Goal: Information Seeking & Learning: Learn about a topic

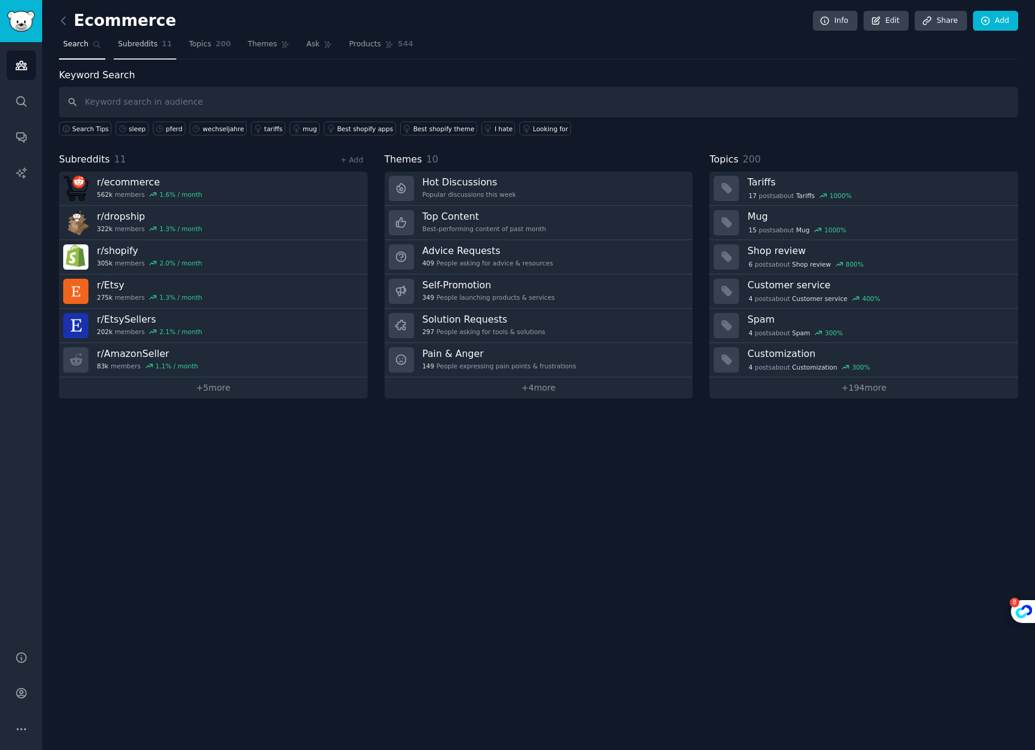
click at [143, 55] on link "Subreddits 11" at bounding box center [145, 47] width 63 height 25
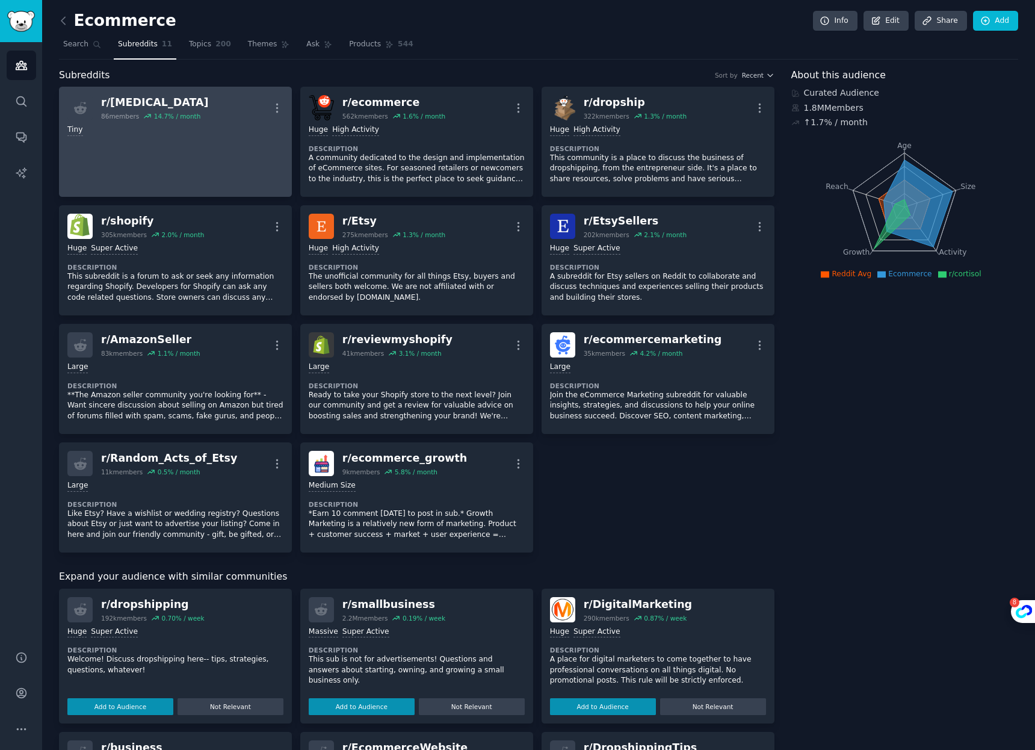
click at [130, 105] on div "r/ [MEDICAL_DATA]" at bounding box center [155, 102] width 108 height 15
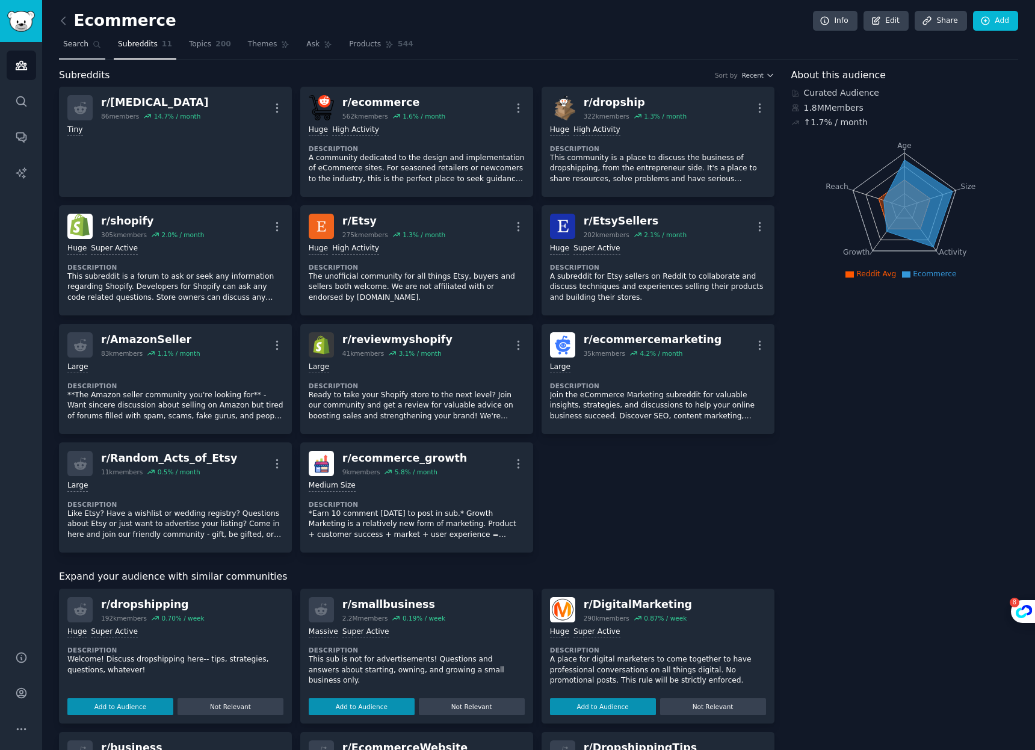
click at [82, 45] on span "Search" at bounding box center [75, 44] width 25 height 11
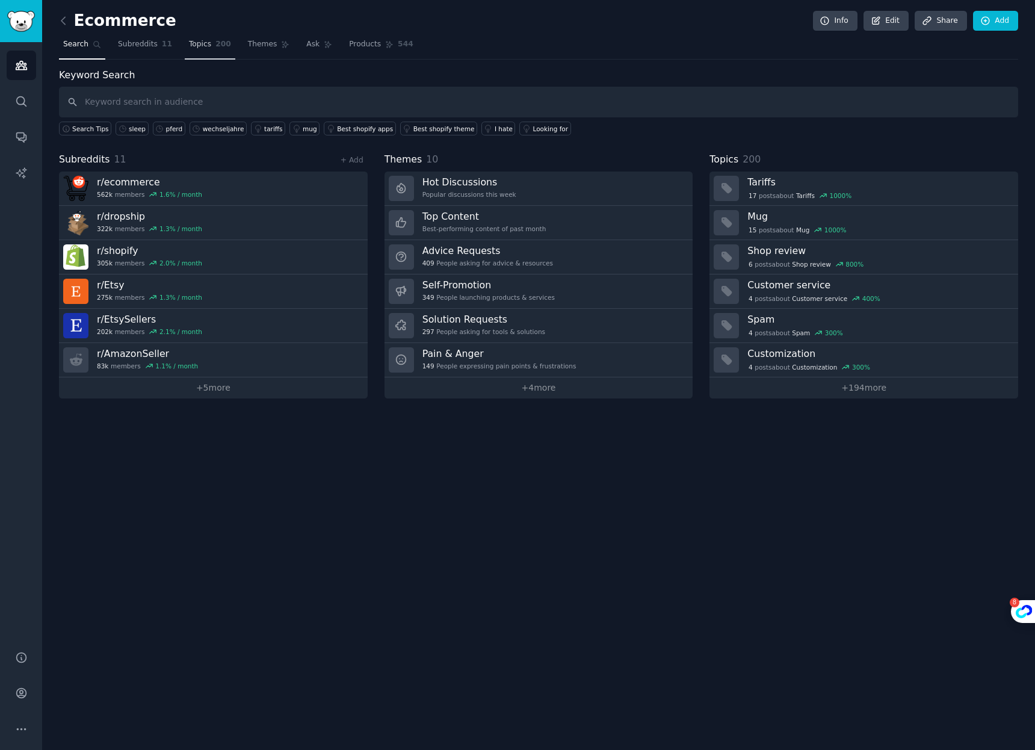
click at [206, 44] on span "Topics" at bounding box center [200, 44] width 22 height 11
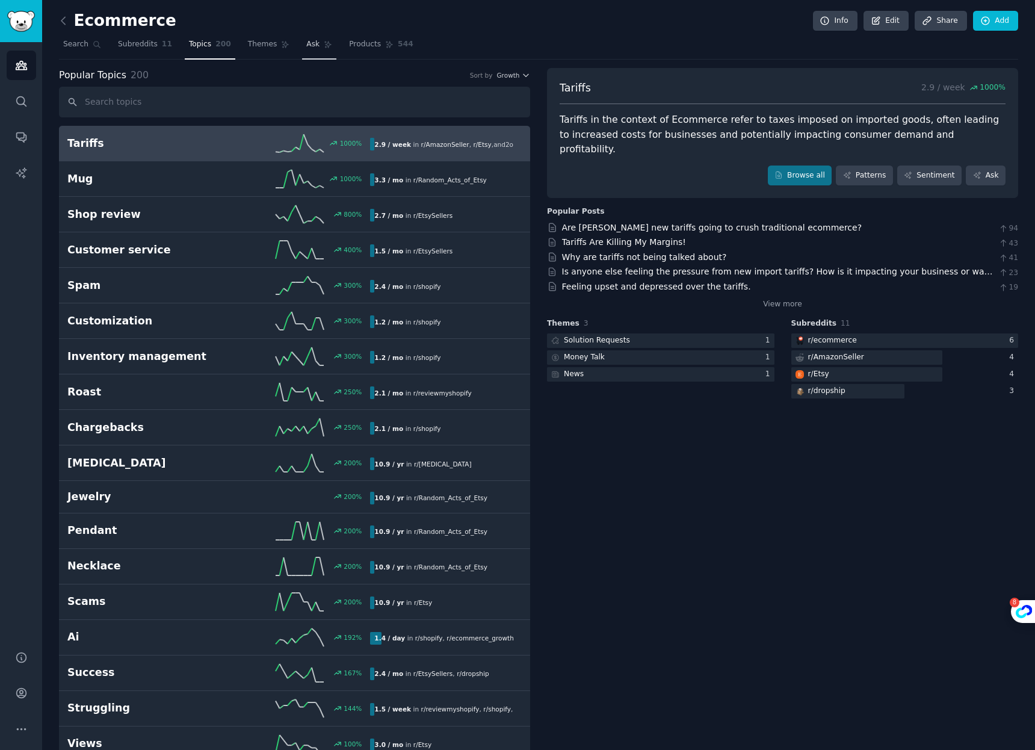
click at [312, 43] on span "Ask" at bounding box center [312, 44] width 13 height 11
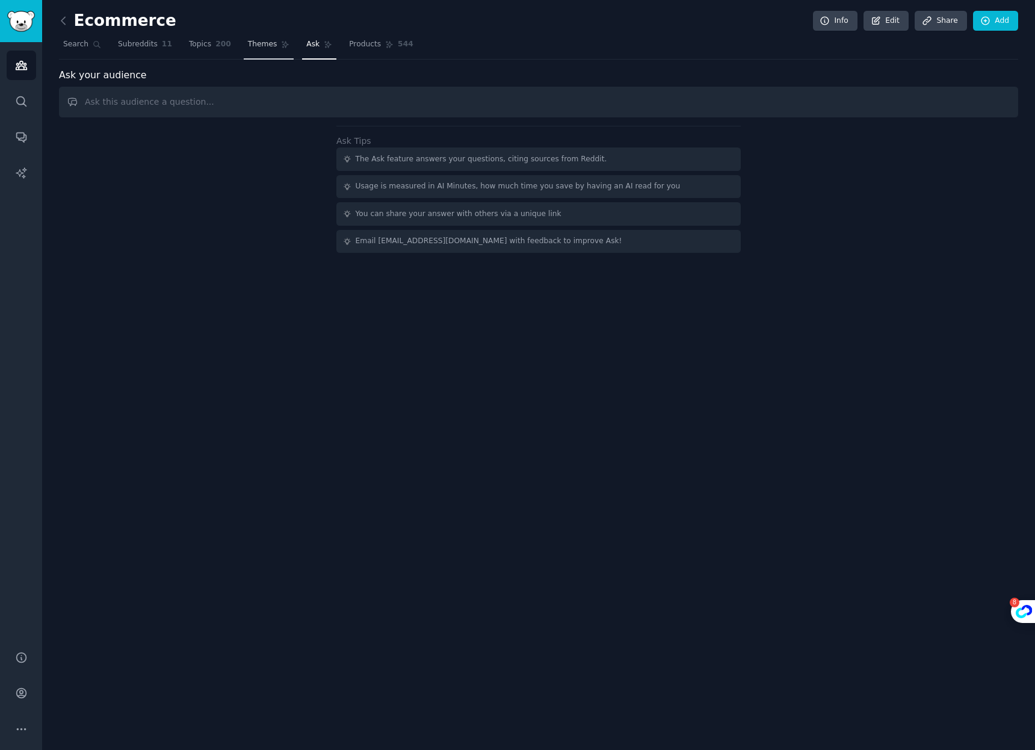
click at [255, 43] on span "Themes" at bounding box center [262, 44] width 29 height 11
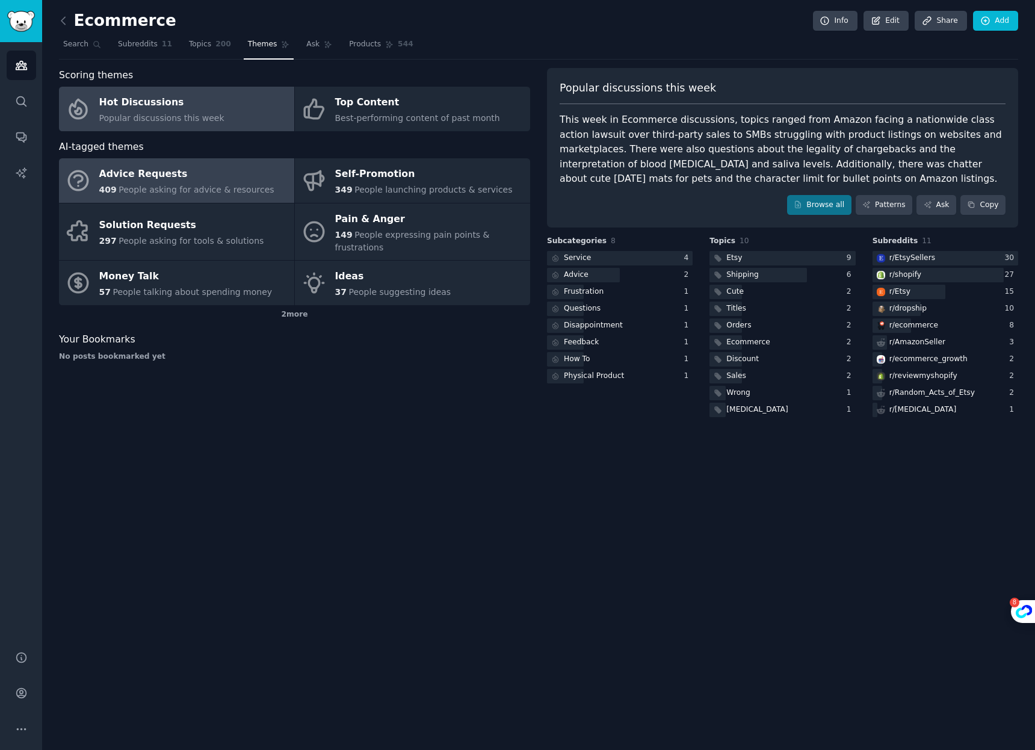
click at [186, 165] on div "Advice Requests" at bounding box center [186, 174] width 175 height 19
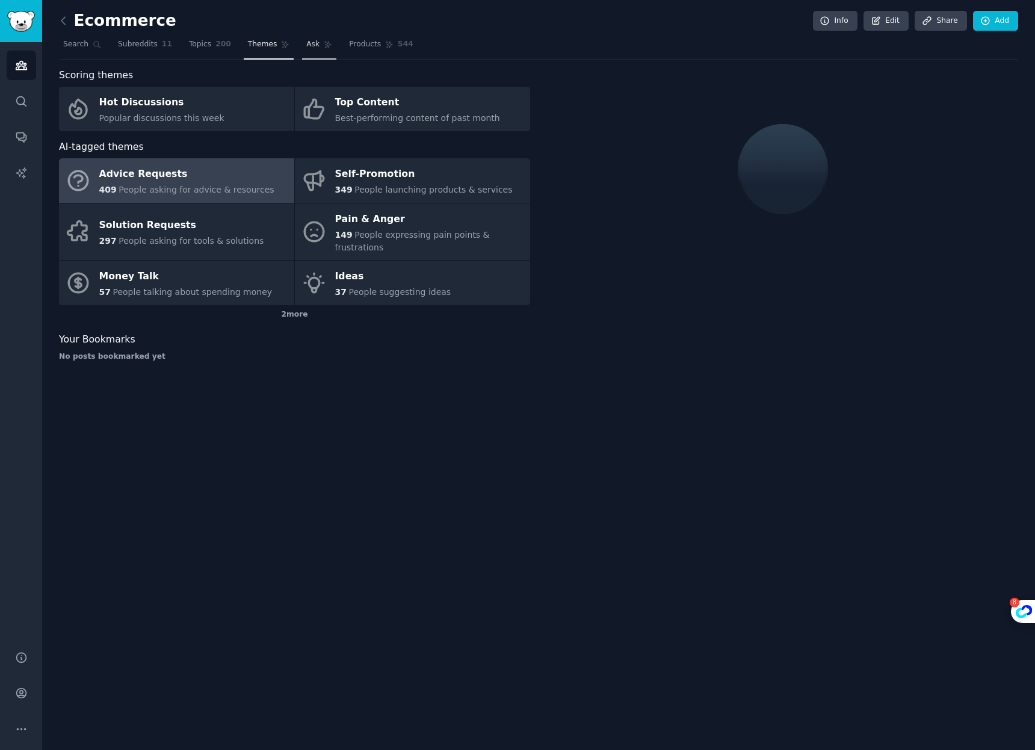
click at [306, 44] on span "Ask" at bounding box center [312, 44] width 13 height 11
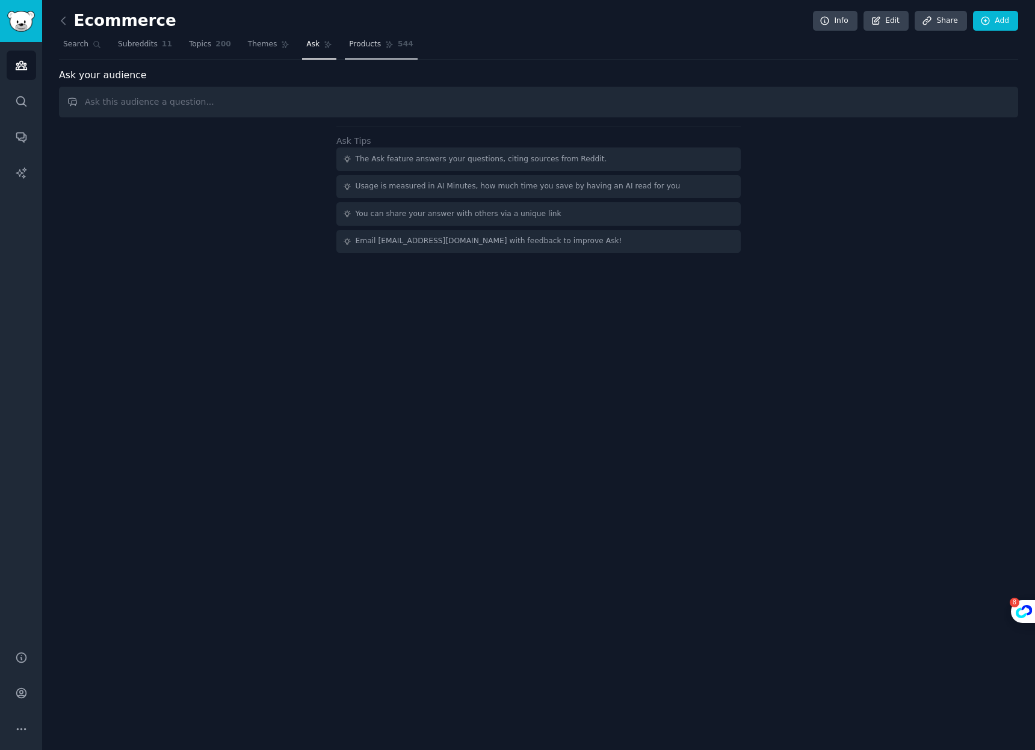
click at [367, 44] on span "Products" at bounding box center [365, 44] width 32 height 11
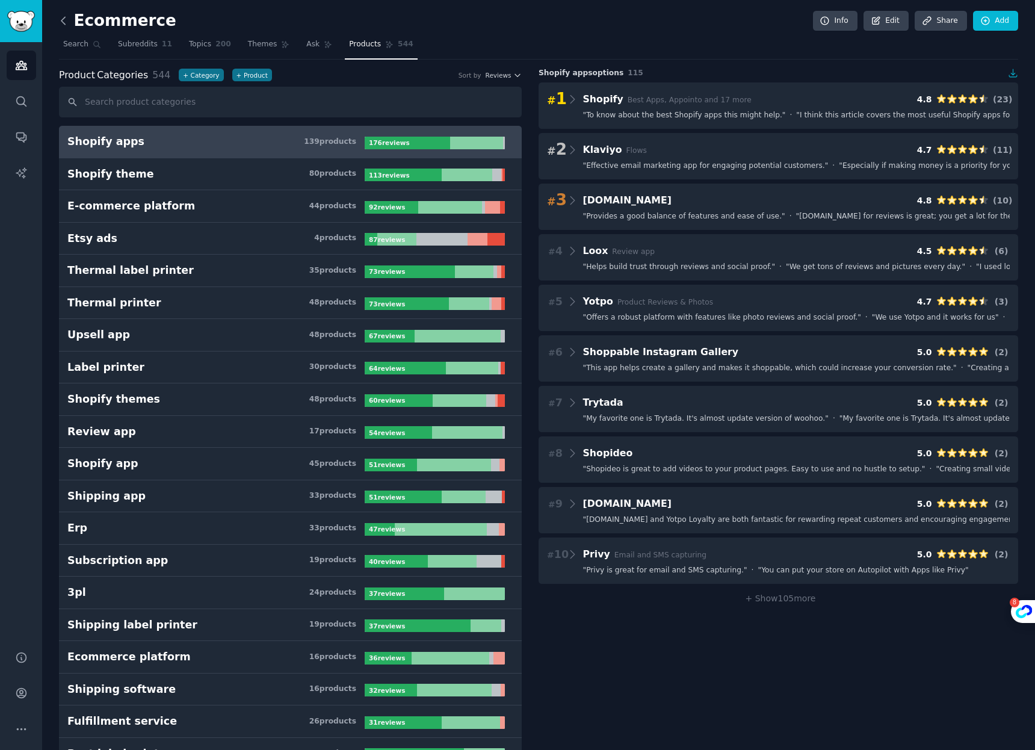
click at [60, 22] on icon at bounding box center [63, 20] width 13 height 13
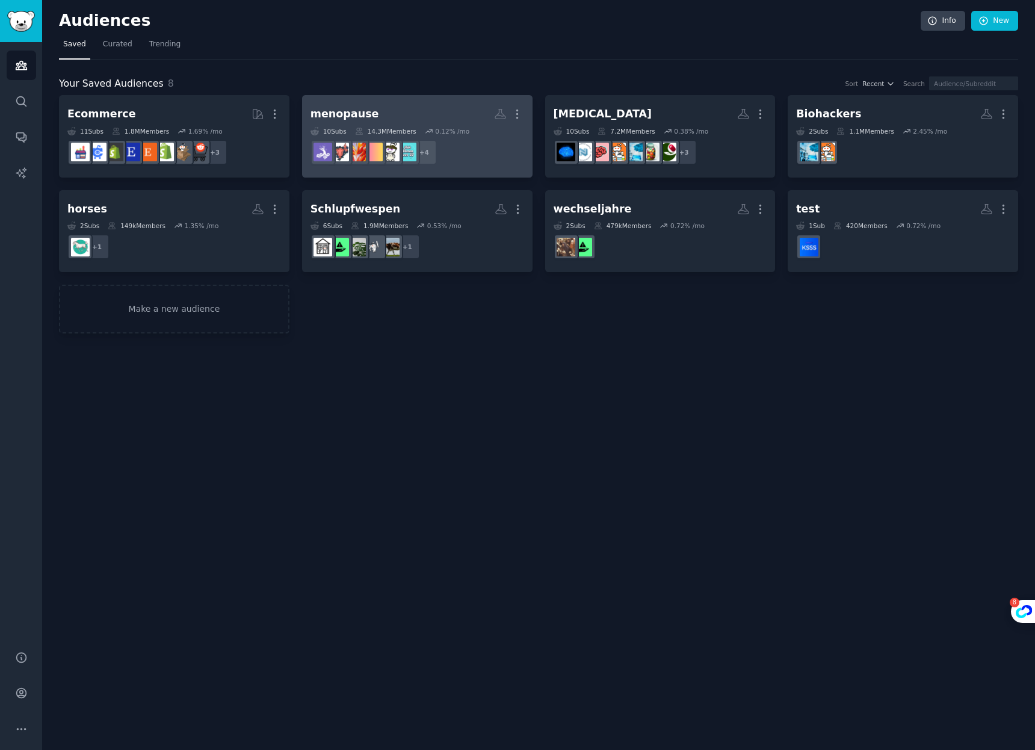
click at [409, 113] on h2 "menopause More" at bounding box center [418, 114] width 214 height 21
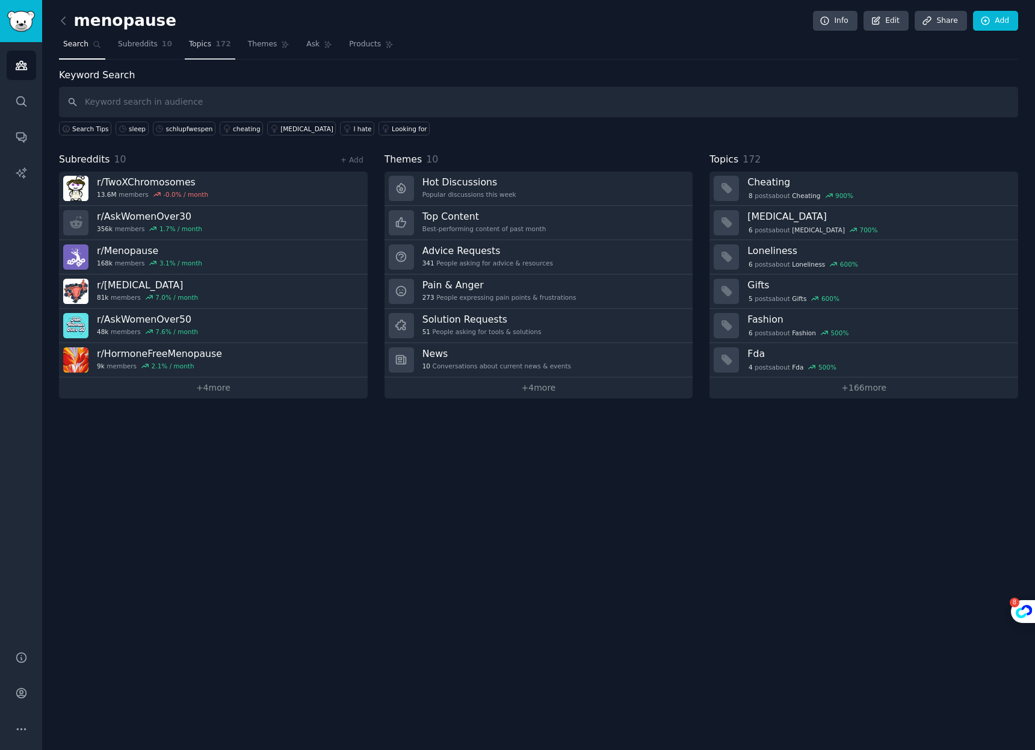
click at [205, 46] on span "Topics" at bounding box center [200, 44] width 22 height 11
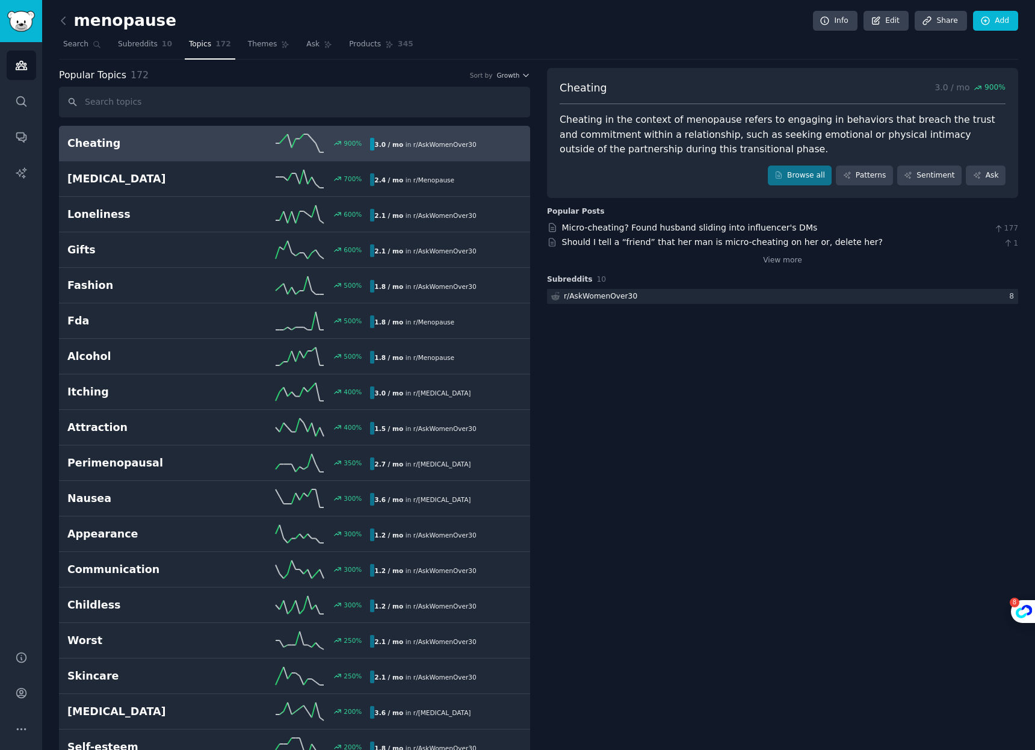
click at [416, 142] on span "r/ AskWomenOver30" at bounding box center [444, 144] width 63 height 7
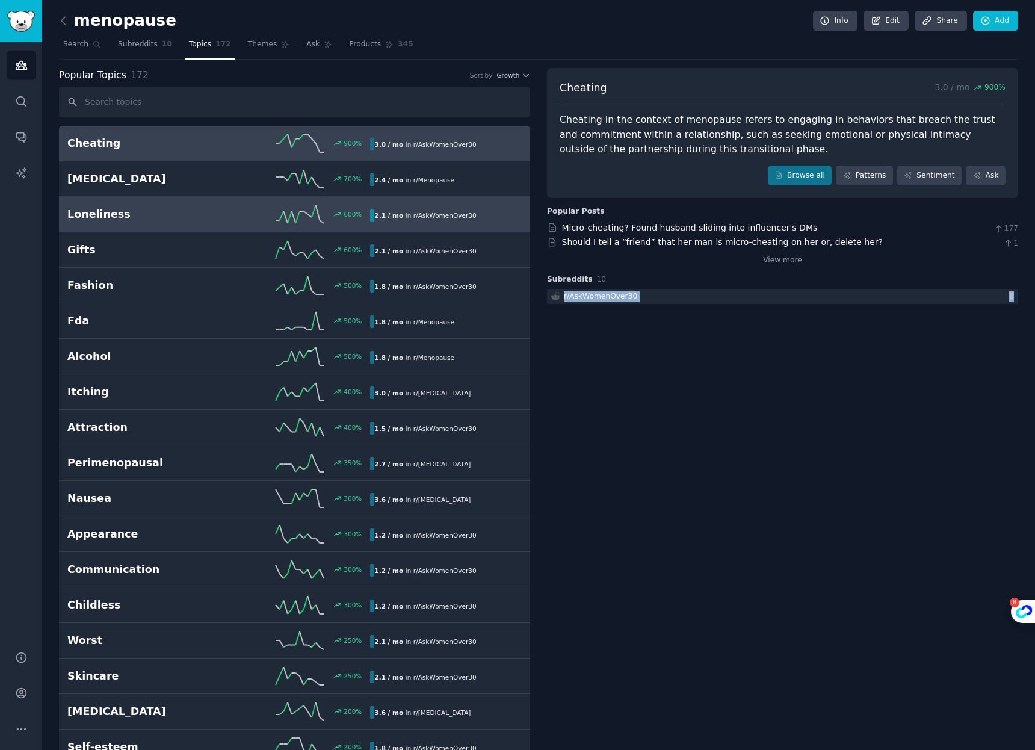
click at [175, 214] on h2 "Loneliness" at bounding box center [143, 214] width 152 height 15
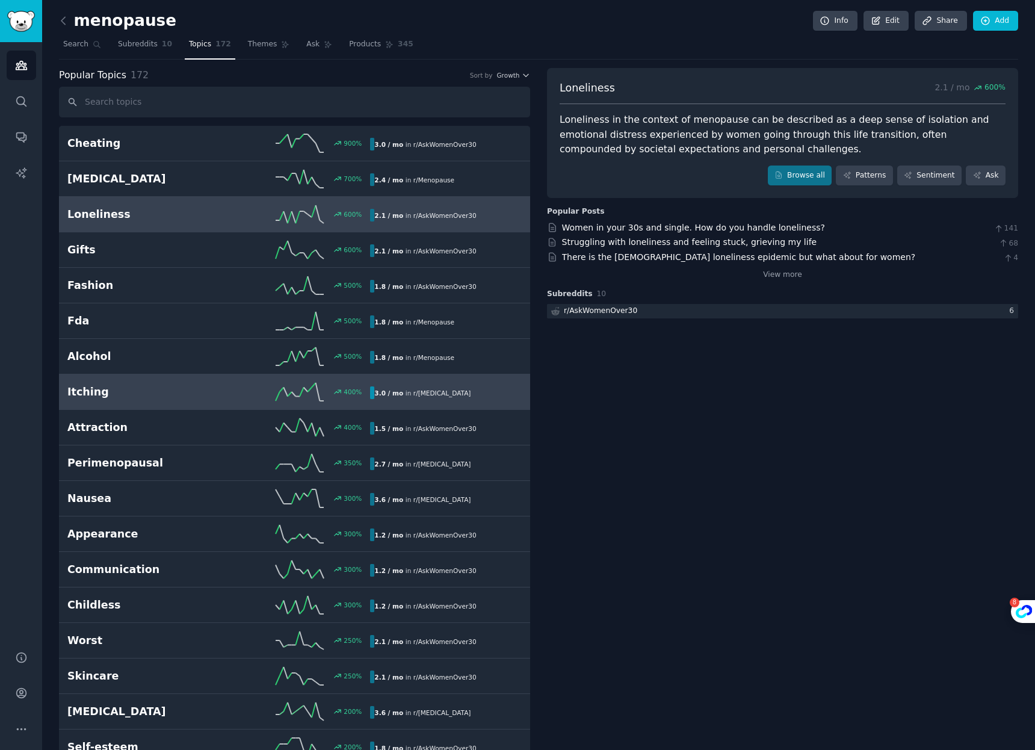
click at [196, 391] on h2 "Itching" at bounding box center [143, 392] width 152 height 15
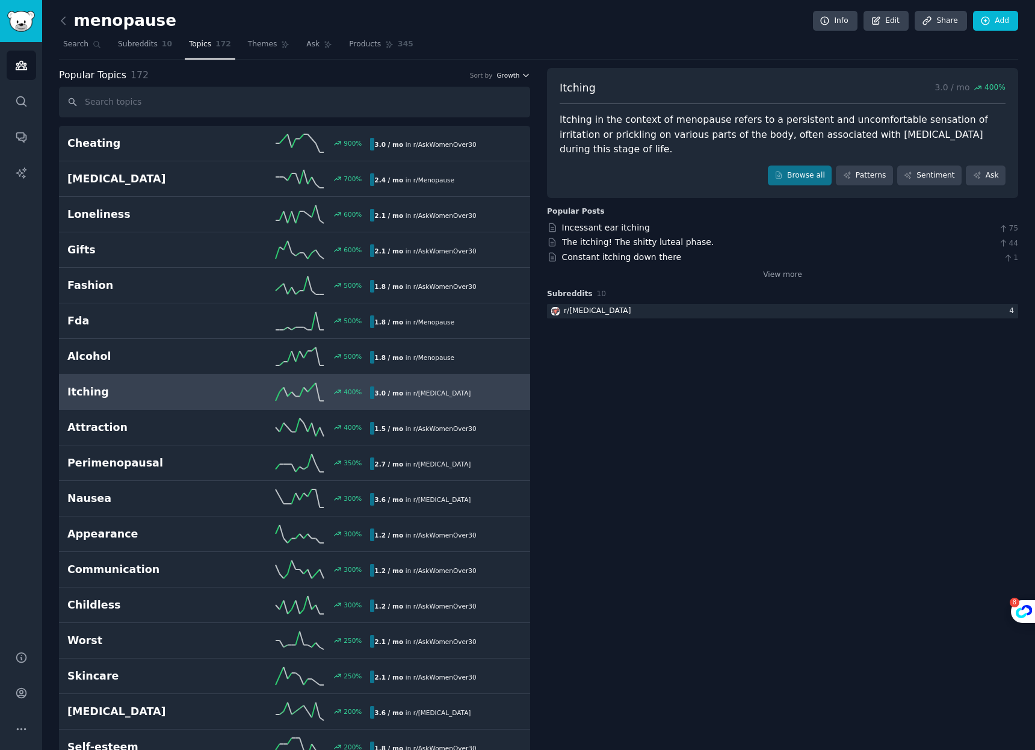
click at [518, 75] on button "Growth" at bounding box center [513, 75] width 34 height 8
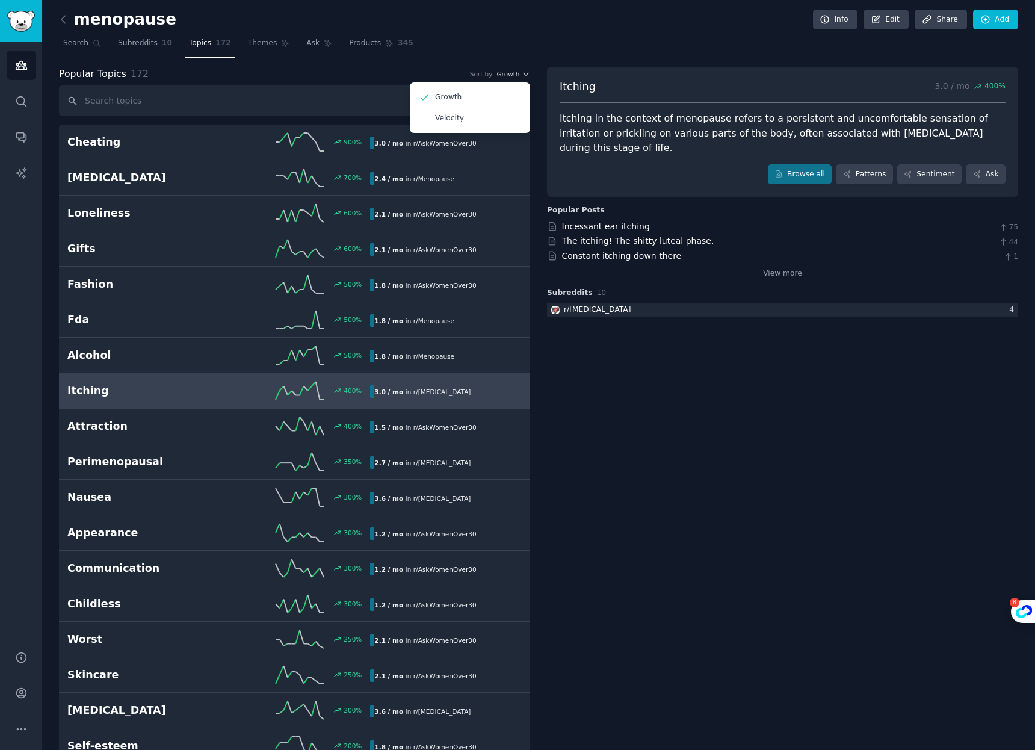
click at [336, 70] on div "Popular Topics 172 Sort by Growth Growth Velocity" at bounding box center [294, 74] width 471 height 15
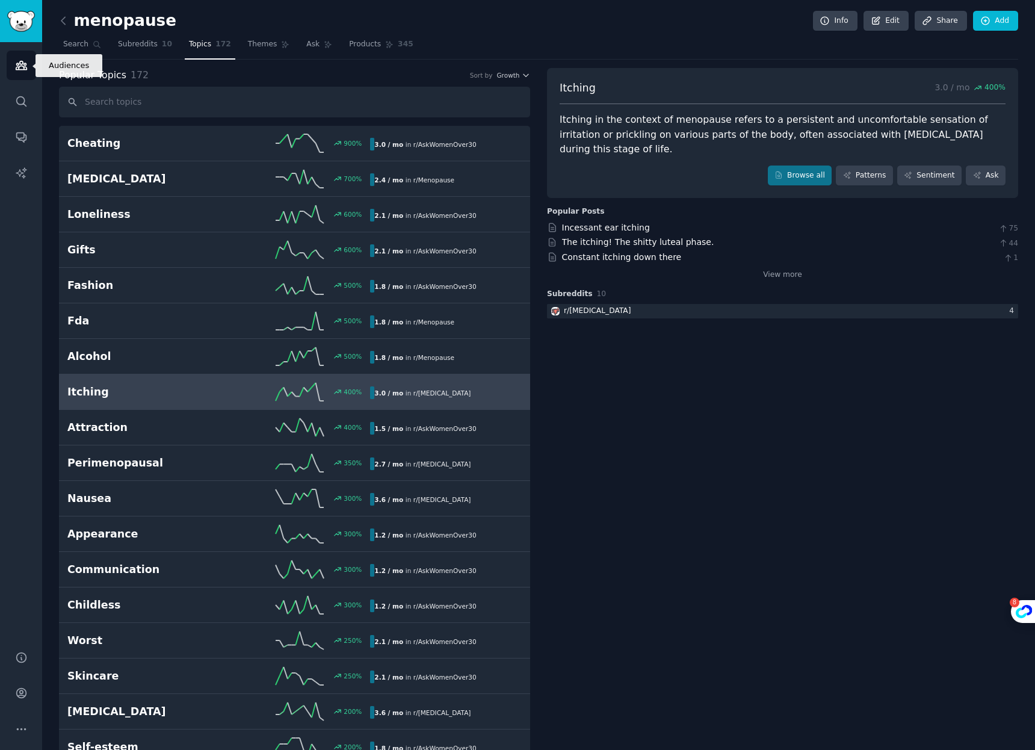
click at [32, 61] on link "Audiences" at bounding box center [21, 65] width 29 height 29
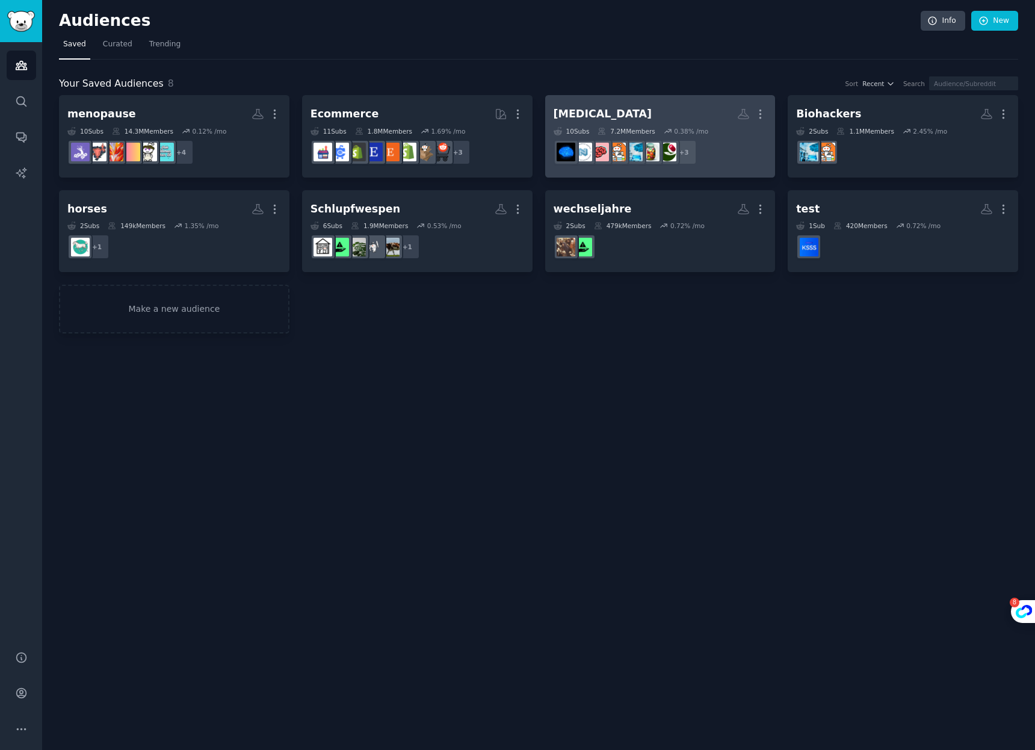
click at [655, 110] on h2 "nootropic More" at bounding box center [661, 114] width 214 height 21
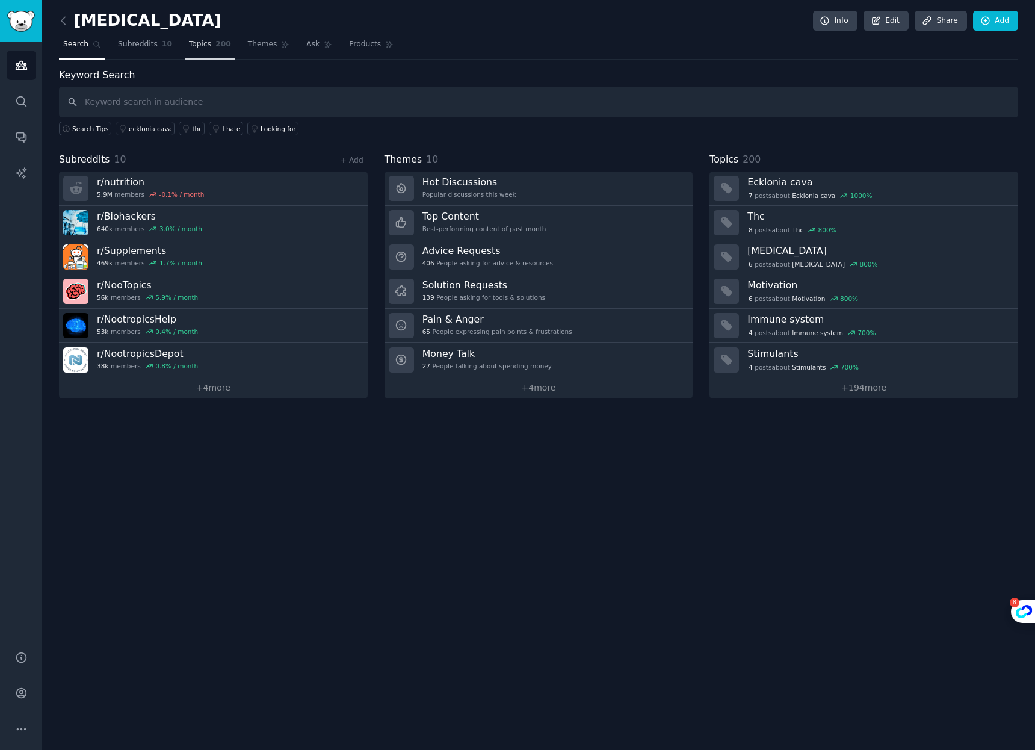
click at [215, 46] on span "200" at bounding box center [223, 44] width 16 height 11
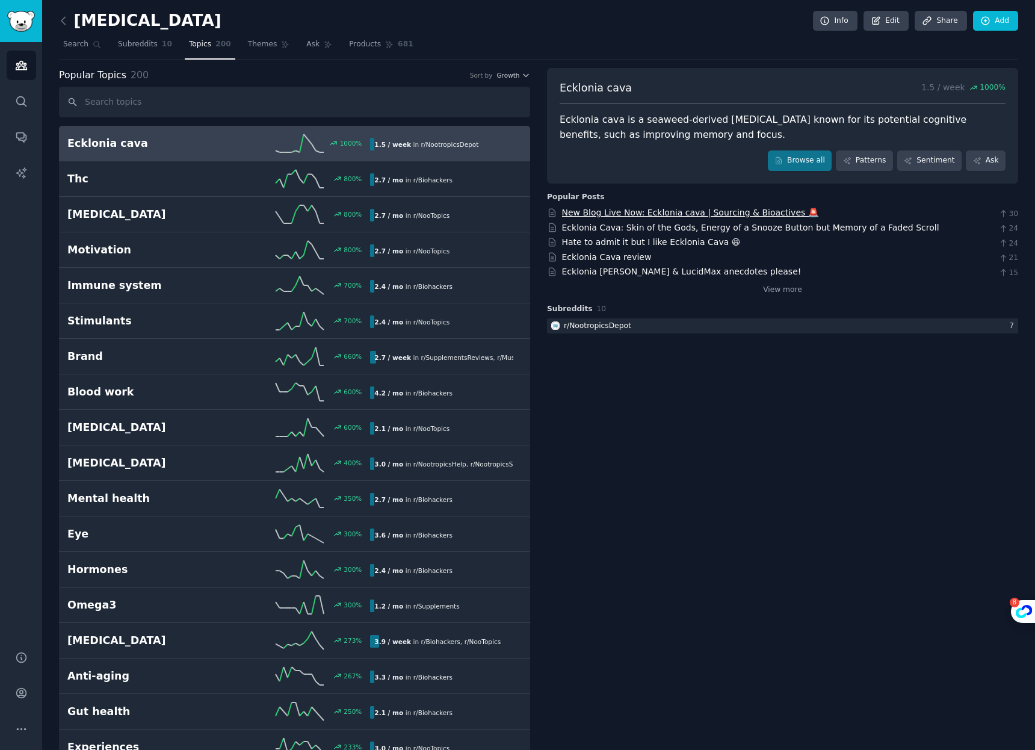
click at [667, 212] on link "New Blog Live Now: Ecklonia cava | Sourcing & Bioactives 🚨" at bounding box center [690, 213] width 256 height 10
click at [667, 225] on link "Ecklonia Cava: Skin of the Gods, Energy of a Snooze Button but Memory of a Fade…" at bounding box center [750, 228] width 377 height 10
click at [808, 158] on link "Browse all" at bounding box center [800, 160] width 64 height 20
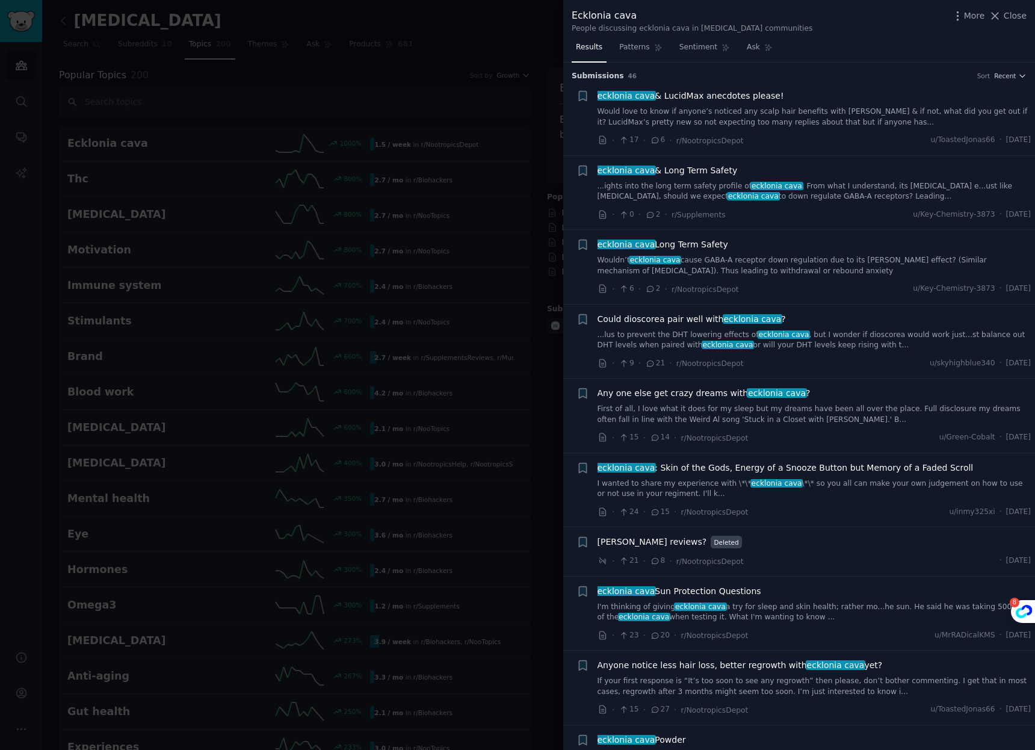
scroll to position [161, 0]
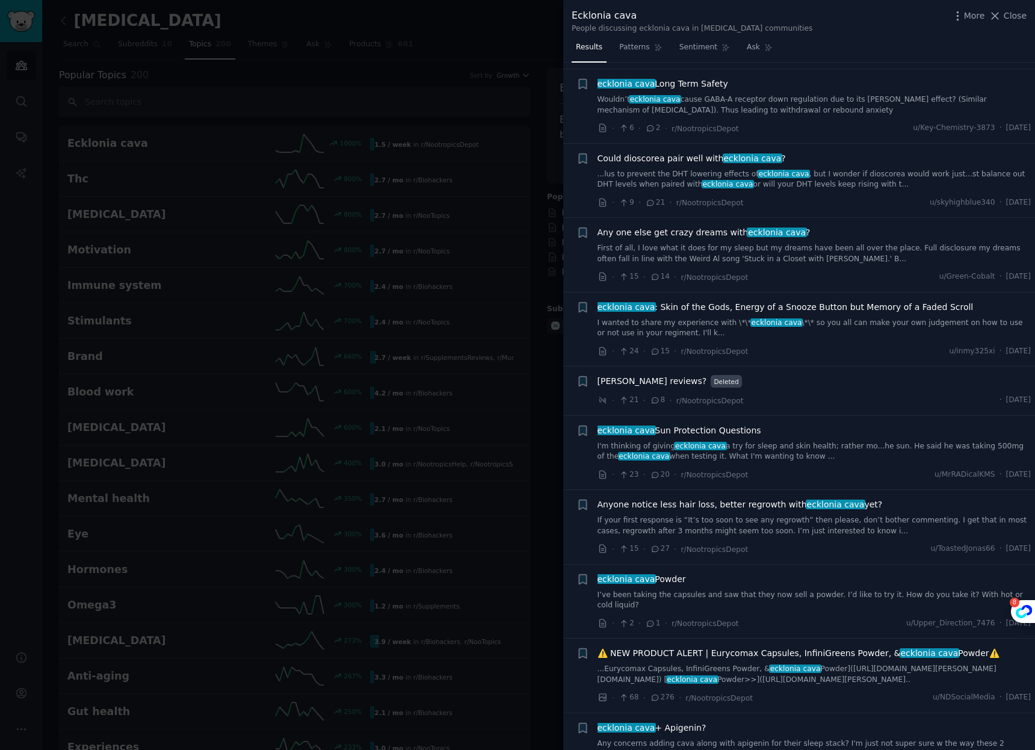
click at [350, 82] on div at bounding box center [517, 375] width 1035 height 750
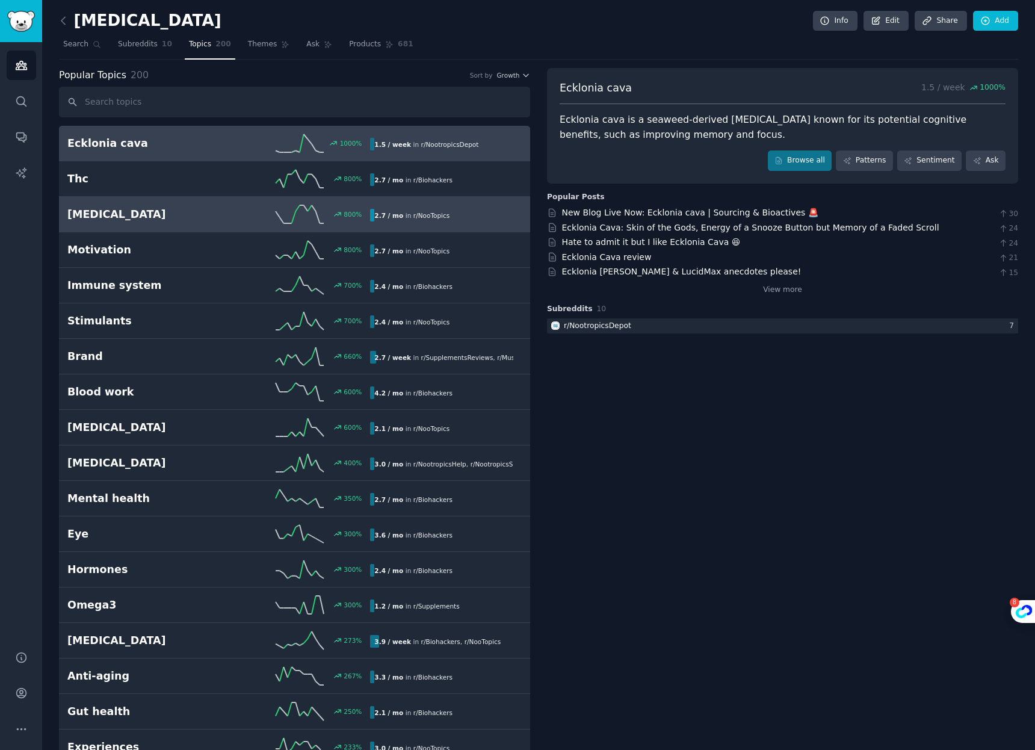
click at [189, 218] on h2 "[MEDICAL_DATA]" at bounding box center [143, 214] width 152 height 15
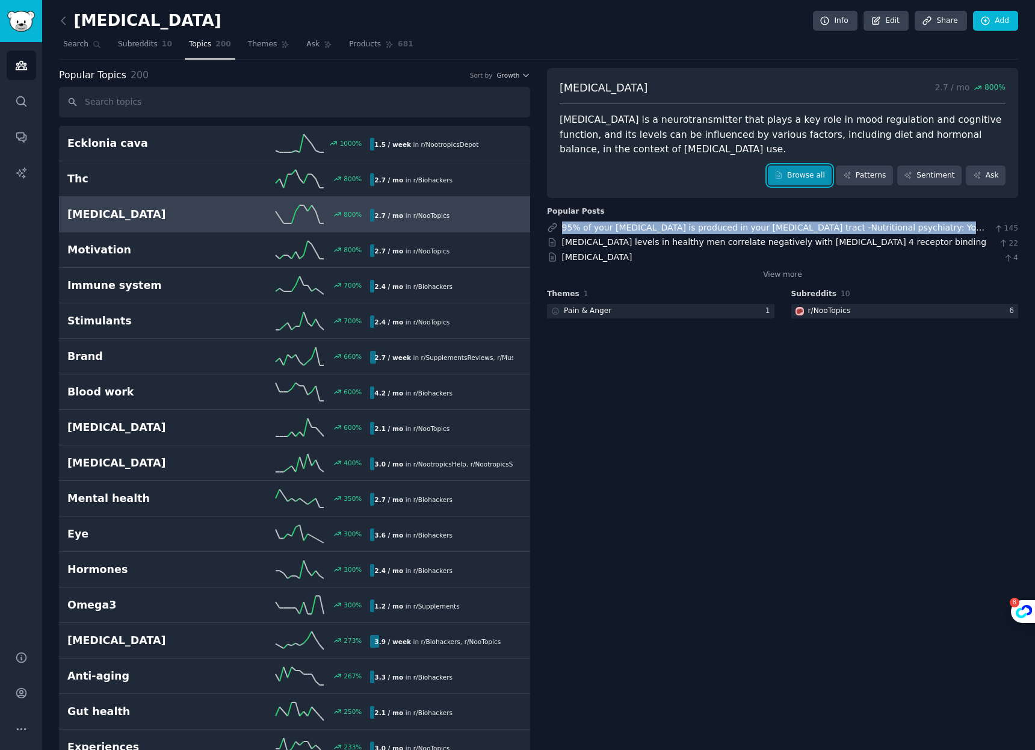
click at [800, 173] on link "Browse all" at bounding box center [800, 175] width 64 height 20
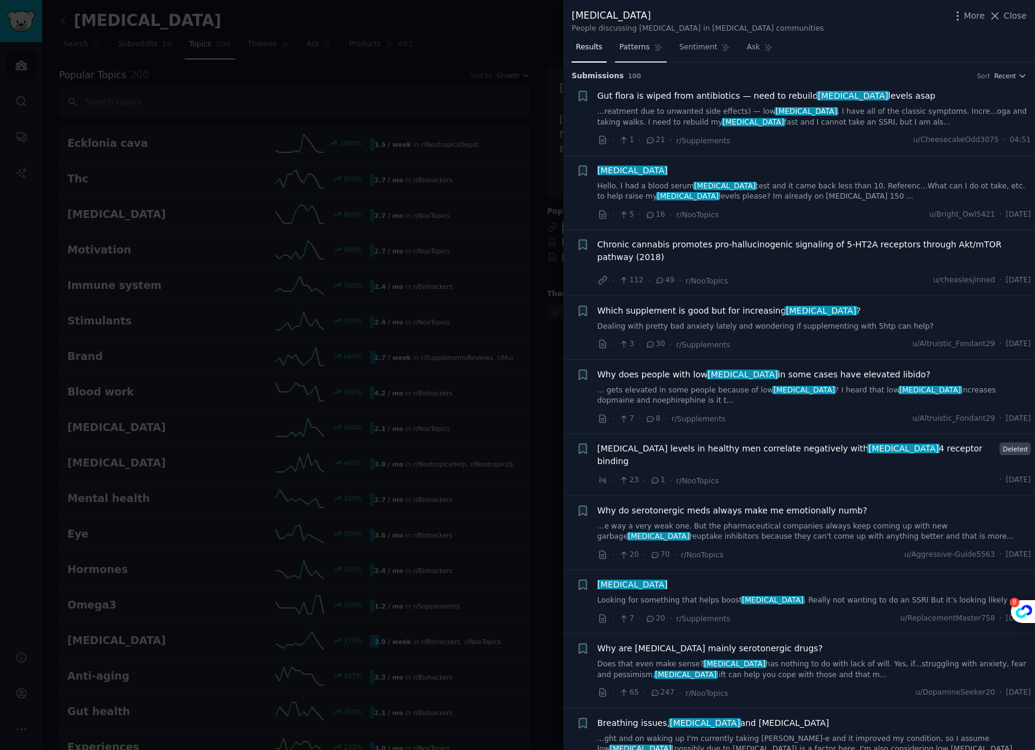
click at [634, 45] on span "Patterns" at bounding box center [634, 47] width 30 height 11
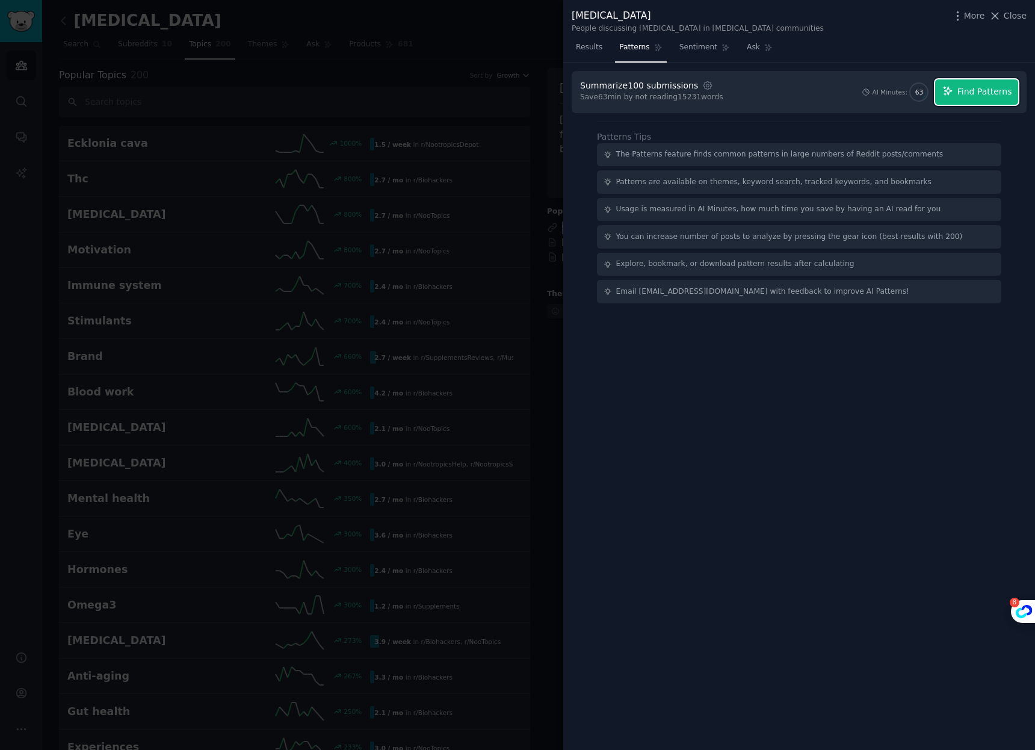
click at [992, 93] on span "Find Patterns" at bounding box center [984, 91] width 55 height 13
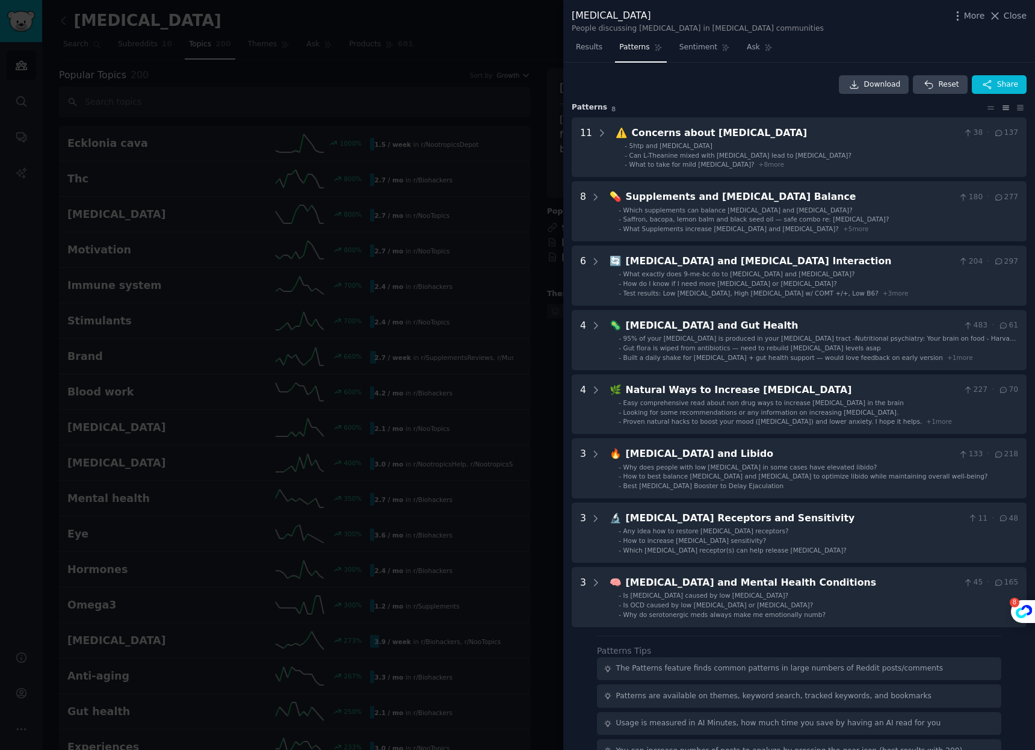
click at [777, 79] on div "Download Reset Share" at bounding box center [799, 84] width 455 height 19
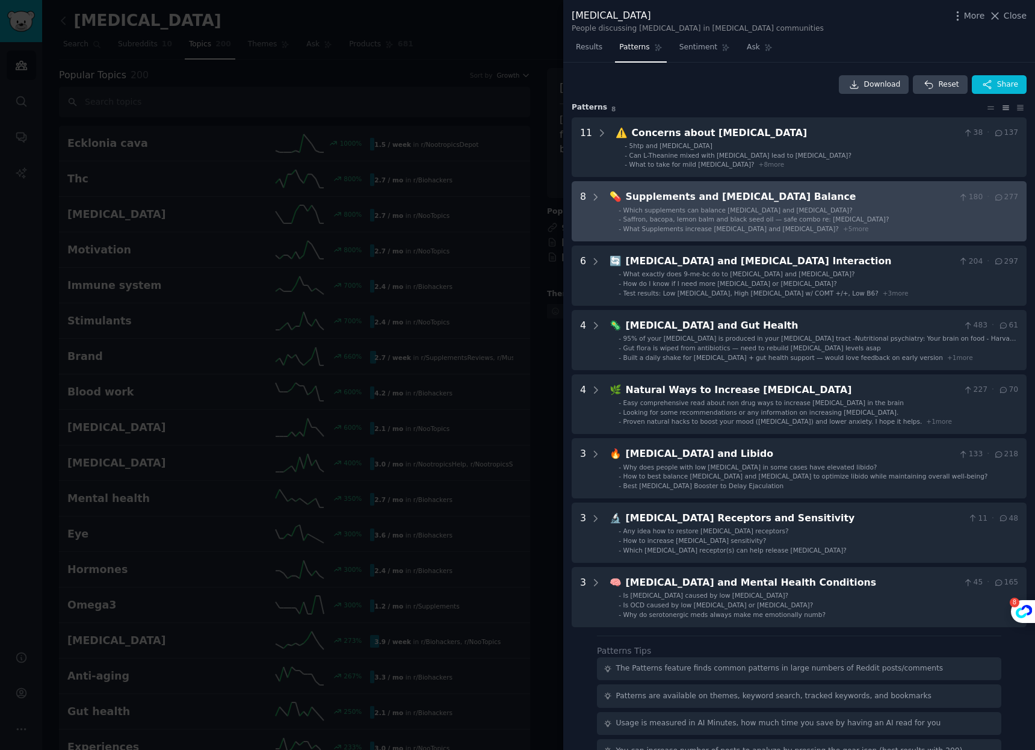
click at [860, 224] on li "- What Supplements increase Serotonin and Oxytocin? + 5 more" at bounding box center [819, 228] width 400 height 8
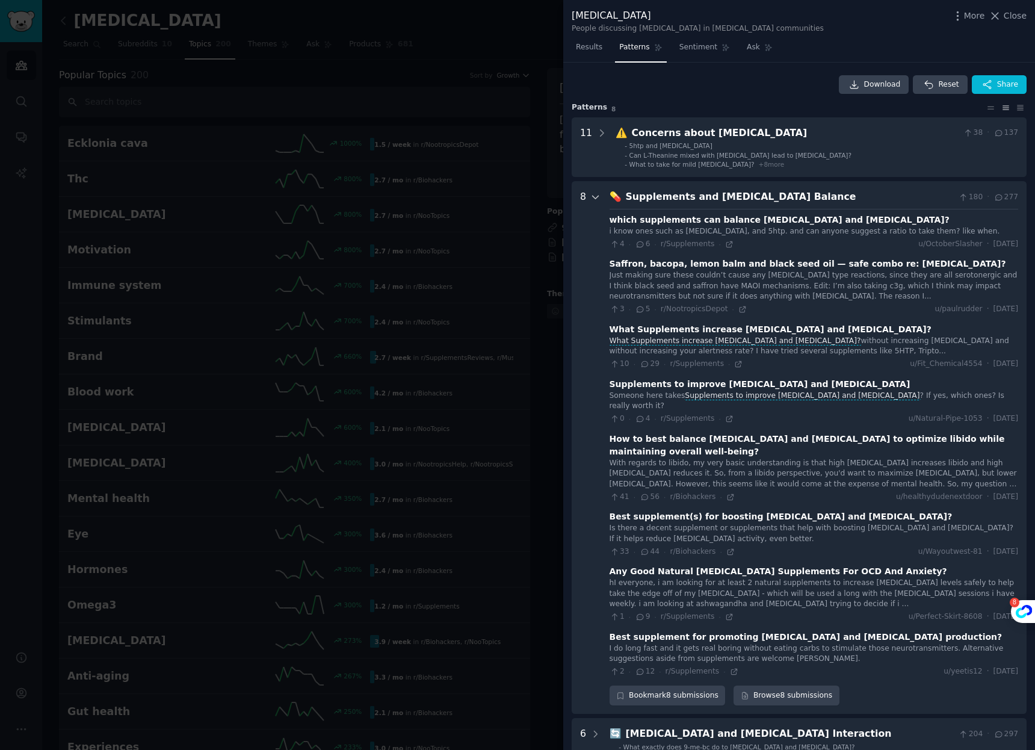
click at [594, 194] on icon at bounding box center [595, 197] width 11 height 11
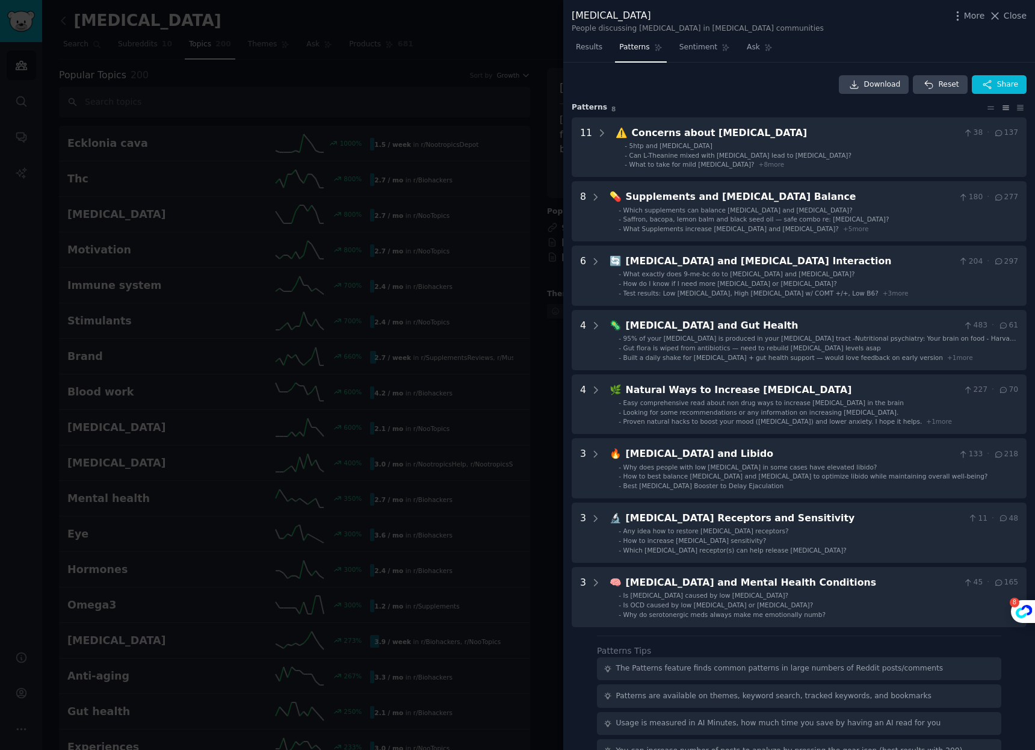
drag, startPoint x: 598, startPoint y: 45, endPoint x: 501, endPoint y: 60, distance: 98.5
click at [598, 45] on span "Results" at bounding box center [589, 47] width 26 height 11
click at [501, 60] on div at bounding box center [517, 375] width 1035 height 750
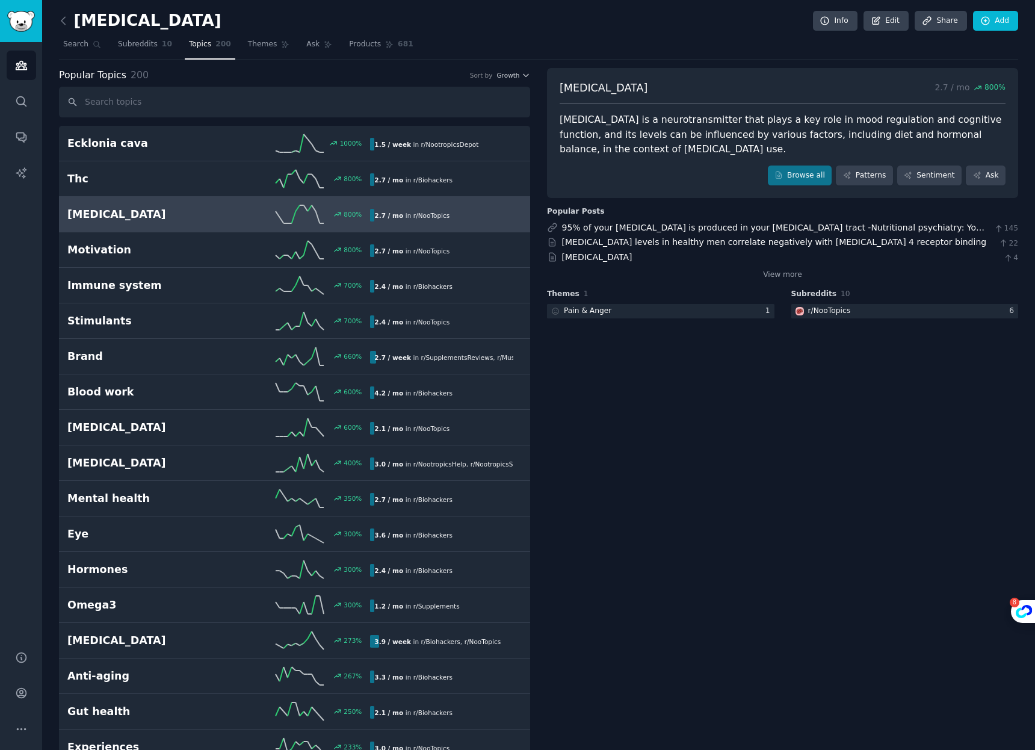
click at [506, 81] on div "Popular Topics 200 Sort by Growth" at bounding box center [294, 75] width 471 height 15
click at [513, 68] on div "Popular Topics 200 Sort by Growth" at bounding box center [294, 75] width 471 height 15
click at [511, 73] on span "Growth" at bounding box center [507, 75] width 23 height 8
click at [451, 117] on p "Velocity" at bounding box center [449, 119] width 29 height 11
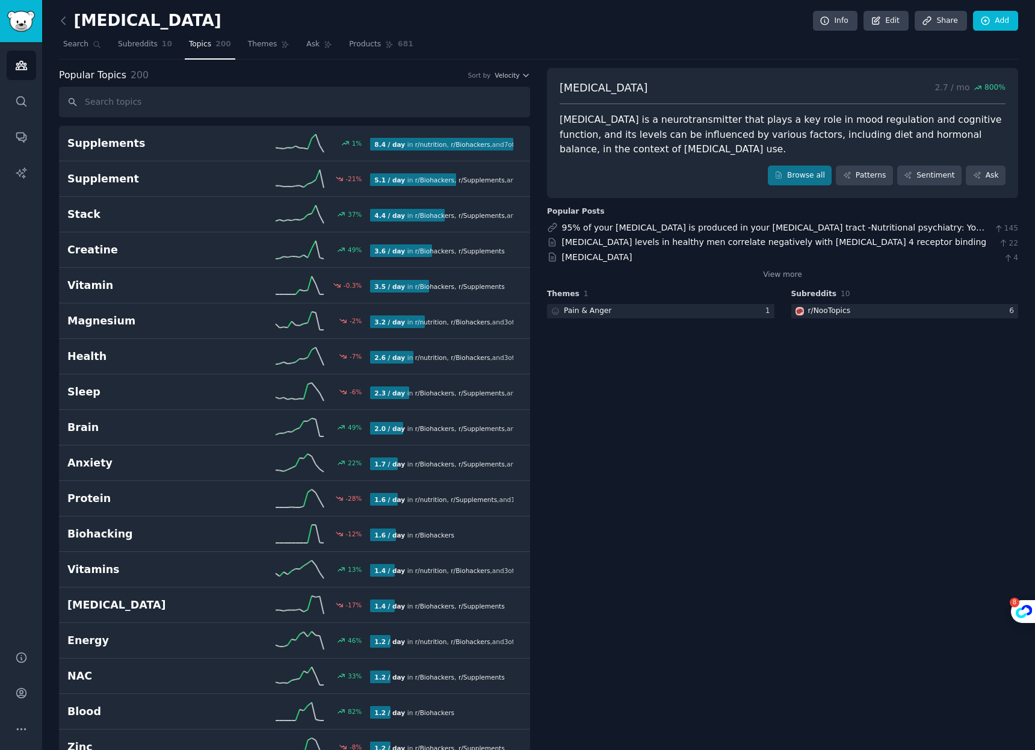
click at [363, 70] on div "Popular Topics 200 Sort by Velocity" at bounding box center [294, 75] width 471 height 15
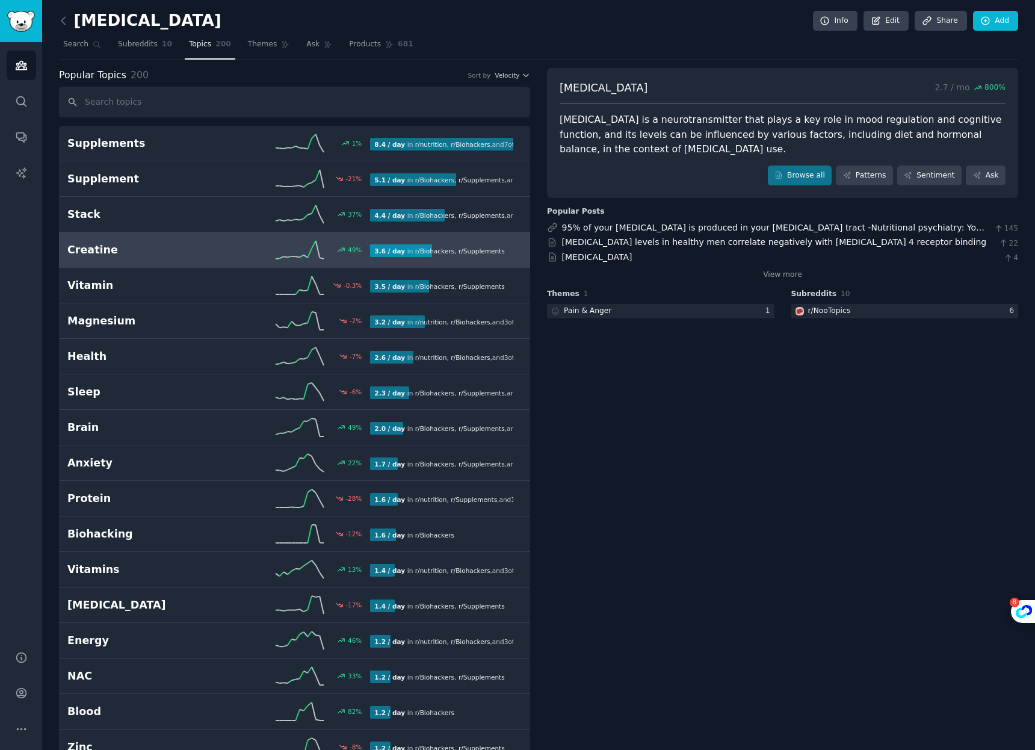
click at [190, 258] on link "Creatine 49 % 3.6 / day in r/ Biohackers , r/ Supplements" at bounding box center [294, 250] width 471 height 36
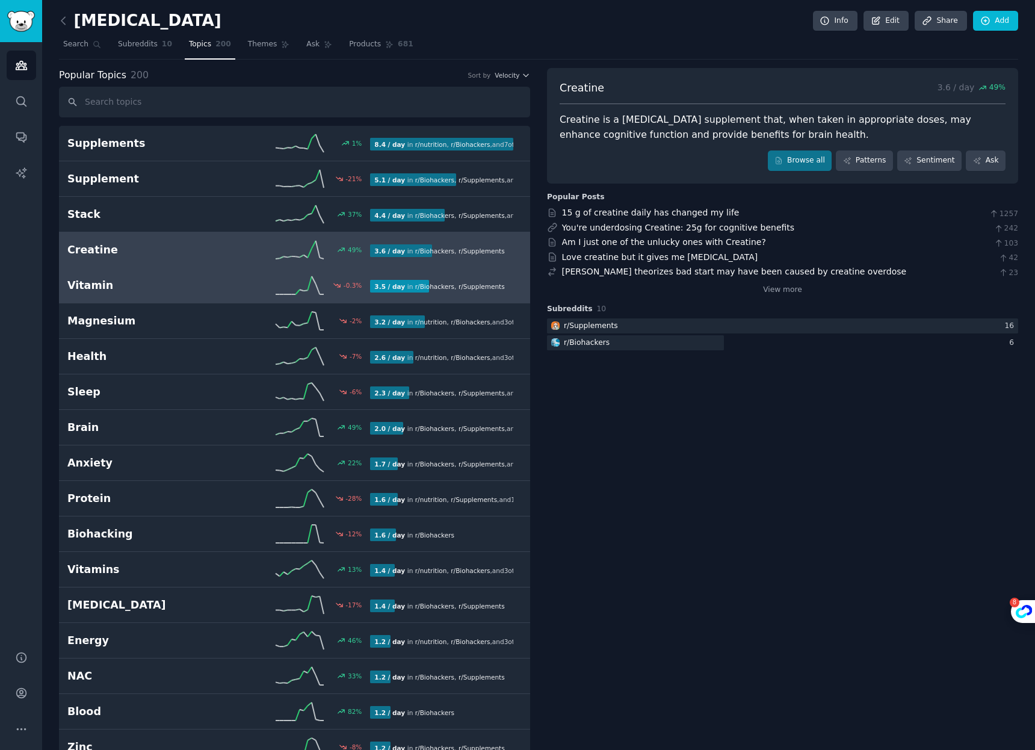
click at [197, 280] on h2 "Vitamin" at bounding box center [143, 285] width 152 height 15
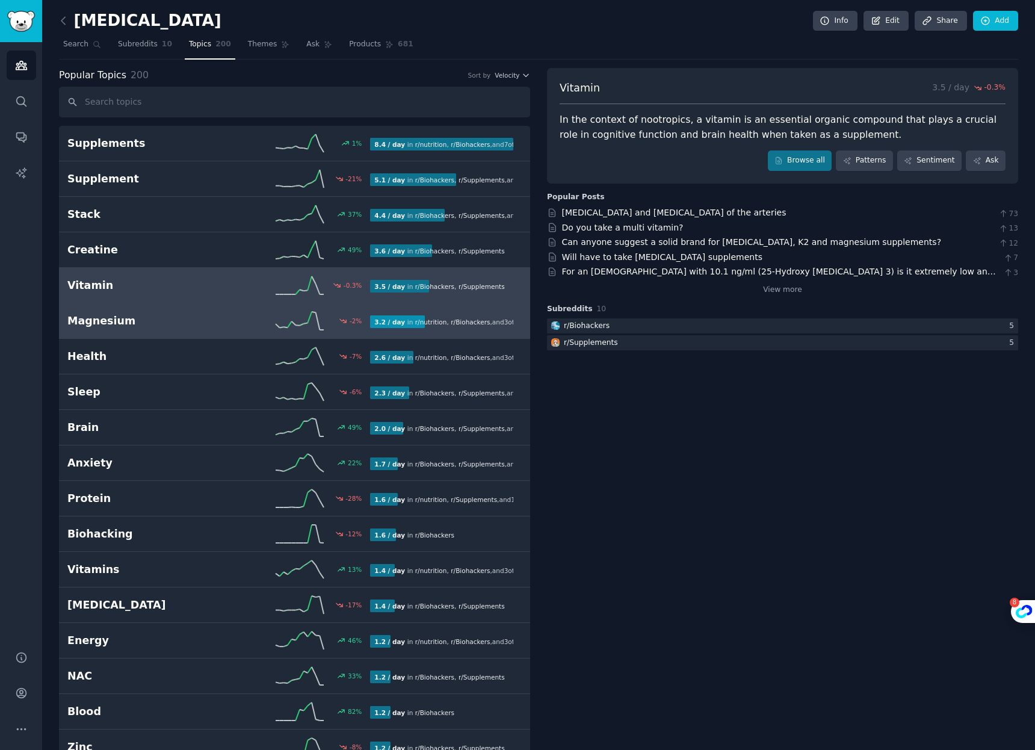
click at [168, 309] on link "Magnesium -2 % 3.2 / day in r/ nutrition , r/ Biohackers , and 3 other s" at bounding box center [294, 321] width 471 height 36
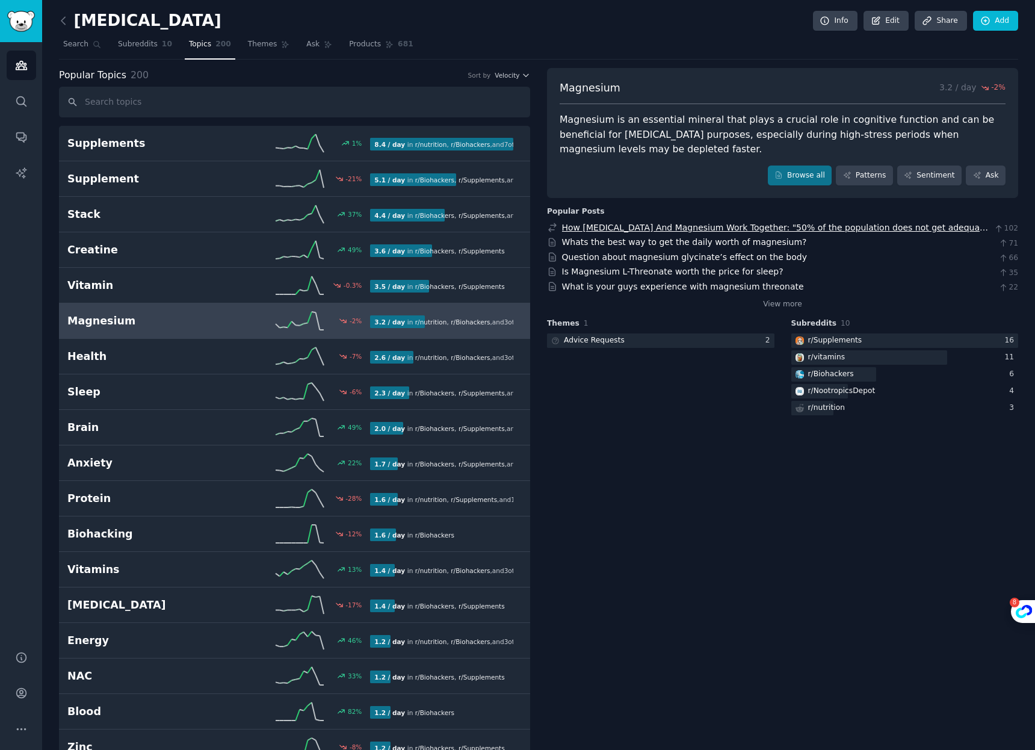
click at [744, 228] on link "How Vitamin D And Magnesium Work Together: "50% of the population does not get …" at bounding box center [775, 234] width 427 height 22
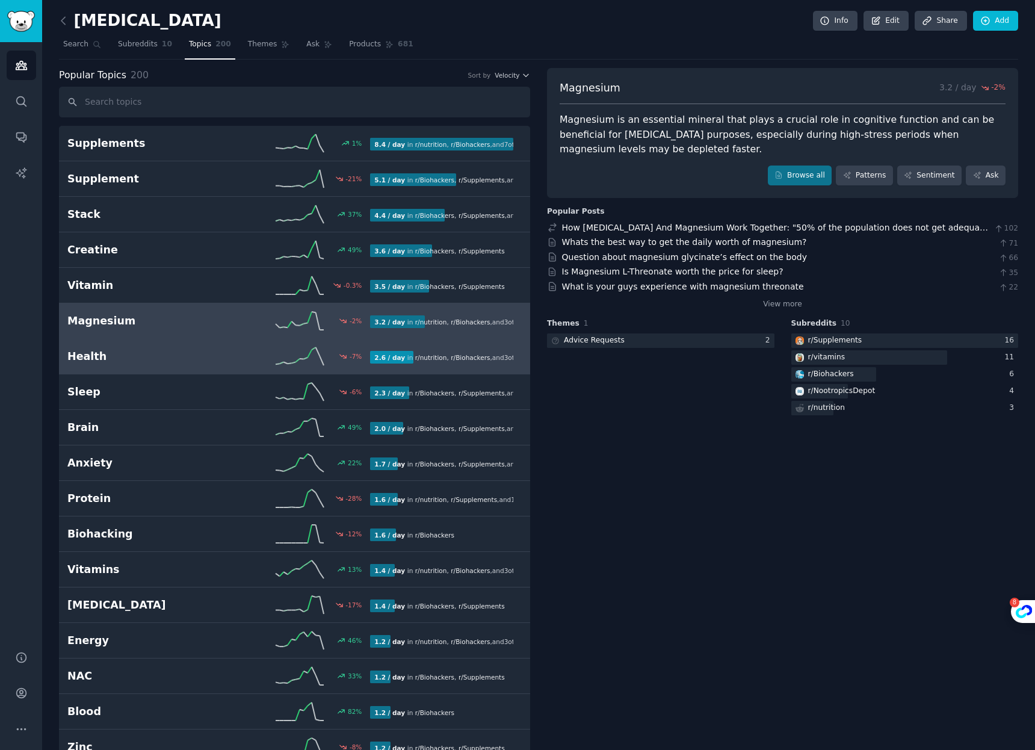
click at [204, 356] on h2 "Health" at bounding box center [143, 356] width 152 height 15
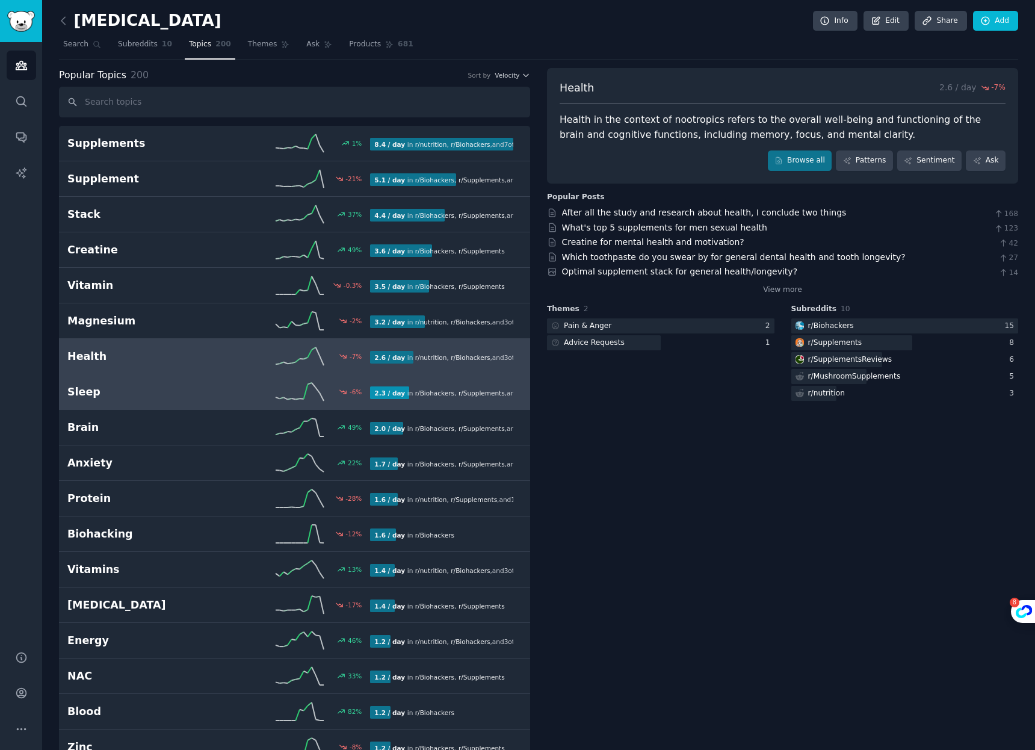
click at [188, 388] on h2 "Sleep" at bounding box center [143, 392] width 152 height 15
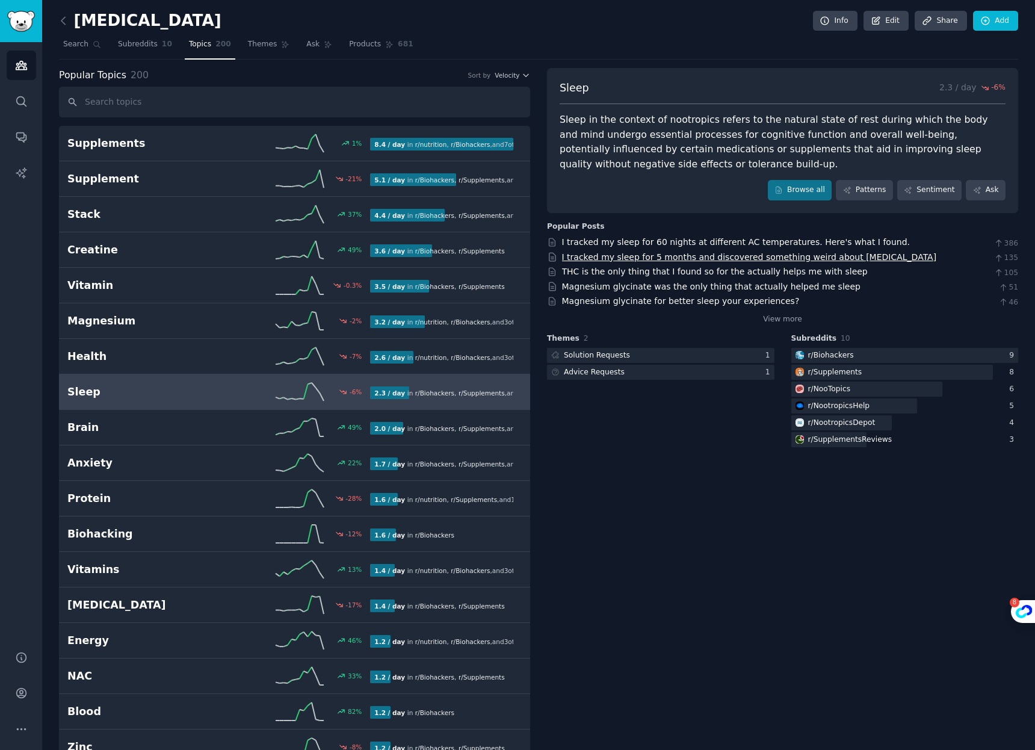
click at [753, 256] on link "I tracked my sleep for 5 months and discovered something weird about vitamin D" at bounding box center [749, 257] width 375 height 10
click at [758, 288] on link "Magnesium glycinate was the only thing that actually helped me sleep" at bounding box center [711, 287] width 298 height 10
click at [735, 300] on link "Magnesium glycinate for better sleep your experiences?" at bounding box center [681, 301] width 238 height 10
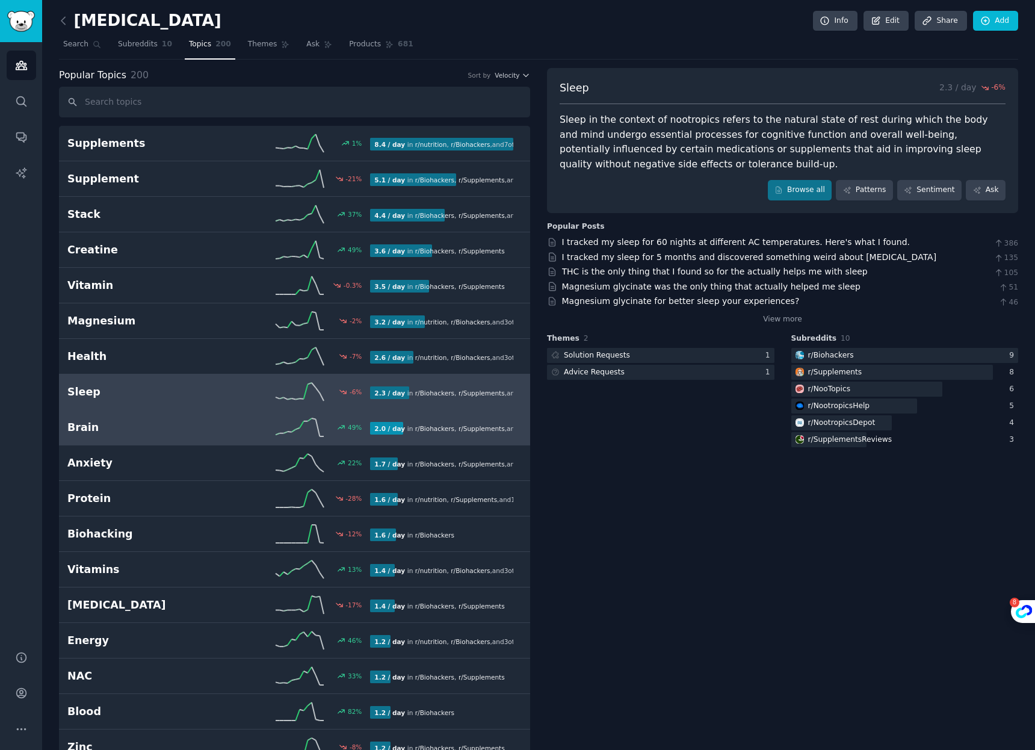
click at [150, 429] on h2 "Brain" at bounding box center [143, 427] width 152 height 15
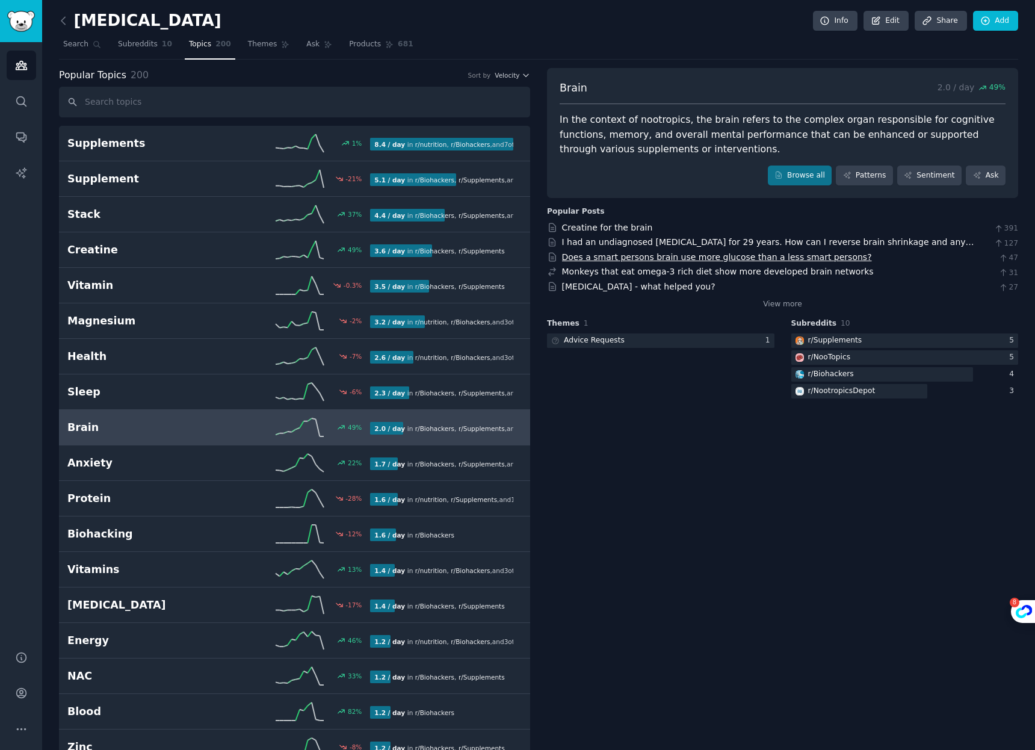
click at [798, 256] on link "Does a smart persons brain use more glucose than a less smart persons?" at bounding box center [717, 257] width 310 height 10
click at [788, 269] on link "Monkeys that eat omega-3 rich diet show more developed brain networks" at bounding box center [718, 272] width 312 height 10
click at [646, 288] on link "Brain fog - what helped you?" at bounding box center [638, 287] width 153 height 10
click at [795, 168] on link "Browse all" at bounding box center [800, 175] width 64 height 20
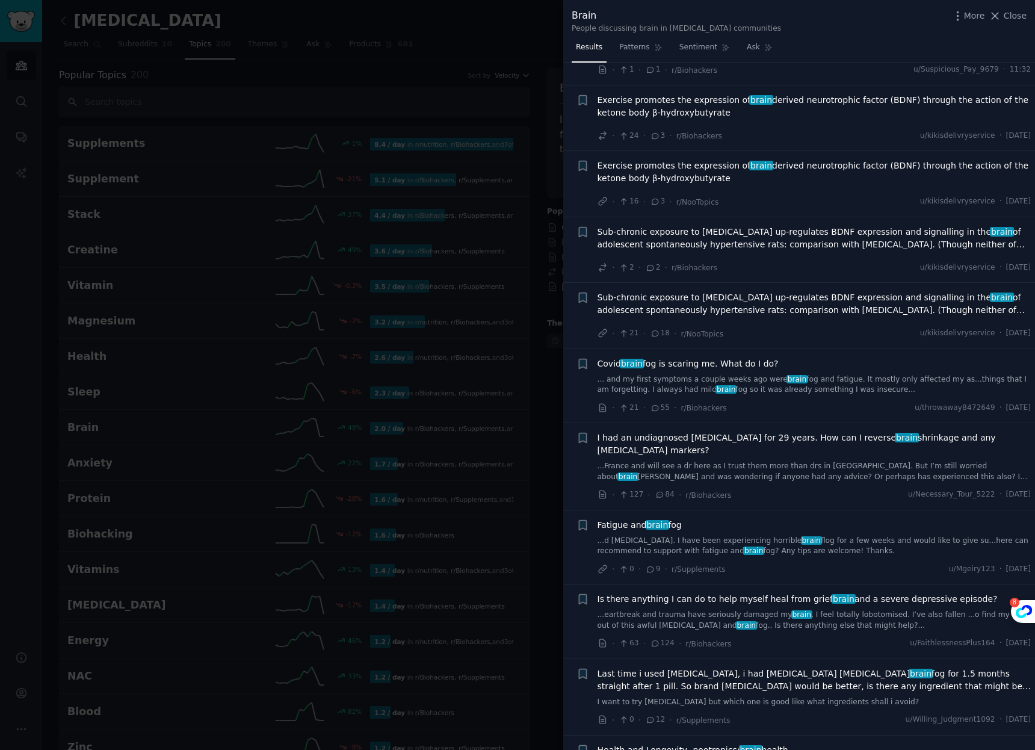
scroll to position [72, 0]
click at [300, 79] on div at bounding box center [517, 375] width 1035 height 750
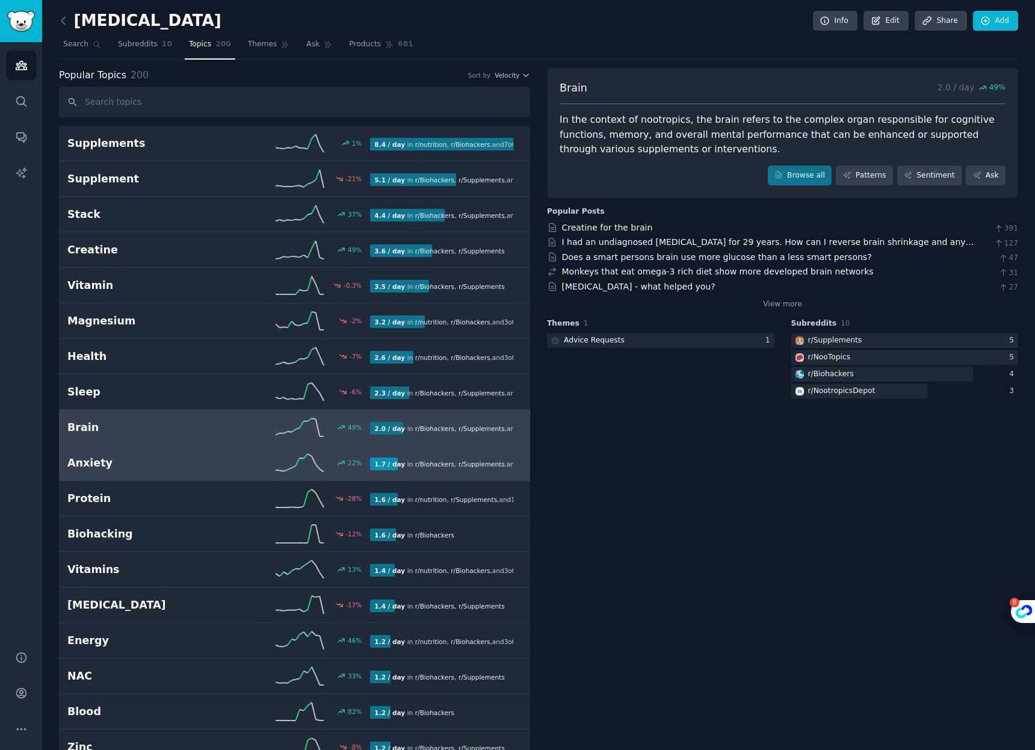
click at [195, 459] on h2 "Anxiety" at bounding box center [143, 463] width 152 height 15
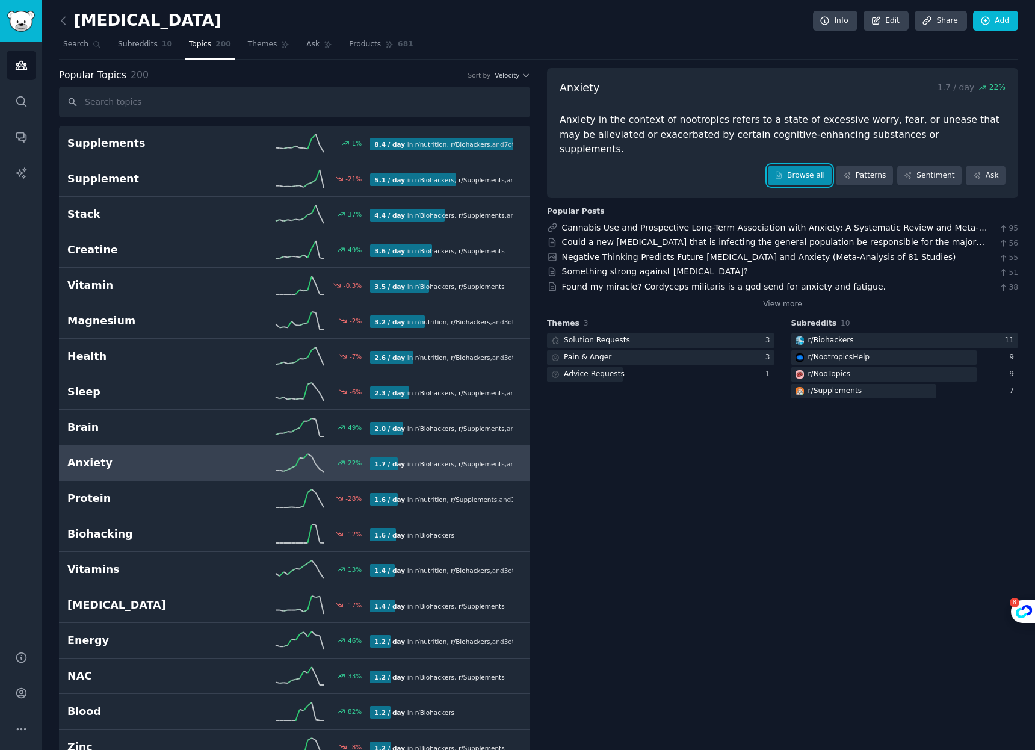
click at [798, 165] on link "Browse all" at bounding box center [800, 175] width 64 height 20
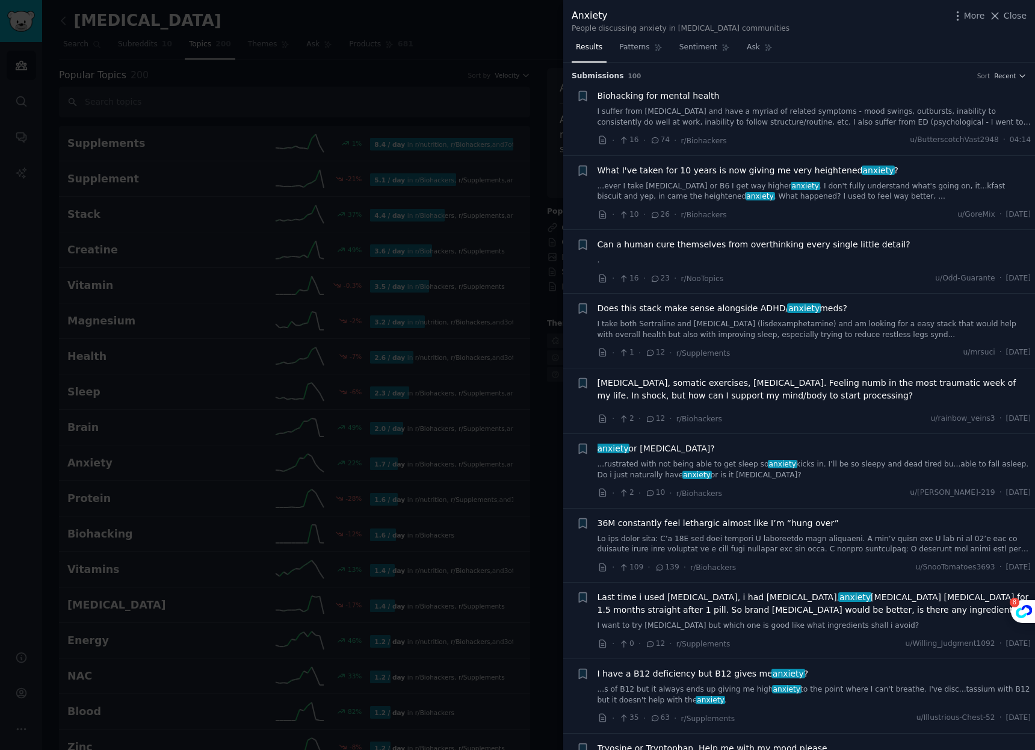
click at [787, 116] on link "I suffer from [MEDICAL_DATA] and have a myriad of related symptoms - mood swing…" at bounding box center [815, 117] width 434 height 21
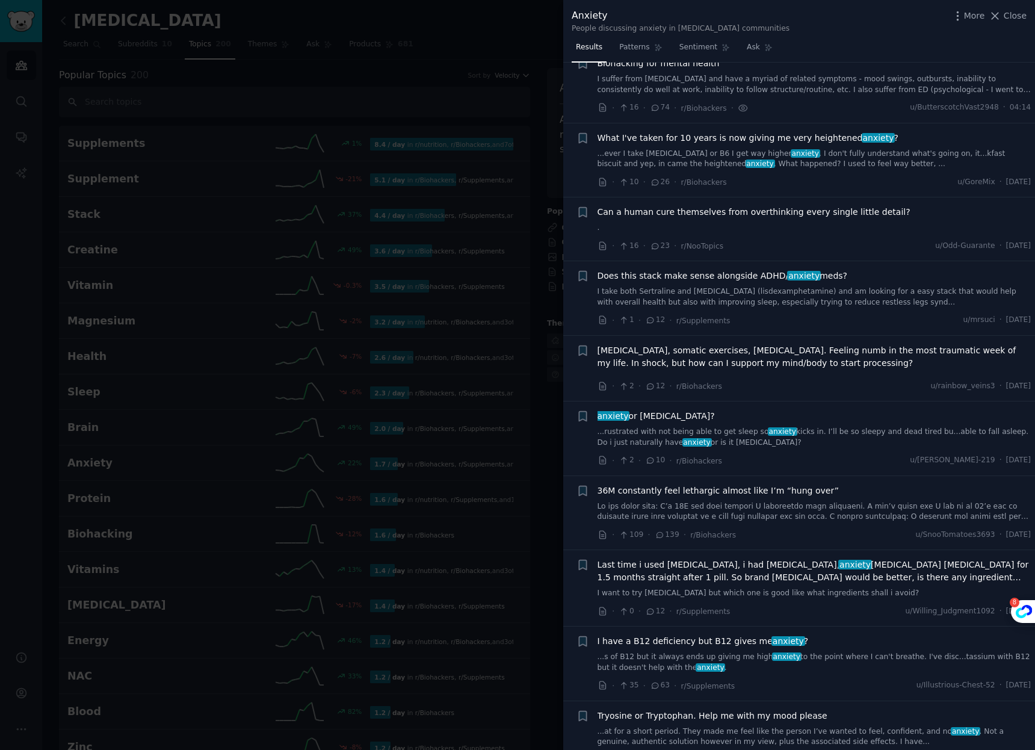
scroll to position [35, 0]
click at [515, 197] on div at bounding box center [517, 375] width 1035 height 750
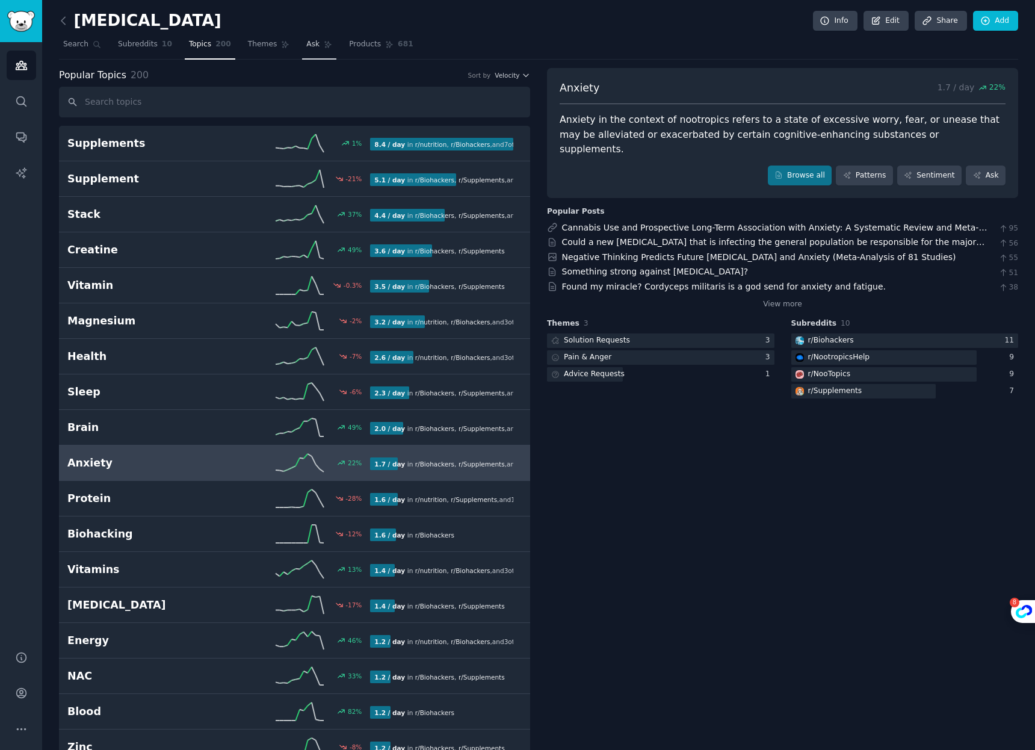
click at [311, 46] on span "Ask" at bounding box center [312, 44] width 13 height 11
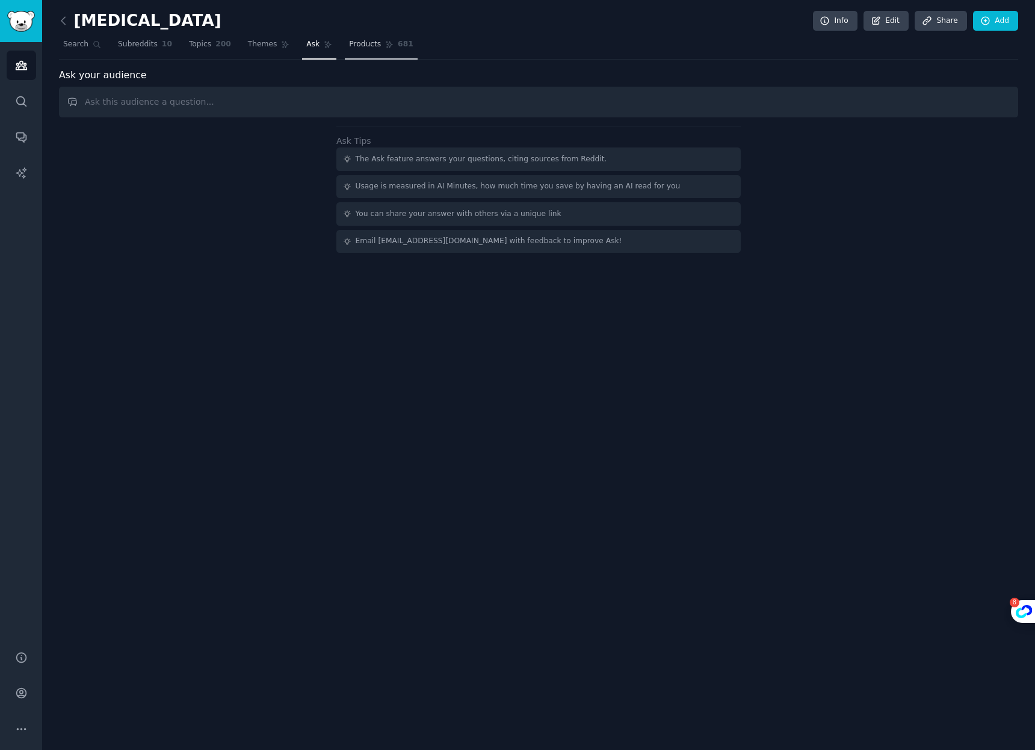
click at [367, 45] on span "Products" at bounding box center [365, 44] width 32 height 11
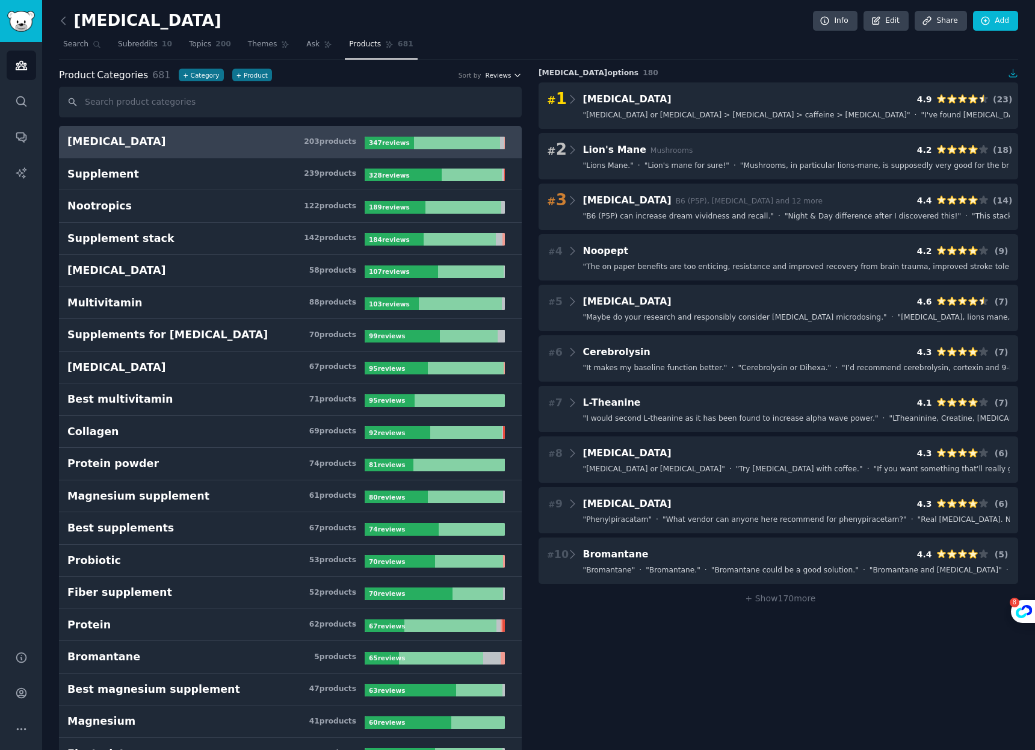
click at [505, 78] on span "Reviews" at bounding box center [499, 75] width 26 height 8
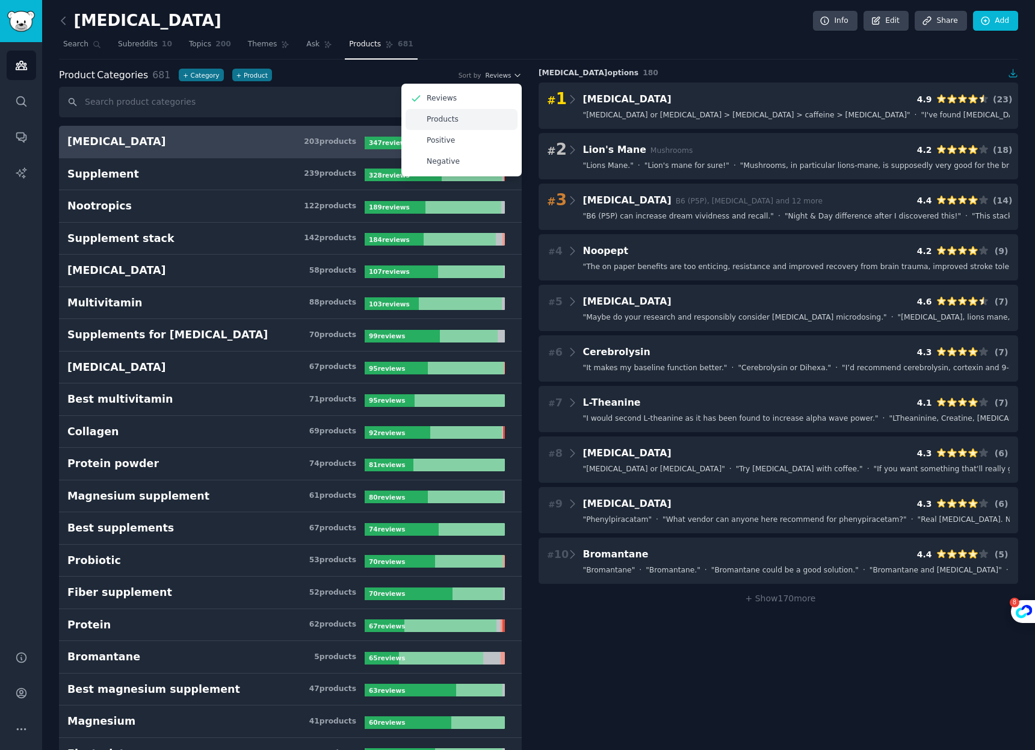
click at [459, 123] on div "Products" at bounding box center [462, 119] width 112 height 21
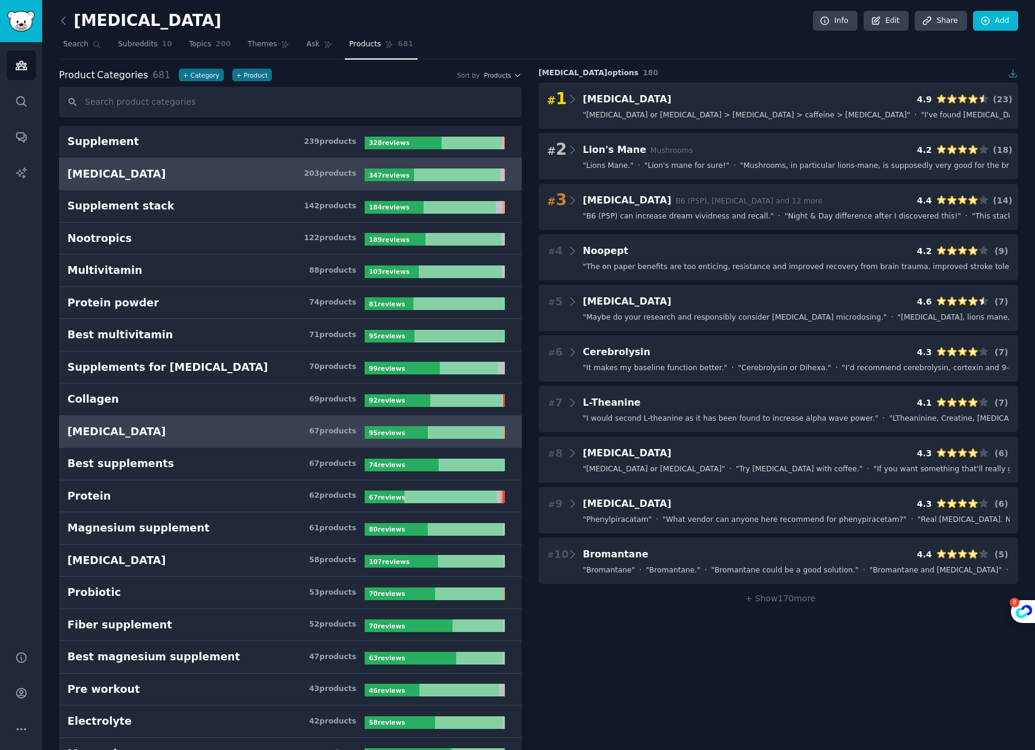
click at [196, 431] on h3 "Laxatives 67 product s" at bounding box center [215, 431] width 297 height 15
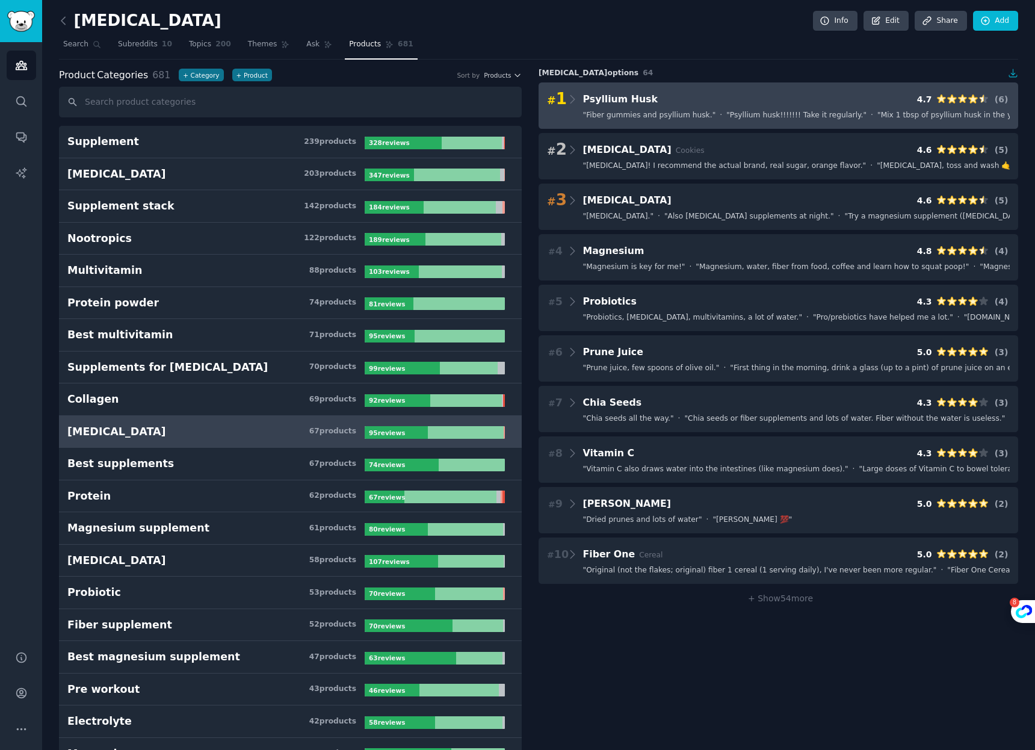
click at [817, 114] on span "" Psyllium husk!!!!!!! Take it regularly. "" at bounding box center [796, 115] width 140 height 11
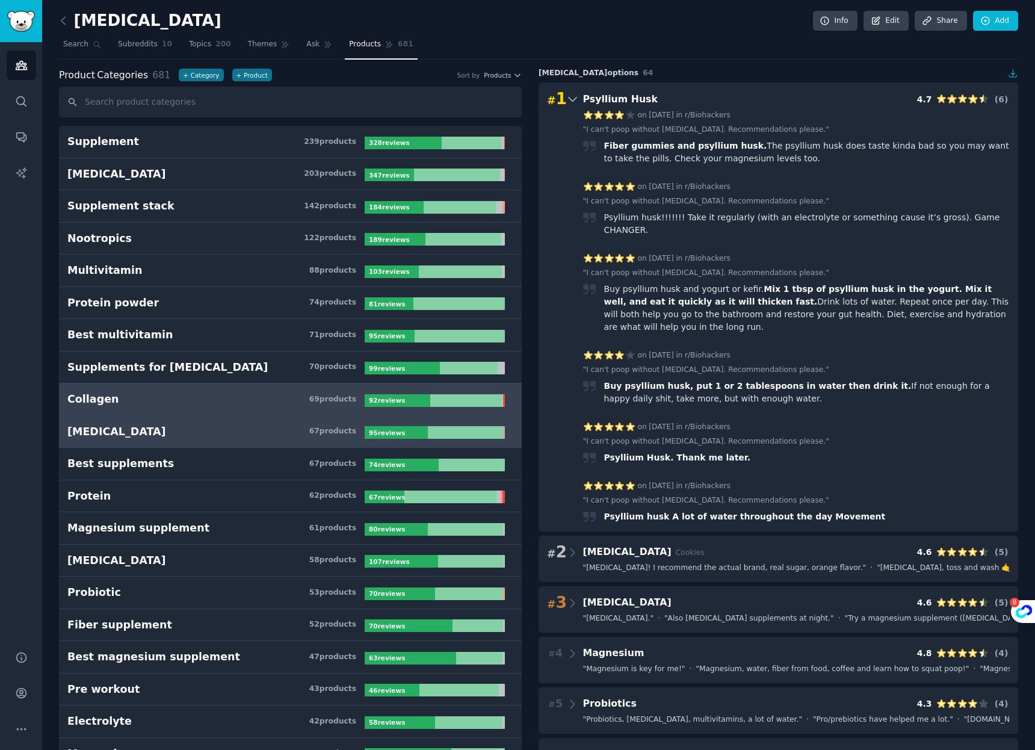
click at [129, 401] on h3 "Collagen 69 product s" at bounding box center [215, 399] width 297 height 15
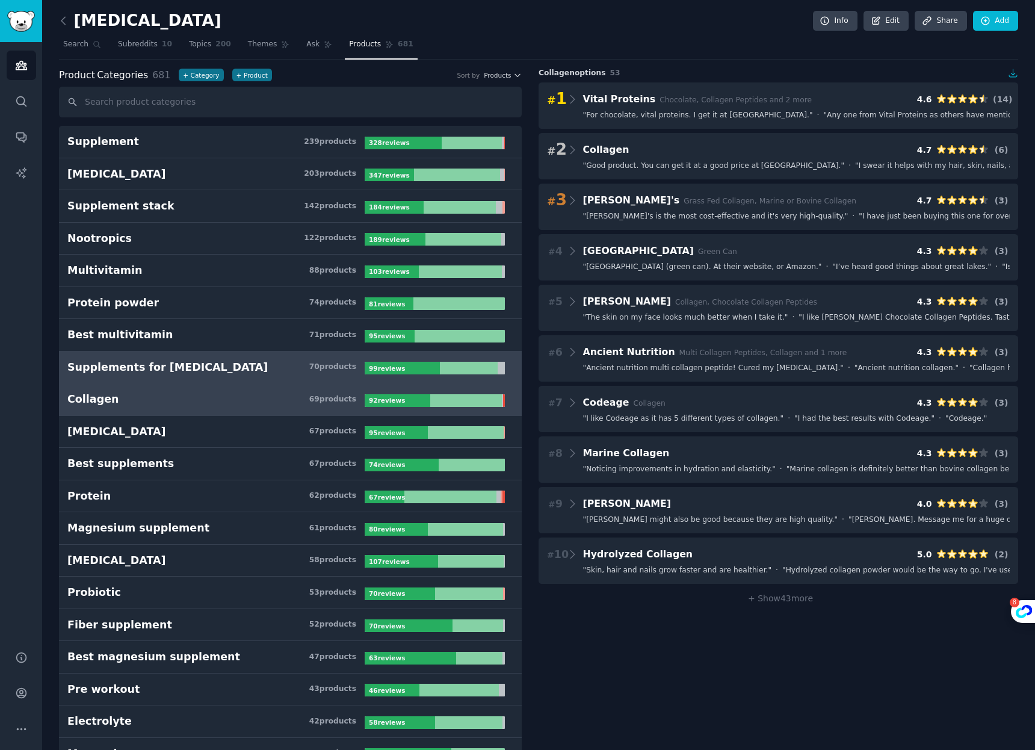
click at [181, 367] on div "Supplements for depression" at bounding box center [167, 367] width 200 height 15
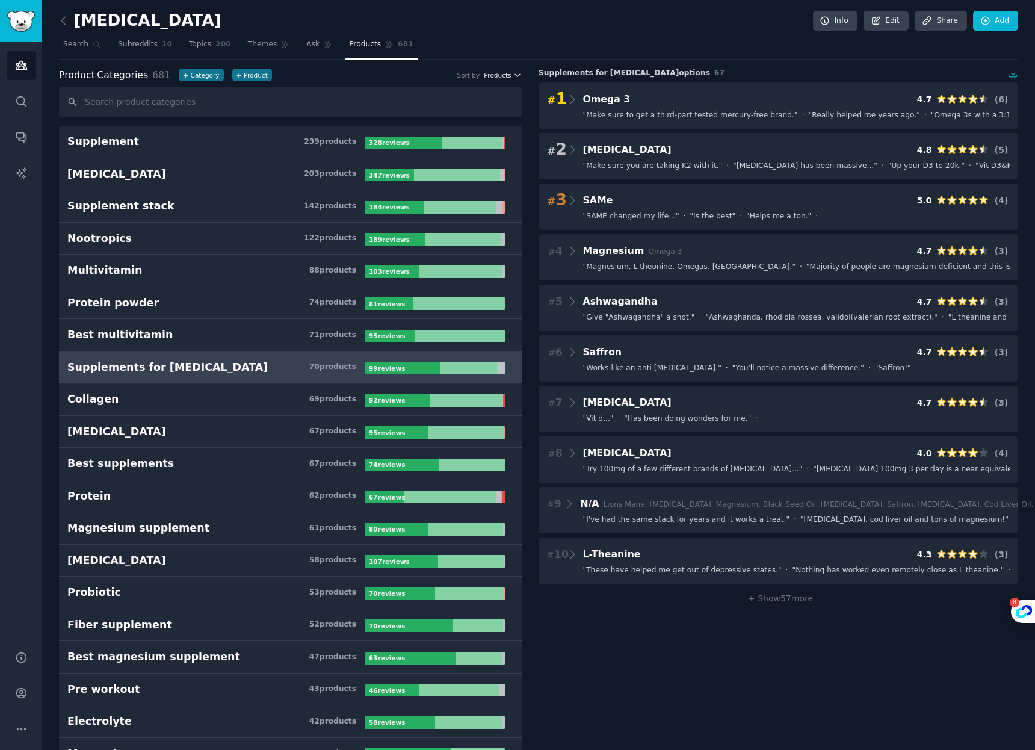
click at [508, 72] on span "Products" at bounding box center [497, 75] width 27 height 8
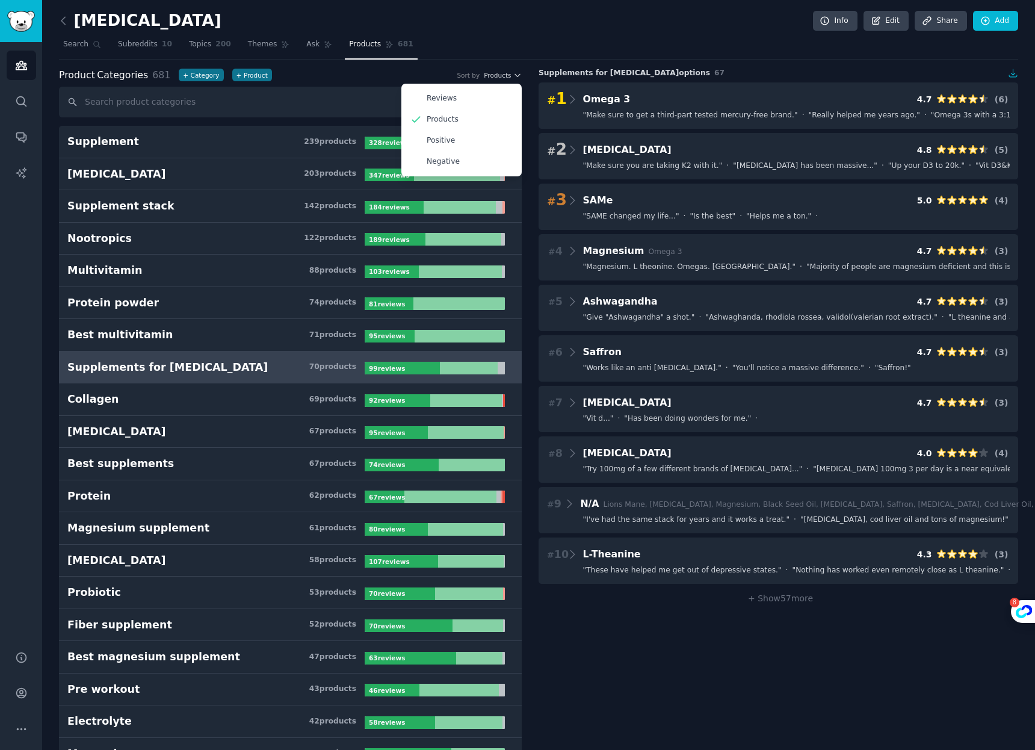
click at [532, 35] on nav "Search Subreddits 10 Topics 200 Themes Ask Products 681" at bounding box center [538, 47] width 959 height 25
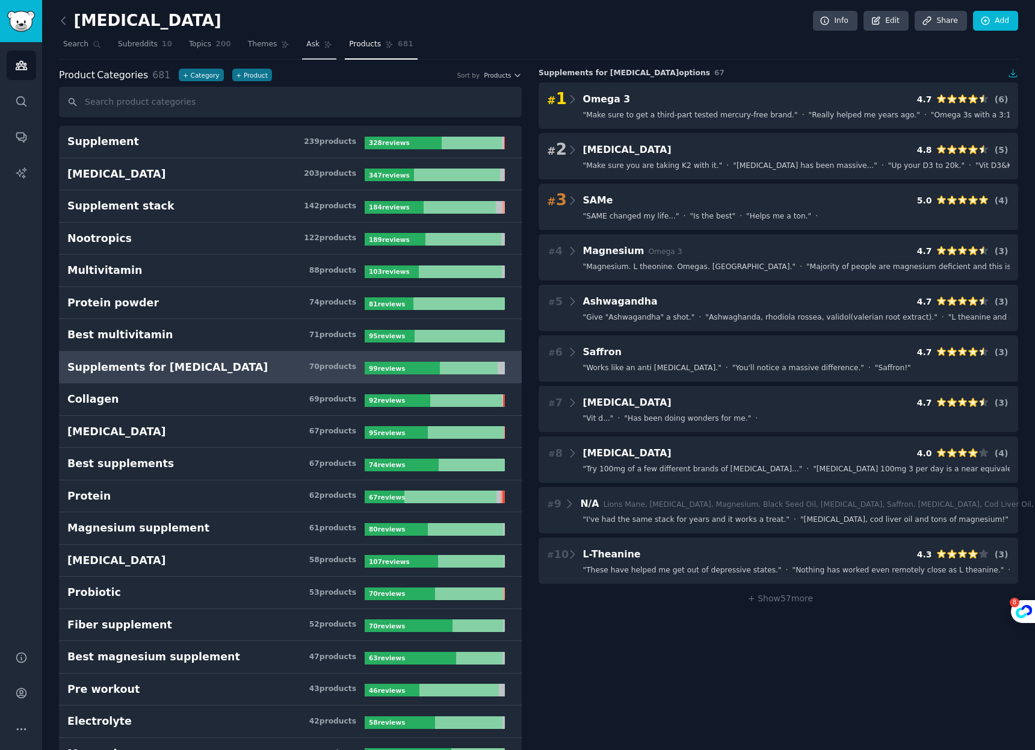
click at [324, 43] on icon at bounding box center [328, 44] width 8 height 8
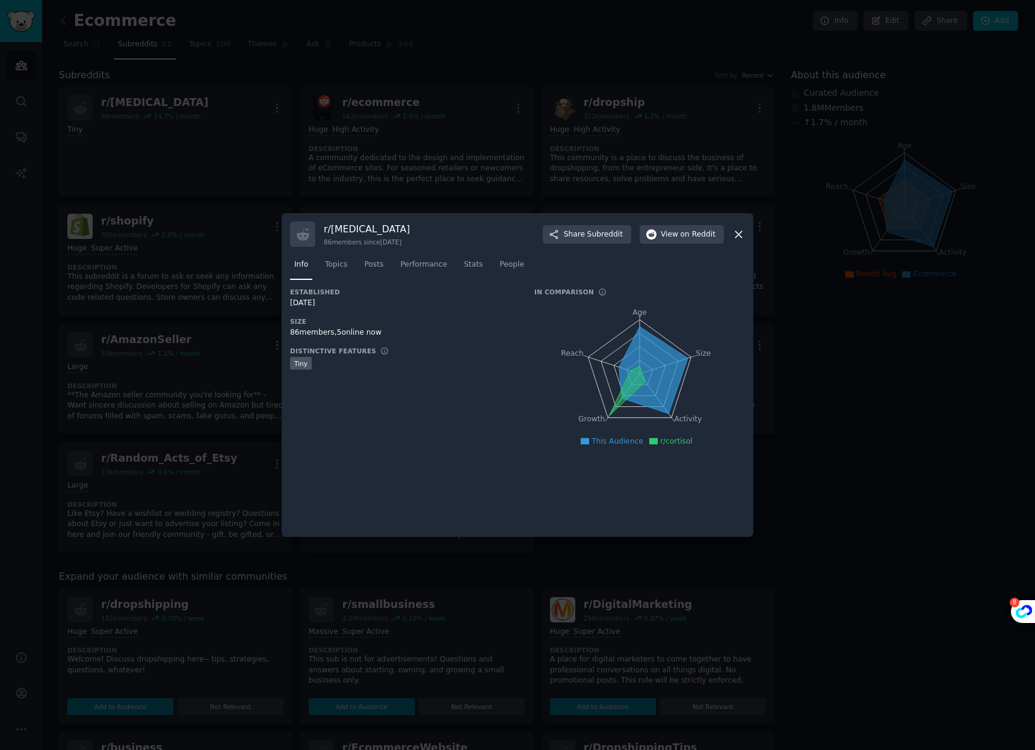
click at [451, 107] on div at bounding box center [517, 375] width 1035 height 750
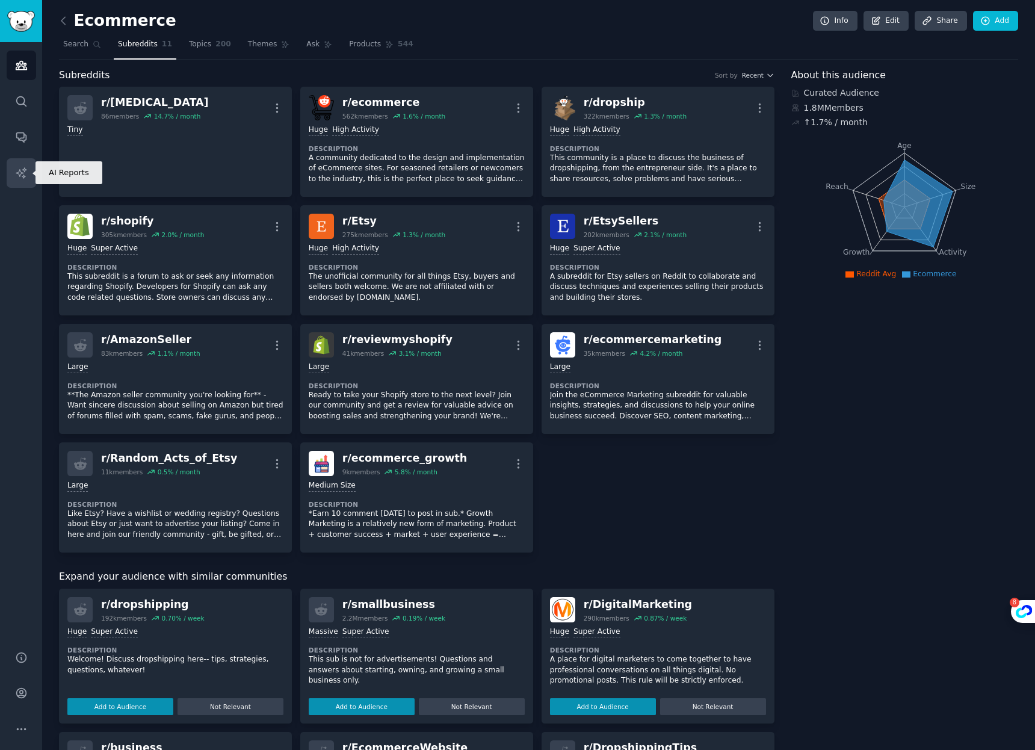
click at [22, 164] on link "AI Reports" at bounding box center [21, 172] width 29 height 29
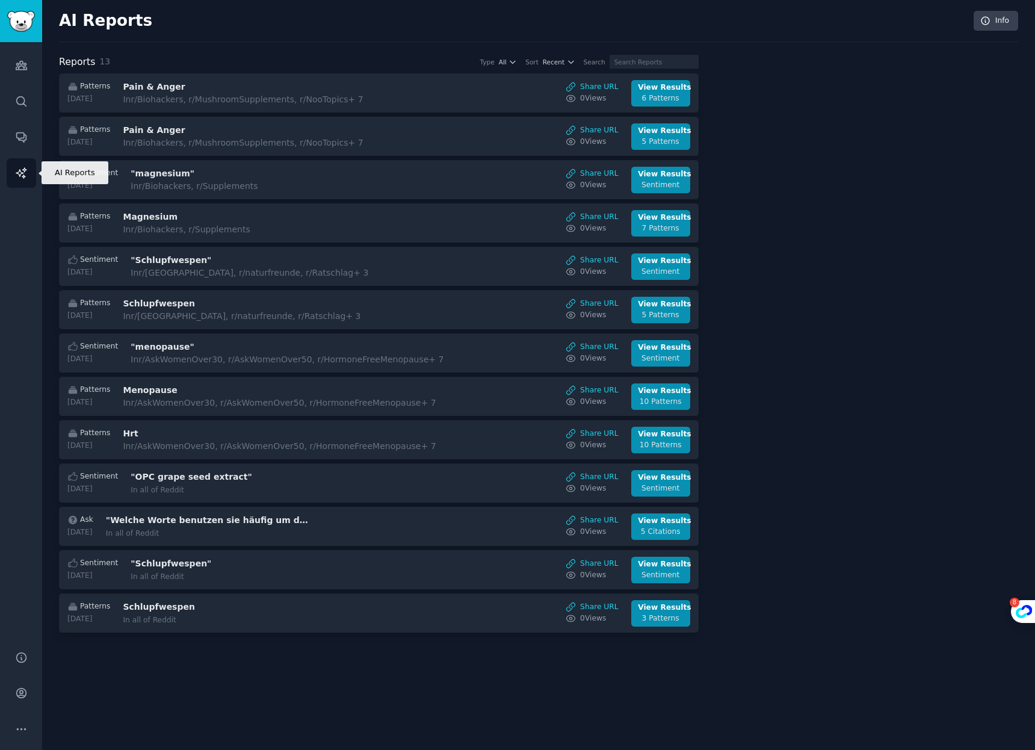
click at [20, 175] on icon "Sidebar" at bounding box center [21, 173] width 13 height 13
click at [21, 143] on link "Conversations" at bounding box center [21, 136] width 29 height 29
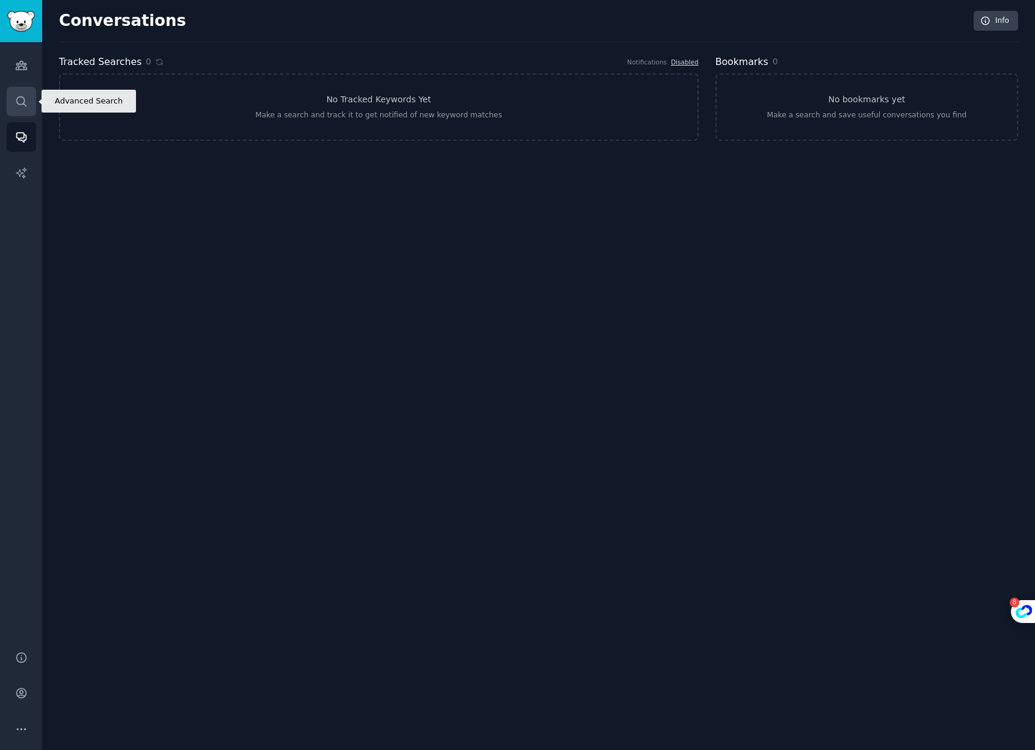
click at [21, 105] on icon "Sidebar" at bounding box center [21, 101] width 13 height 13
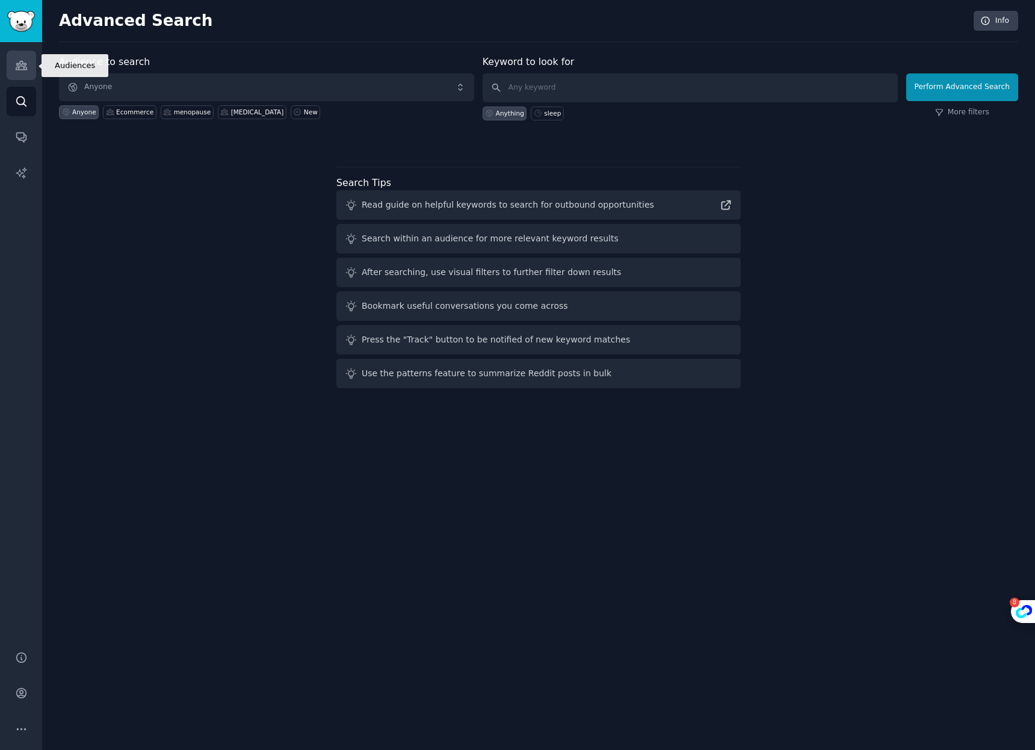
click at [17, 62] on icon "Sidebar" at bounding box center [21, 65] width 13 height 13
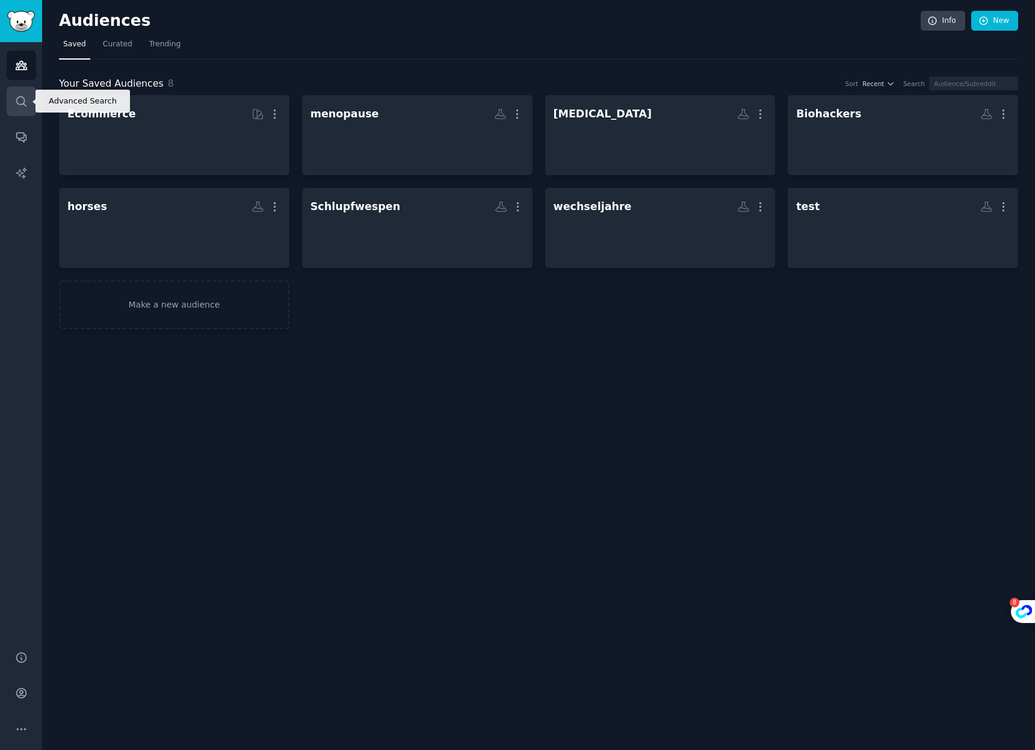
click at [35, 95] on link "Search" at bounding box center [21, 101] width 29 height 29
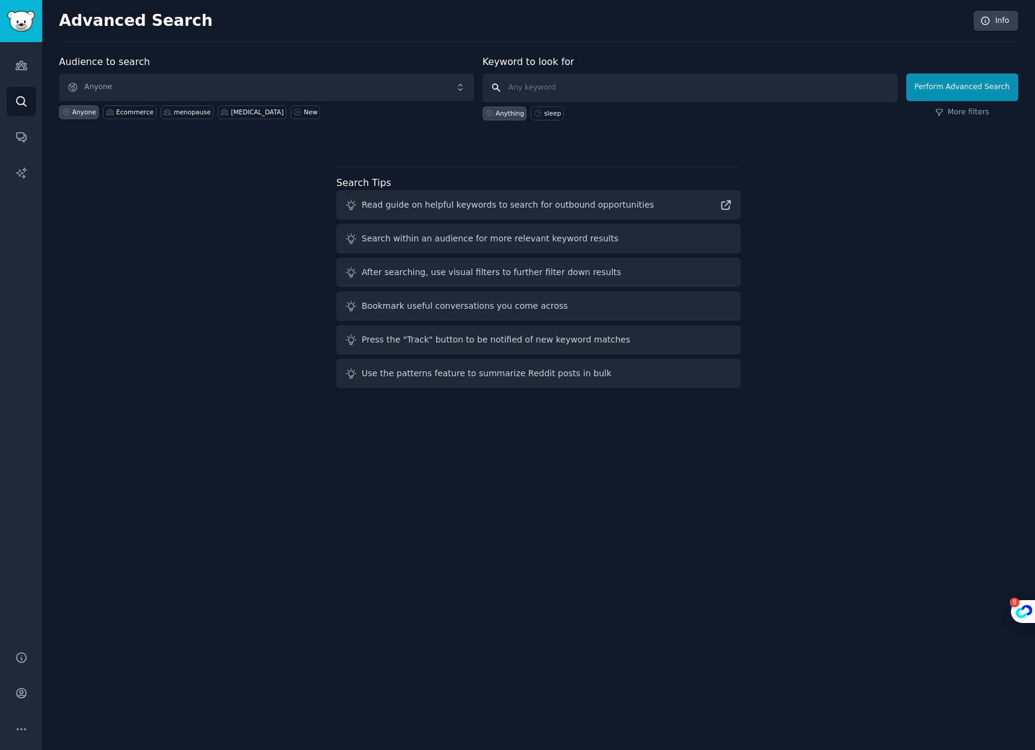
click at [593, 92] on input "text" at bounding box center [690, 87] width 415 height 29
click at [521, 88] on input "safron" at bounding box center [690, 87] width 415 height 29
drag, startPoint x: 521, startPoint y: 88, endPoint x: 548, endPoint y: 97, distance: 28.0
click at [521, 88] on input "safron" at bounding box center [690, 87] width 415 height 29
type input "saffron"
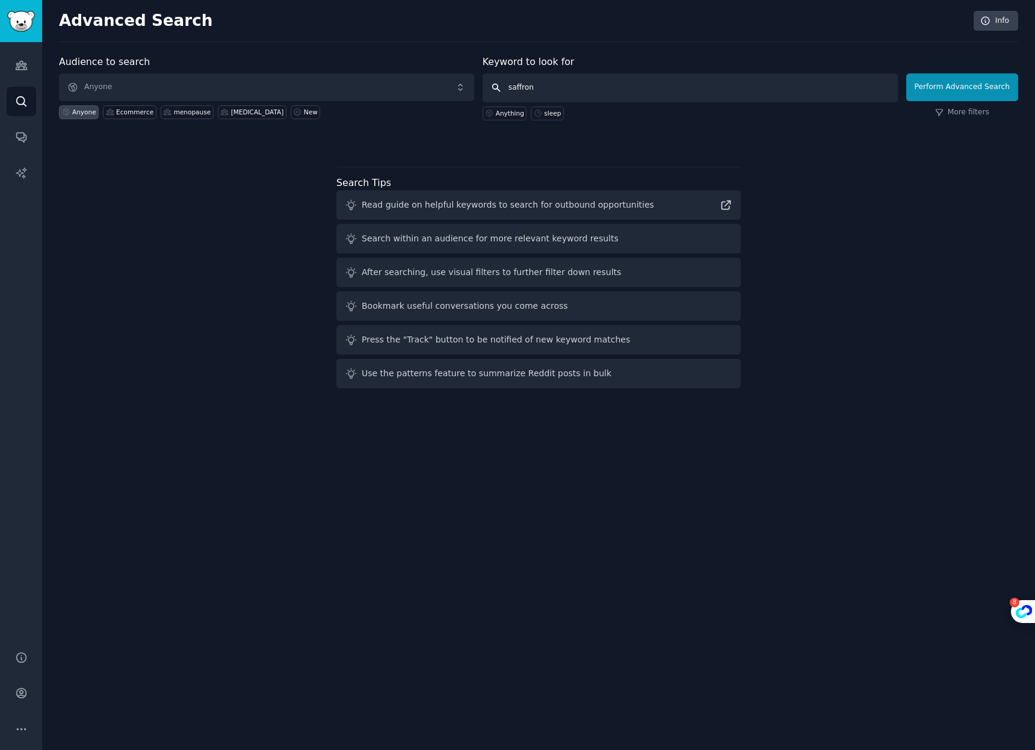
click button "Perform Advanced Search" at bounding box center [962, 87] width 112 height 28
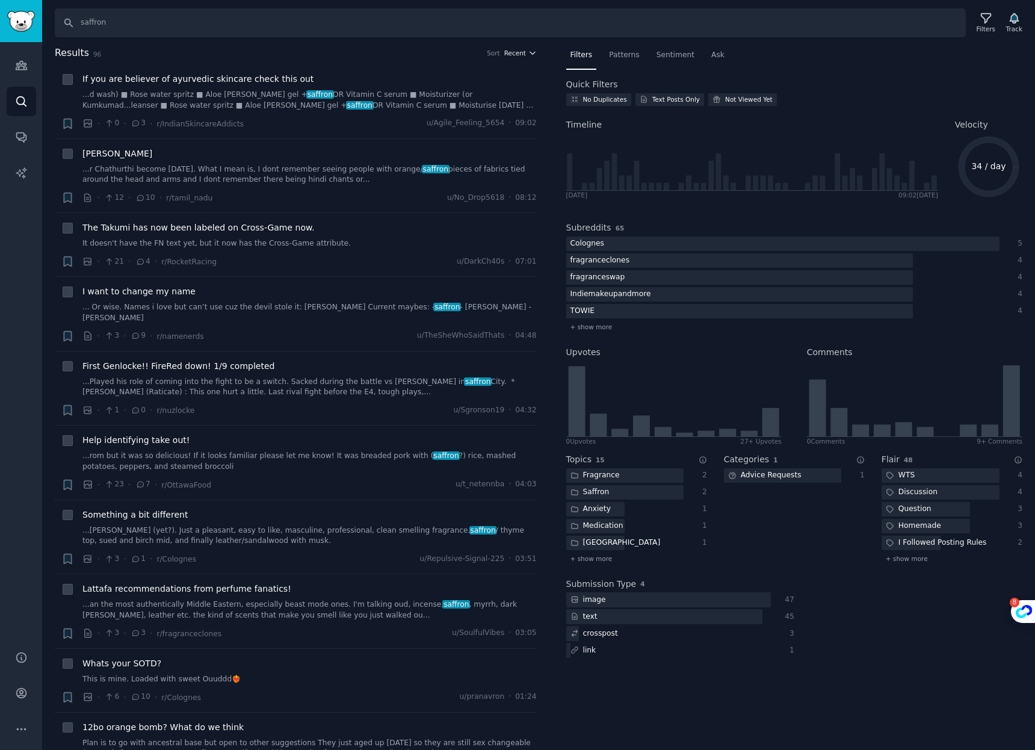
click at [504, 51] on span "Recent" at bounding box center [515, 53] width 22 height 8
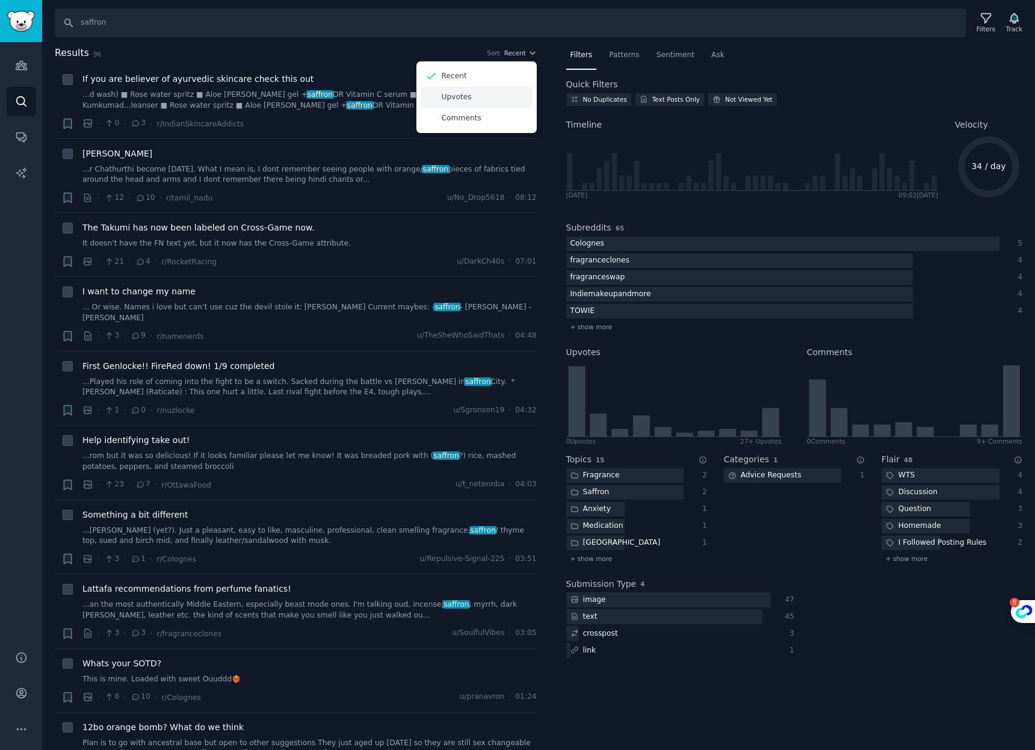
click at [459, 93] on p "Upvotes" at bounding box center [457, 97] width 30 height 11
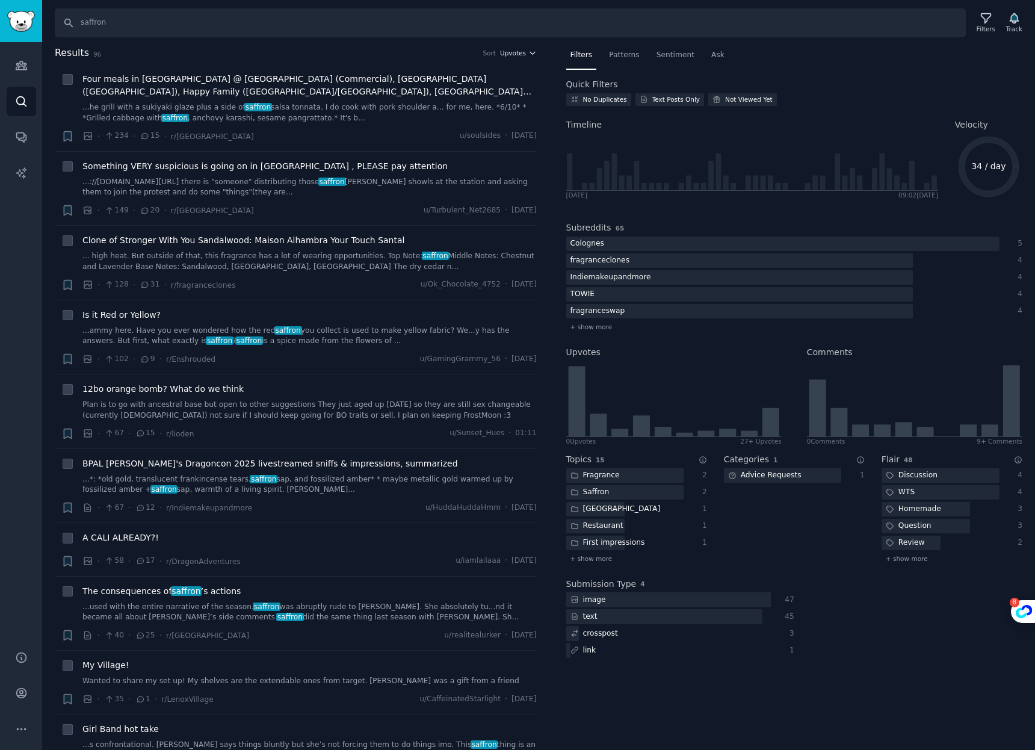
click at [507, 52] on span "Upvotes" at bounding box center [513, 53] width 26 height 8
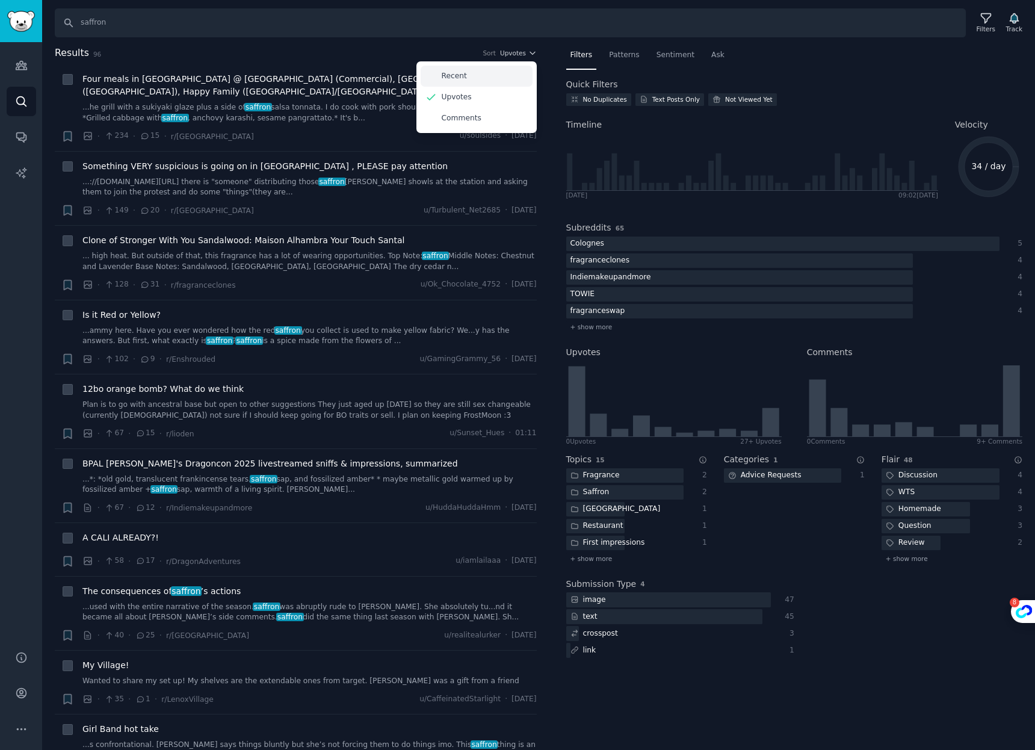
click at [477, 75] on div "Recent" at bounding box center [477, 76] width 112 height 21
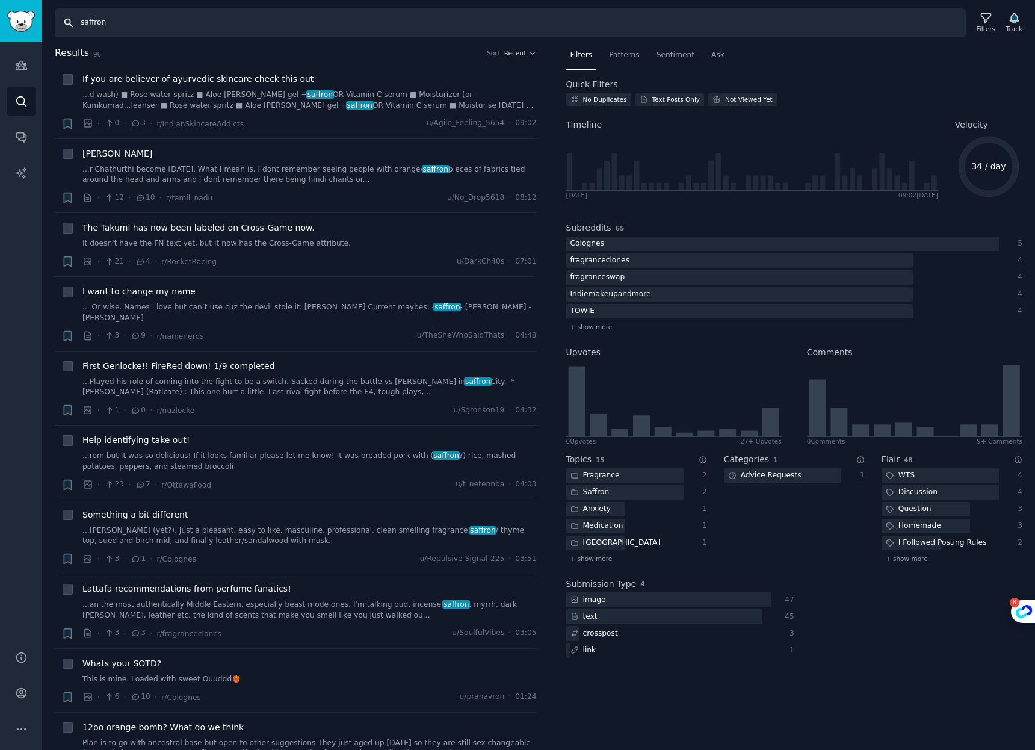
click at [209, 28] on input "saffron" at bounding box center [510, 22] width 911 height 29
type input "saffron supplement"
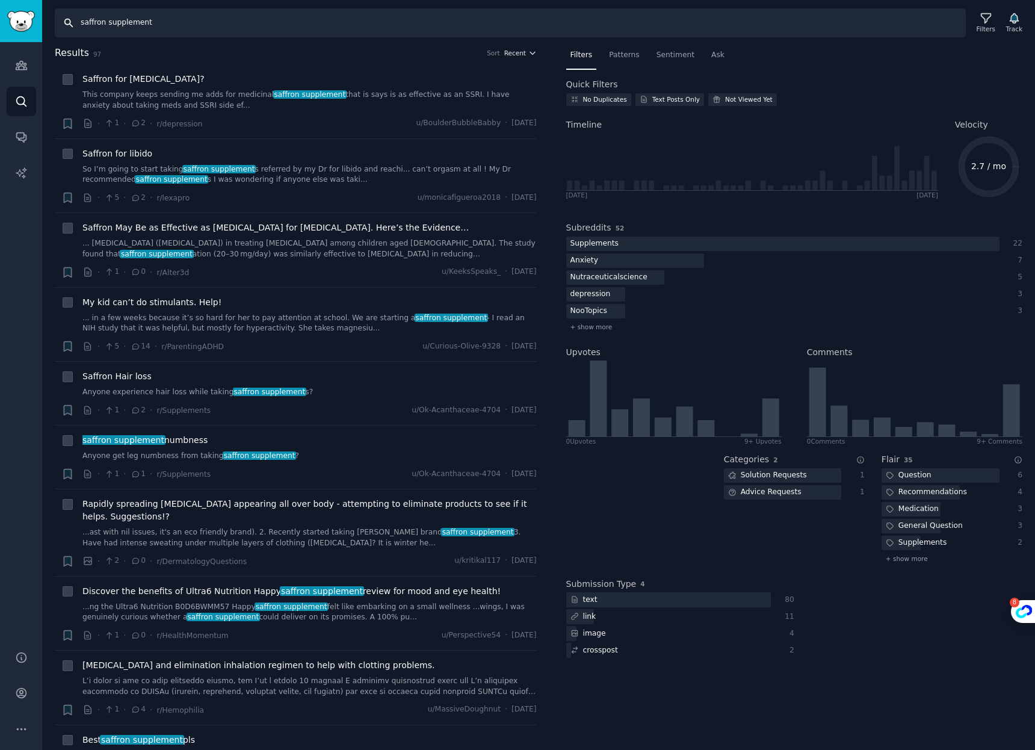
click at [516, 53] on span "Recent" at bounding box center [515, 53] width 22 height 8
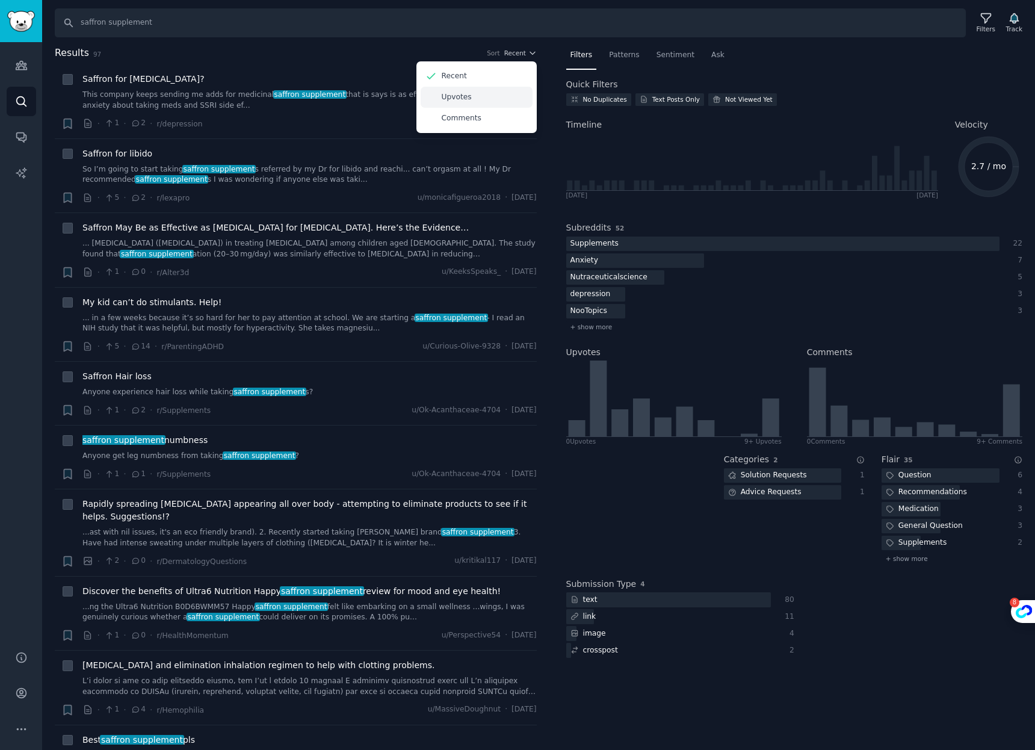
click at [469, 93] on div "Upvotes" at bounding box center [477, 97] width 112 height 21
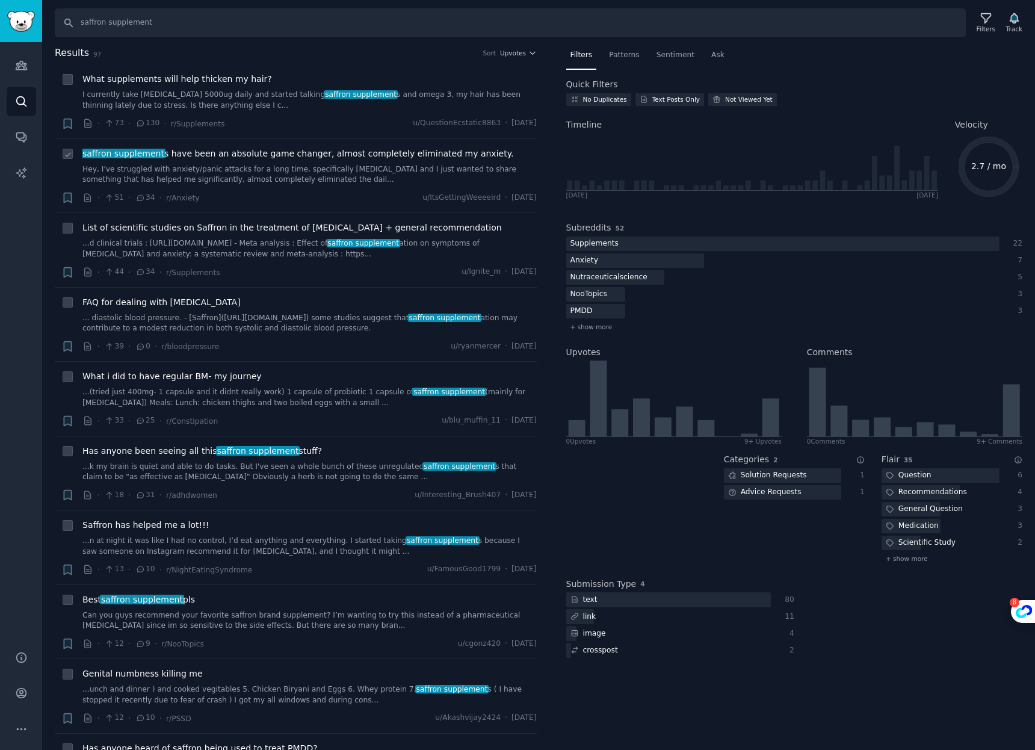
click at [208, 167] on link "Hey, I've struggled with anxiety/panic attacks for a long time, specifically he…" at bounding box center [309, 174] width 454 height 21
click at [260, 246] on link "...d clinical trials : https://pubmed.ncbi.nlm.nih.gov/31987241/ - Meta analysi…" at bounding box center [309, 248] width 454 height 21
click at [216, 28] on input "saffron supplement" at bounding box center [510, 22] width 911 height 29
type input "a"
type input "magnesium"
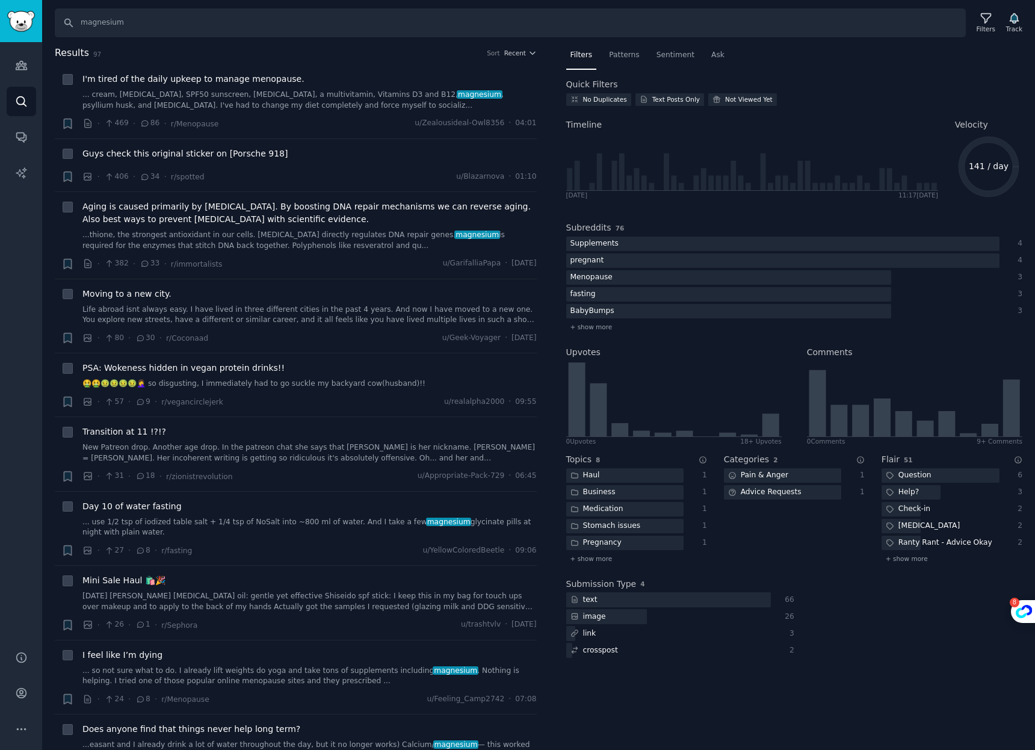
click at [516, 46] on h2 "Results 97 Sort Recent" at bounding box center [296, 53] width 482 height 15
click at [515, 55] on span "Recent" at bounding box center [515, 53] width 22 height 8
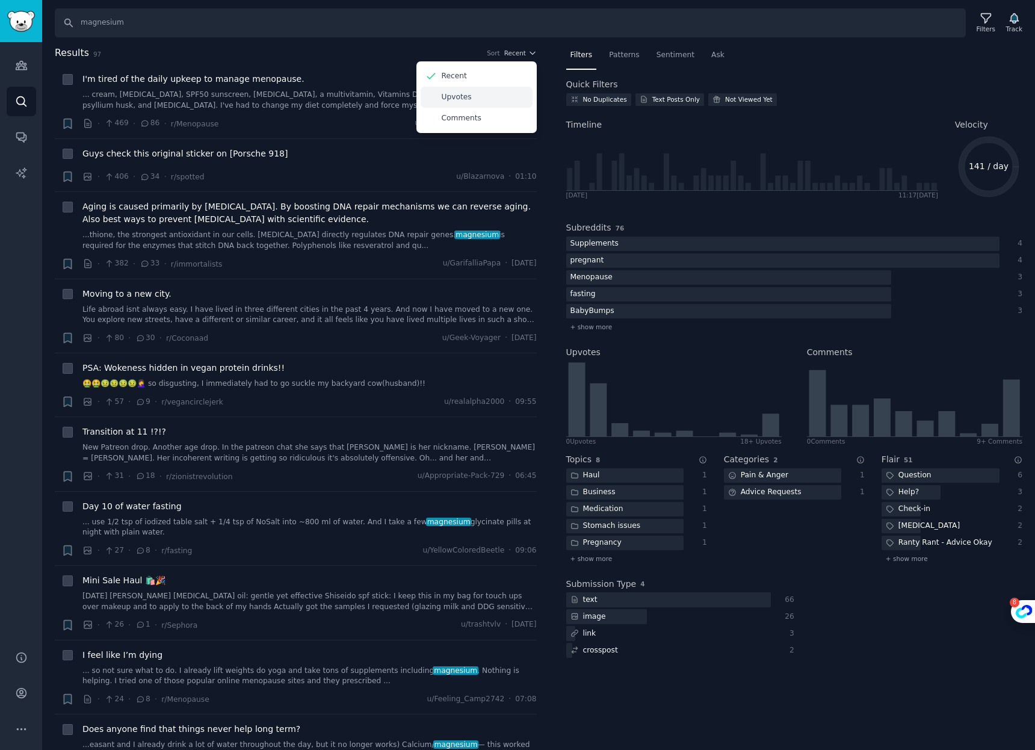
click at [475, 96] on div "Upvotes" at bounding box center [477, 97] width 112 height 21
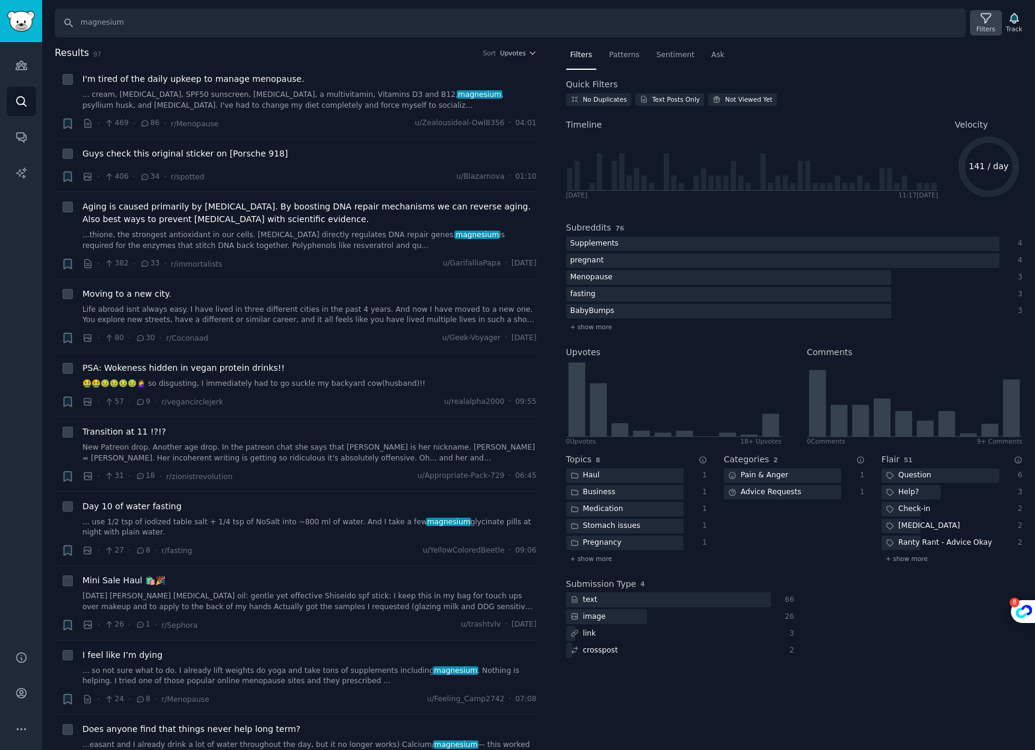
click at [992, 17] on div "Filters" at bounding box center [985, 22] width 31 height 25
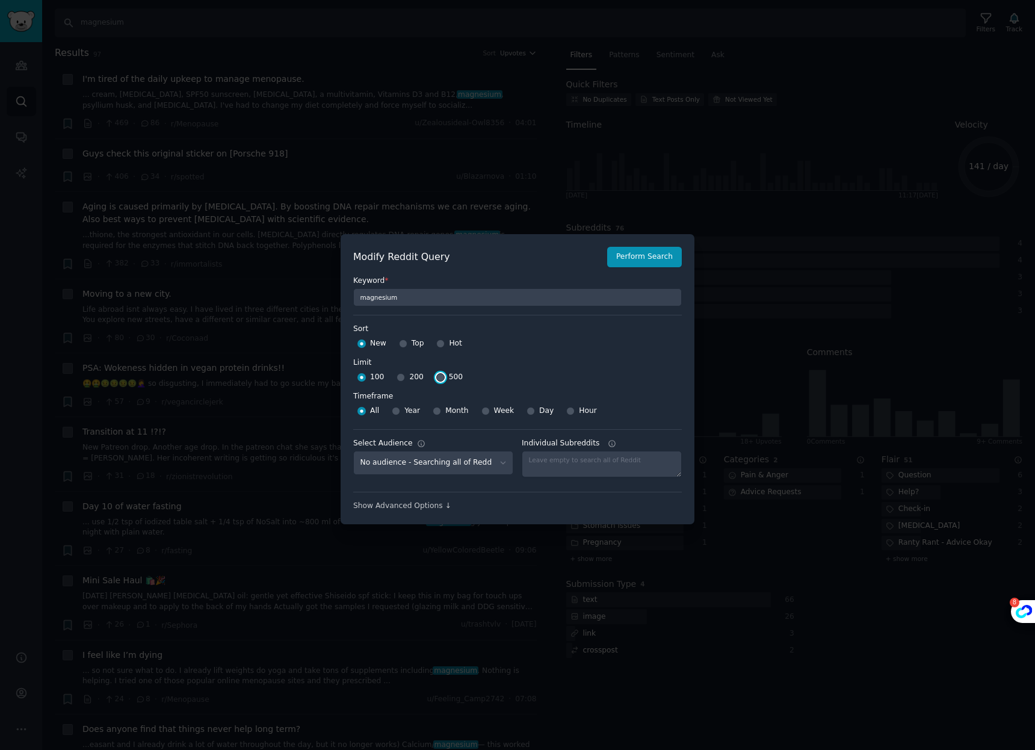
click at [436, 376] on input "500" at bounding box center [440, 377] width 8 height 8
radio input "true"
click at [396, 410] on input "Year" at bounding box center [396, 411] width 8 height 8
radio input "true"
click at [639, 261] on button "Perform Search" at bounding box center [644, 257] width 75 height 20
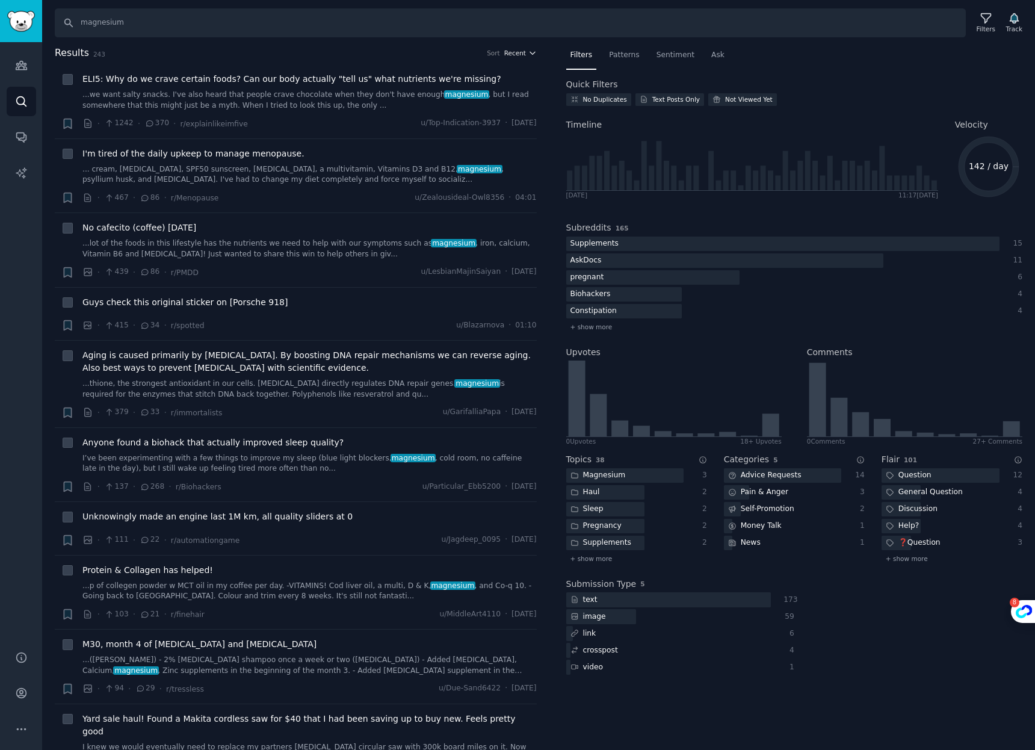
click at [517, 52] on span "Recent" at bounding box center [515, 53] width 22 height 8
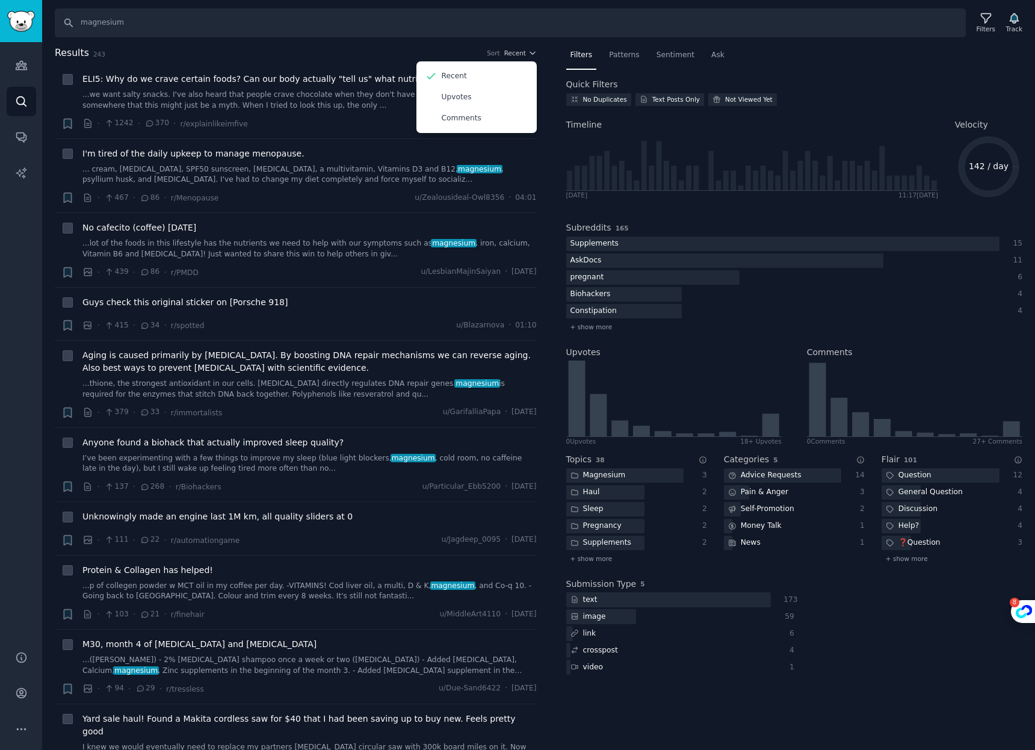
click at [805, 55] on nav "Filters Patterns Sentiment Ask" at bounding box center [794, 58] width 457 height 25
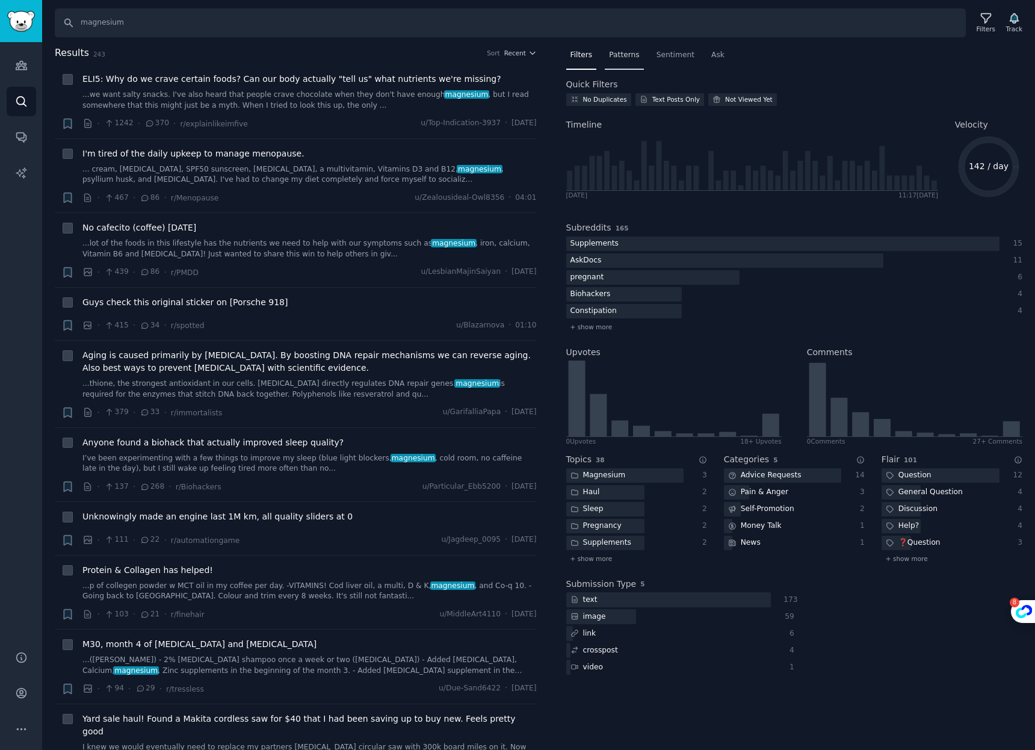
click at [636, 54] on span "Patterns" at bounding box center [624, 55] width 30 height 11
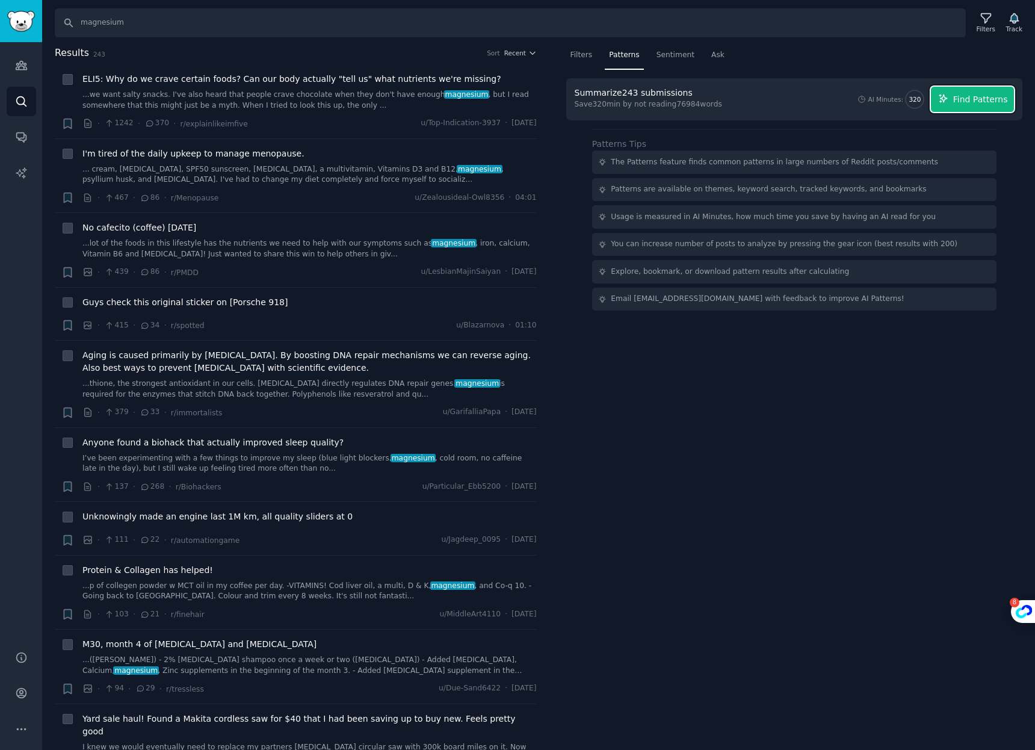
click at [965, 98] on span "Find Patterns" at bounding box center [980, 99] width 55 height 13
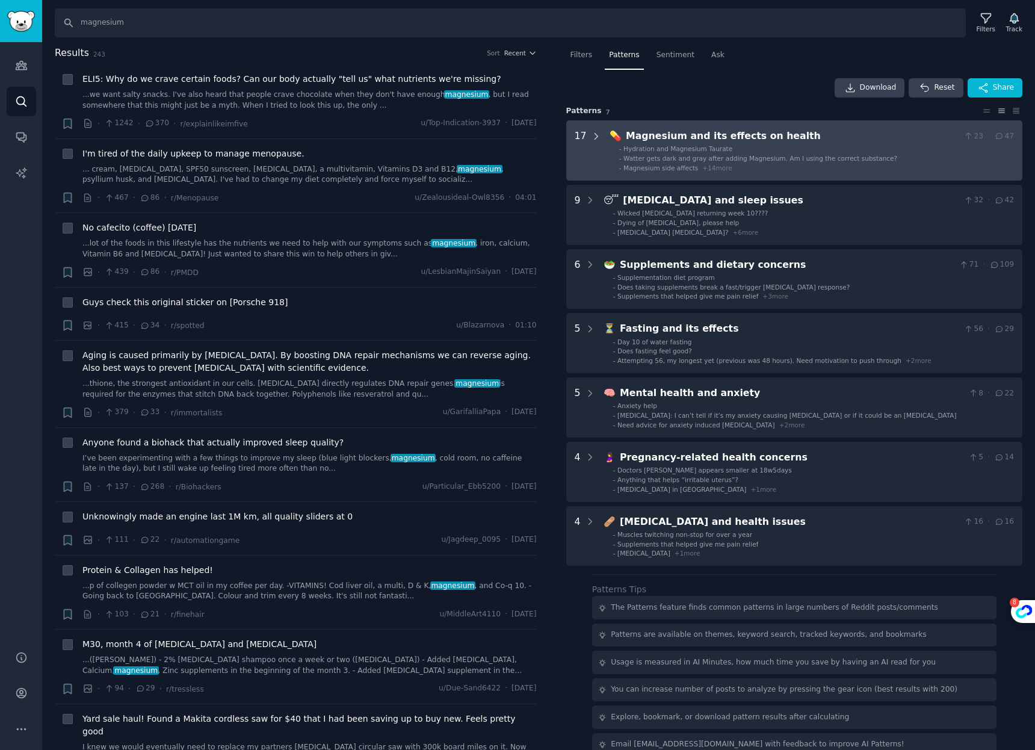
click at [595, 137] on icon at bounding box center [596, 136] width 3 height 6
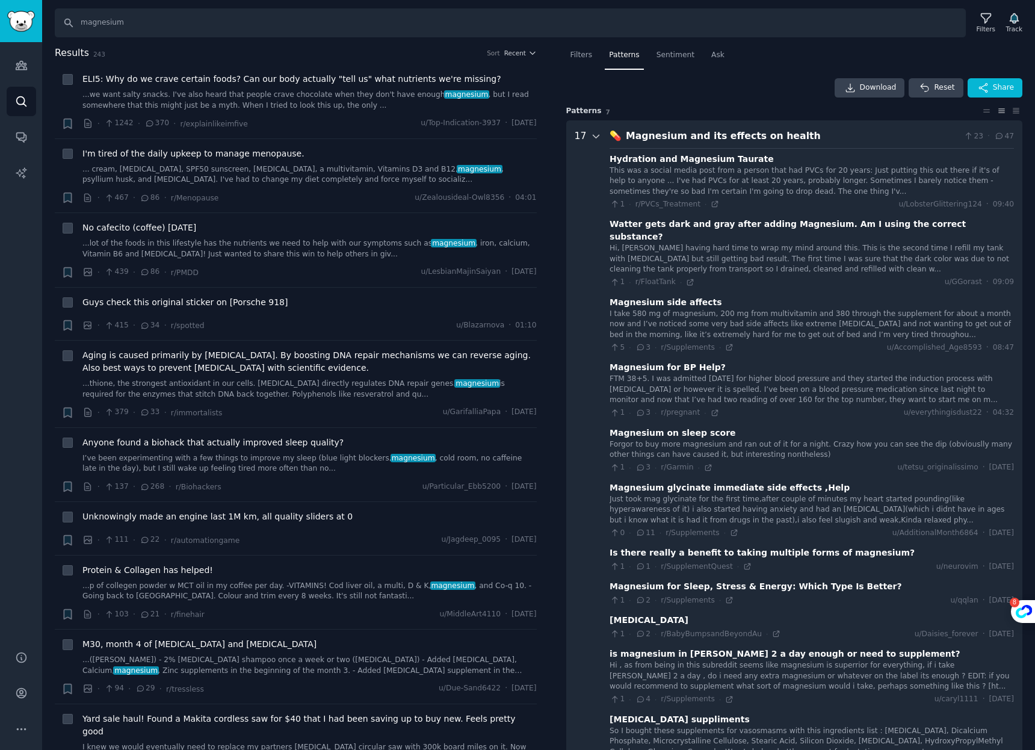
click at [595, 132] on icon at bounding box center [596, 136] width 11 height 11
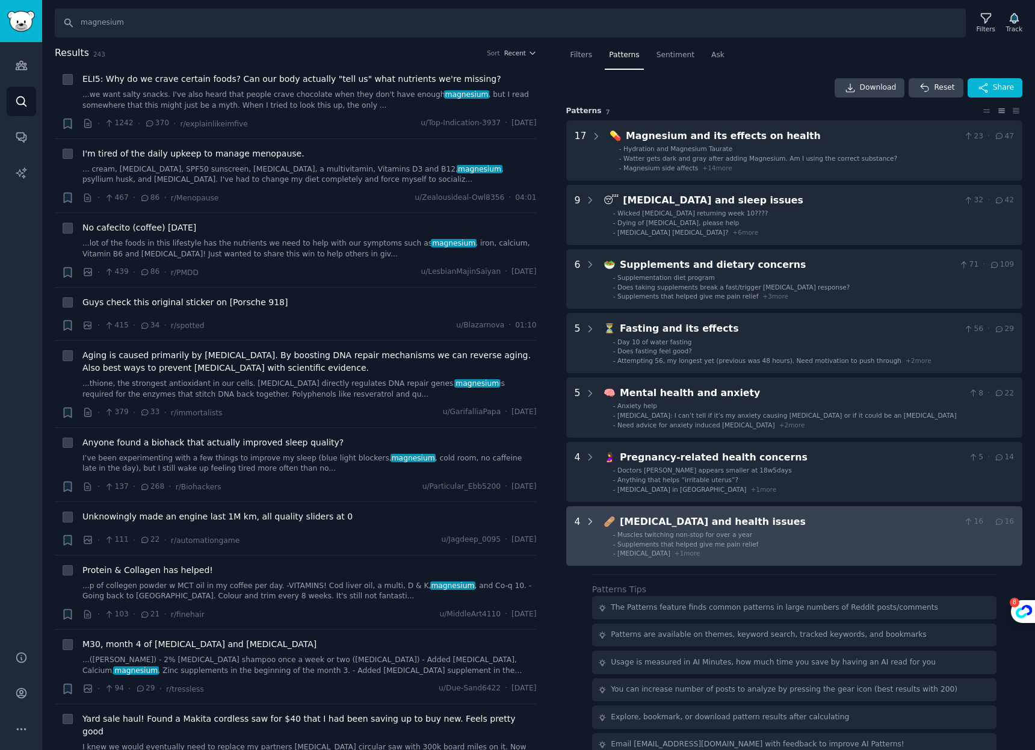
click at [588, 522] on icon at bounding box center [590, 521] width 11 height 11
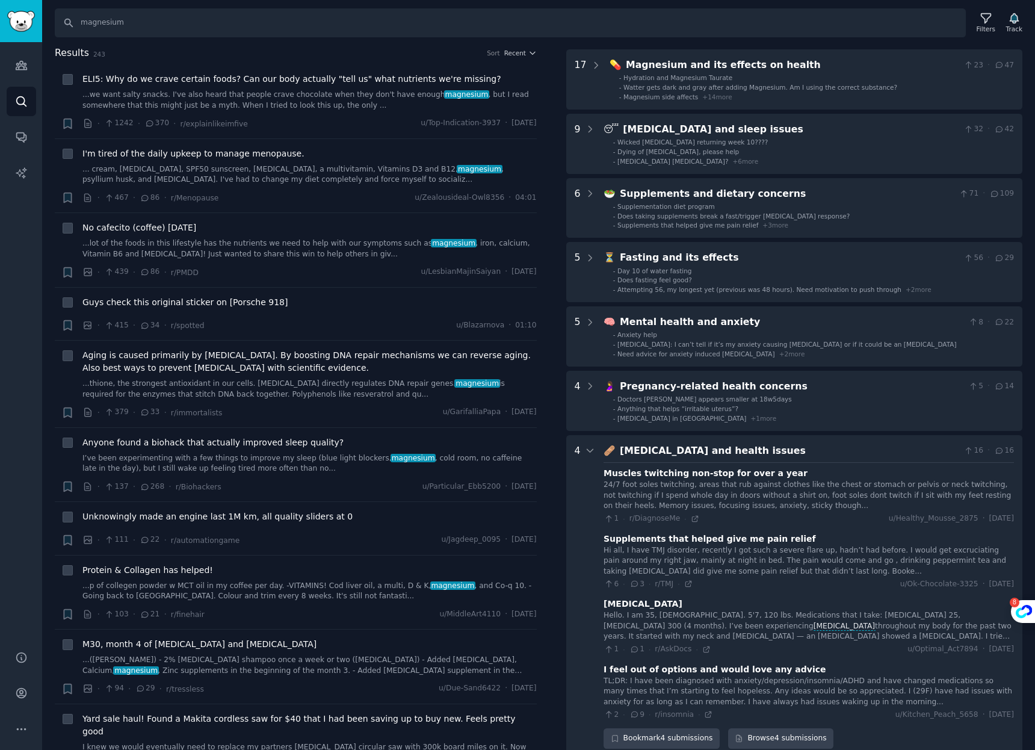
scroll to position [64, 0]
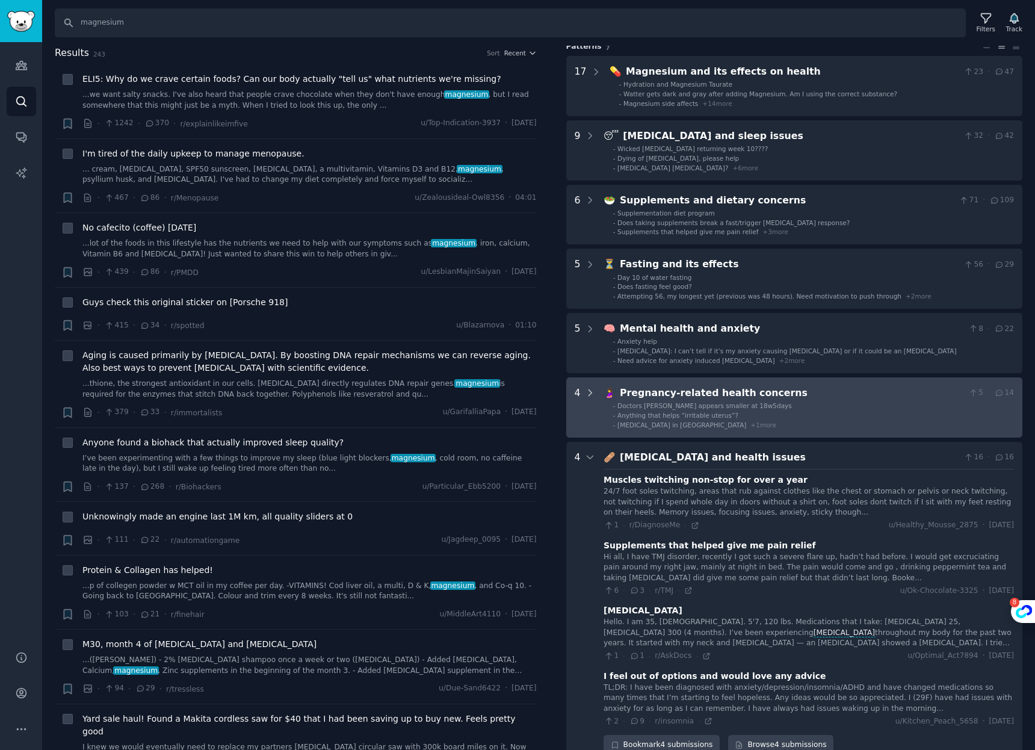
click at [587, 459] on icon at bounding box center [590, 457] width 11 height 11
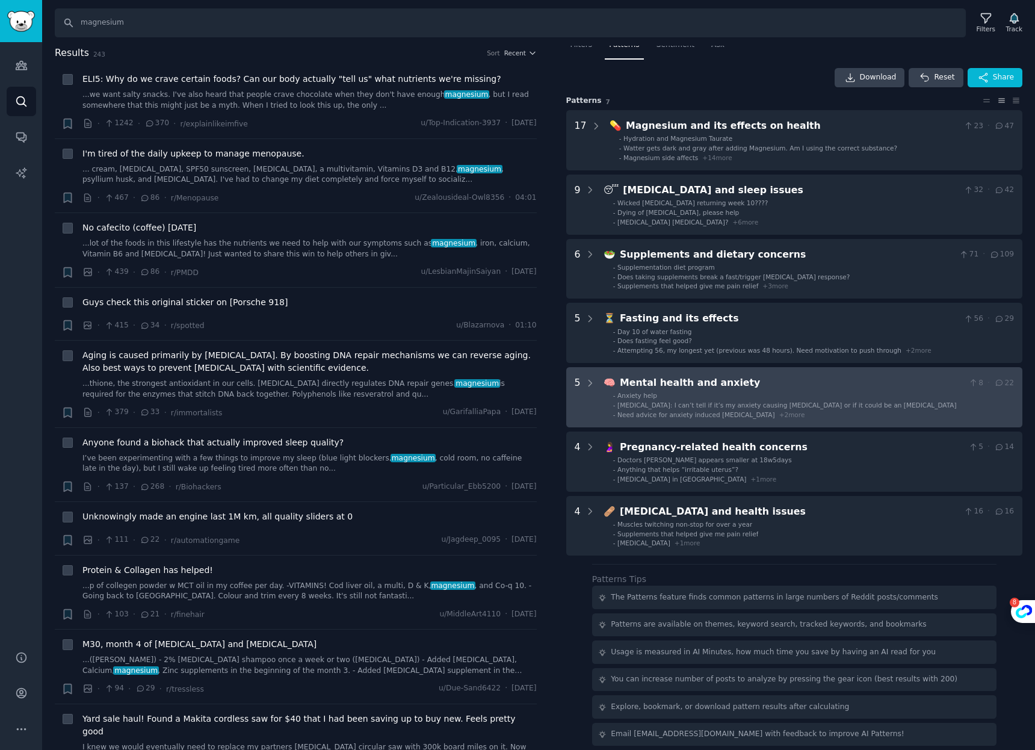
scroll to position [0, 0]
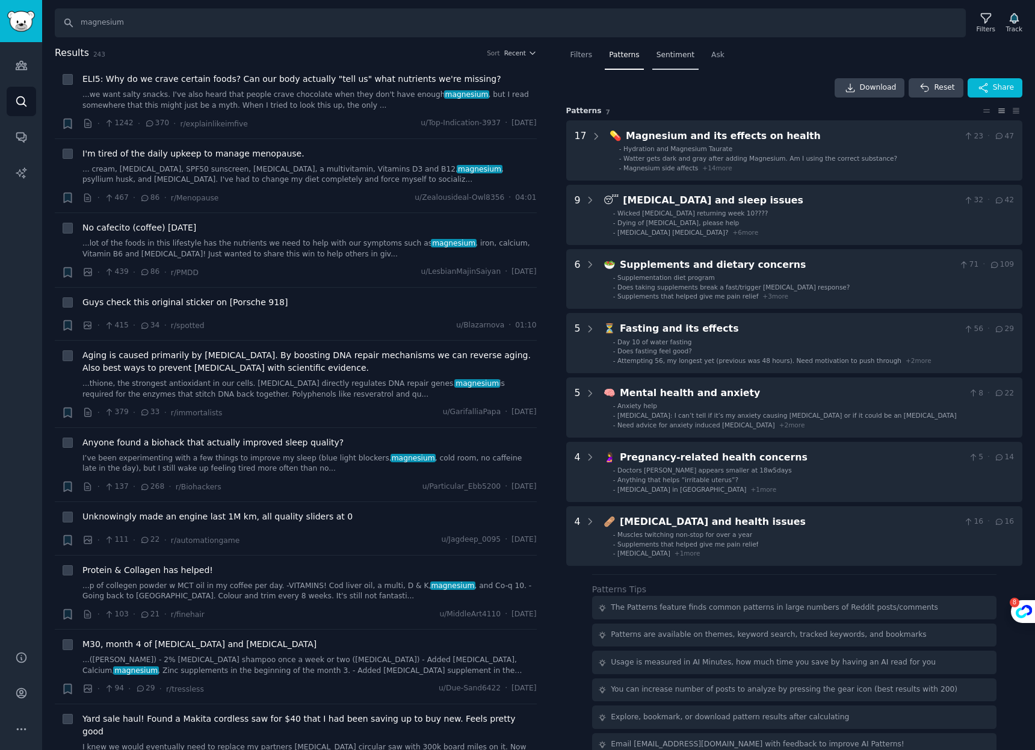
click at [661, 52] on span "Sentiment" at bounding box center [676, 55] width 38 height 11
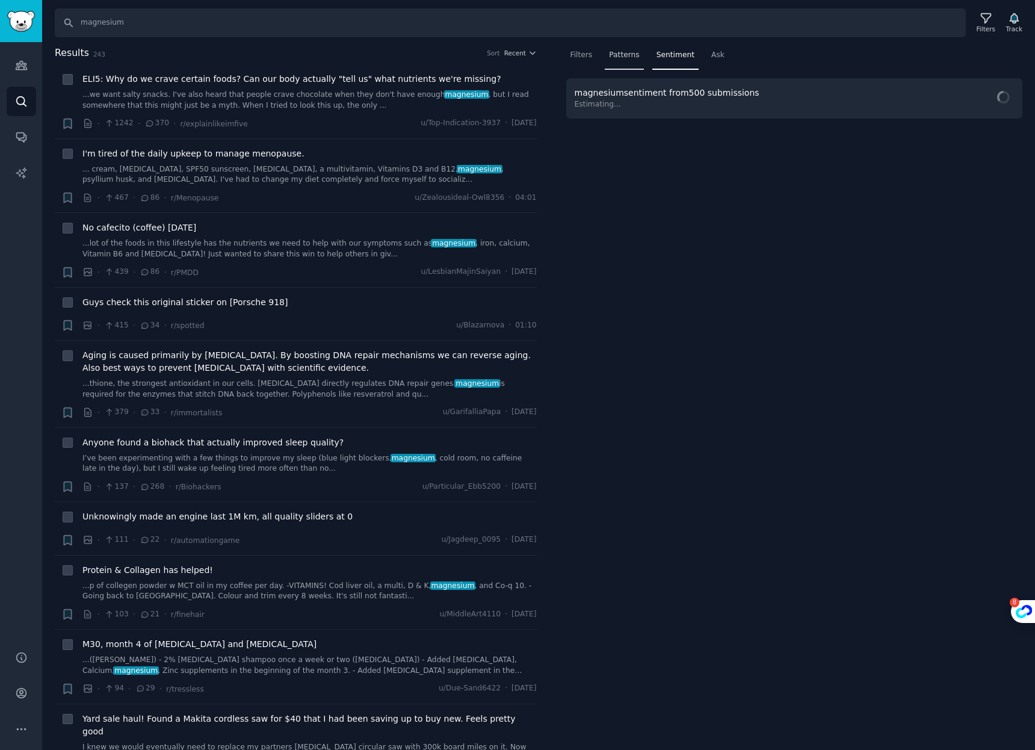
click at [629, 53] on span "Patterns" at bounding box center [624, 55] width 30 height 11
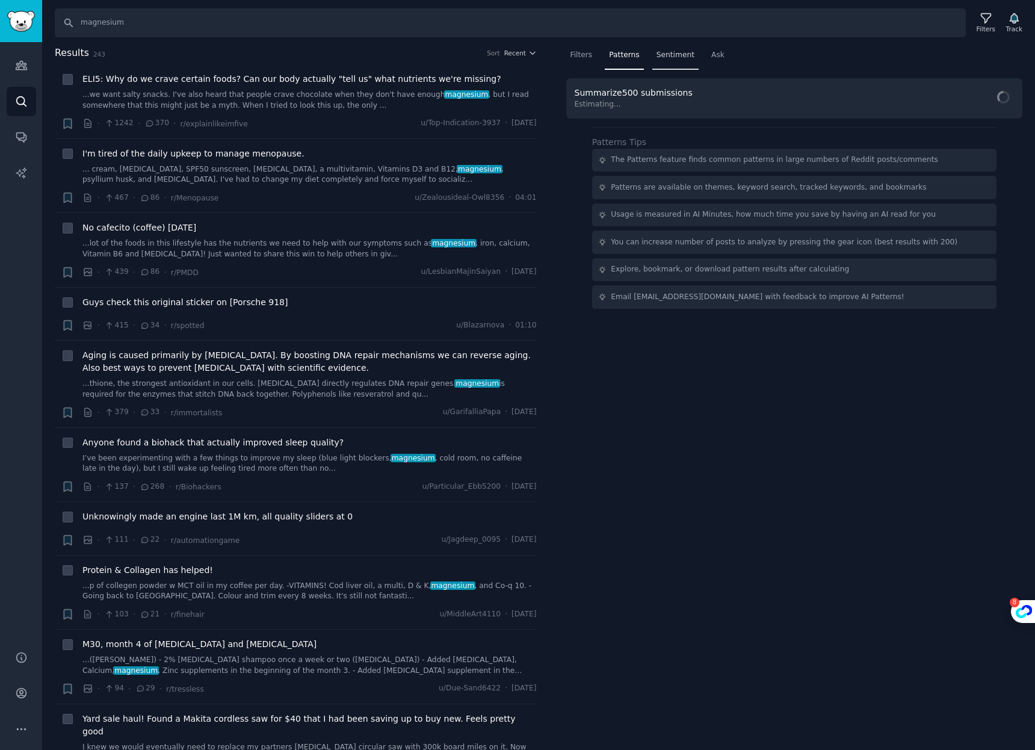
click at [668, 52] on span "Sentiment" at bounding box center [676, 55] width 38 height 11
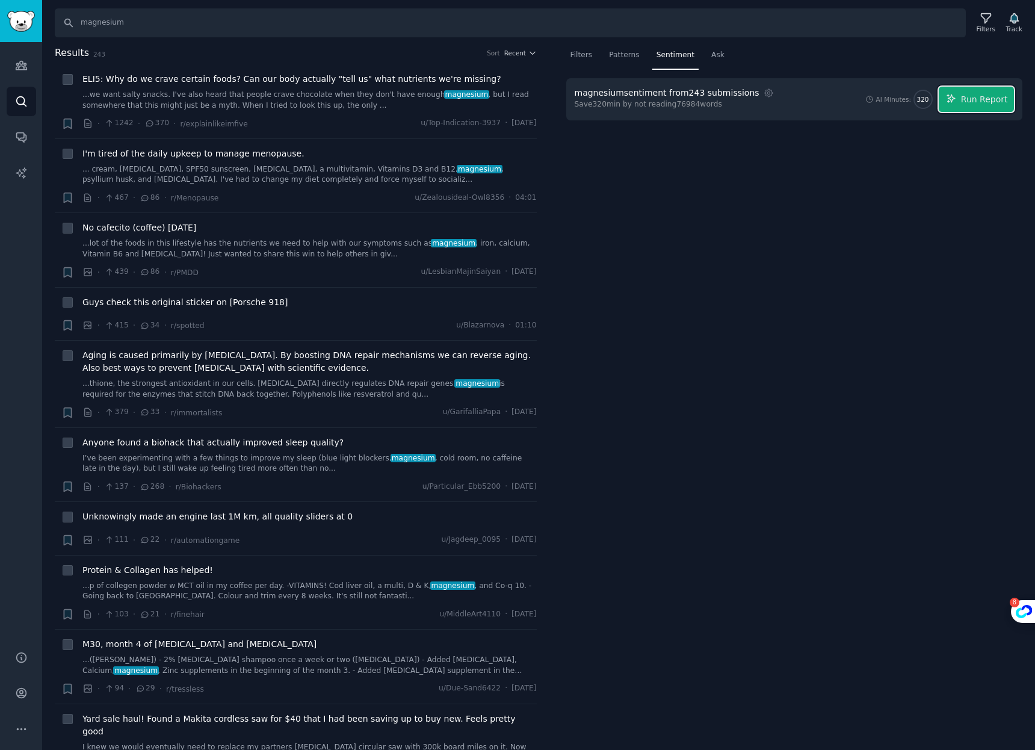
click at [967, 97] on span "Run Report" at bounding box center [984, 99] width 47 height 13
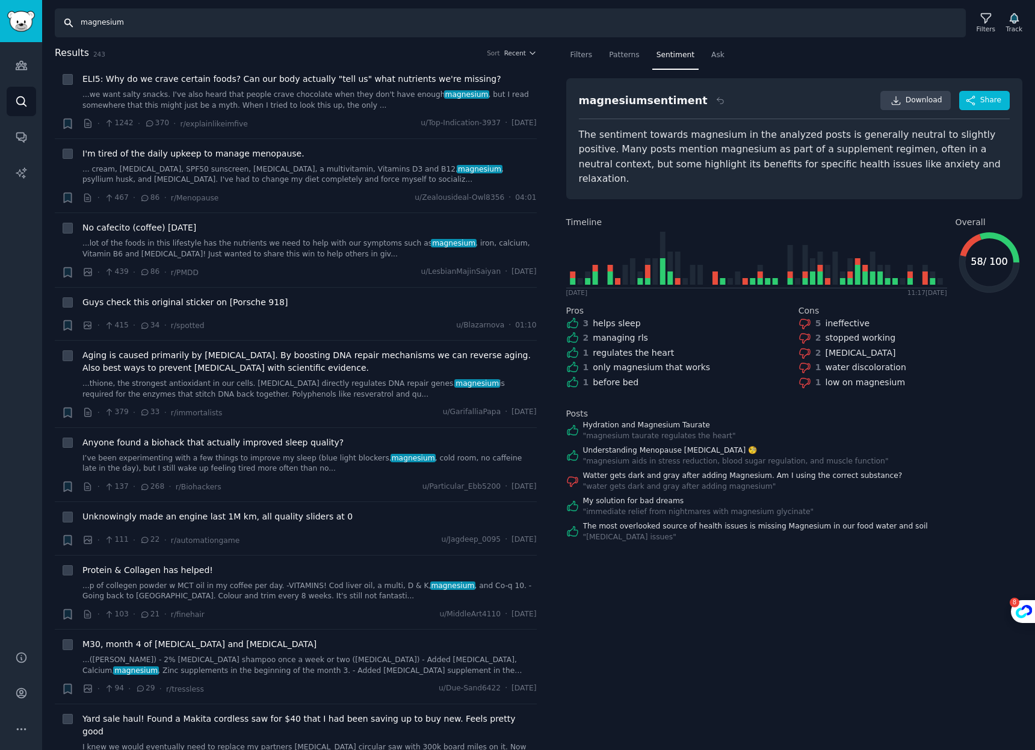
click at [153, 26] on input "magnesium" at bounding box center [510, 22] width 911 height 29
type input "longevity"
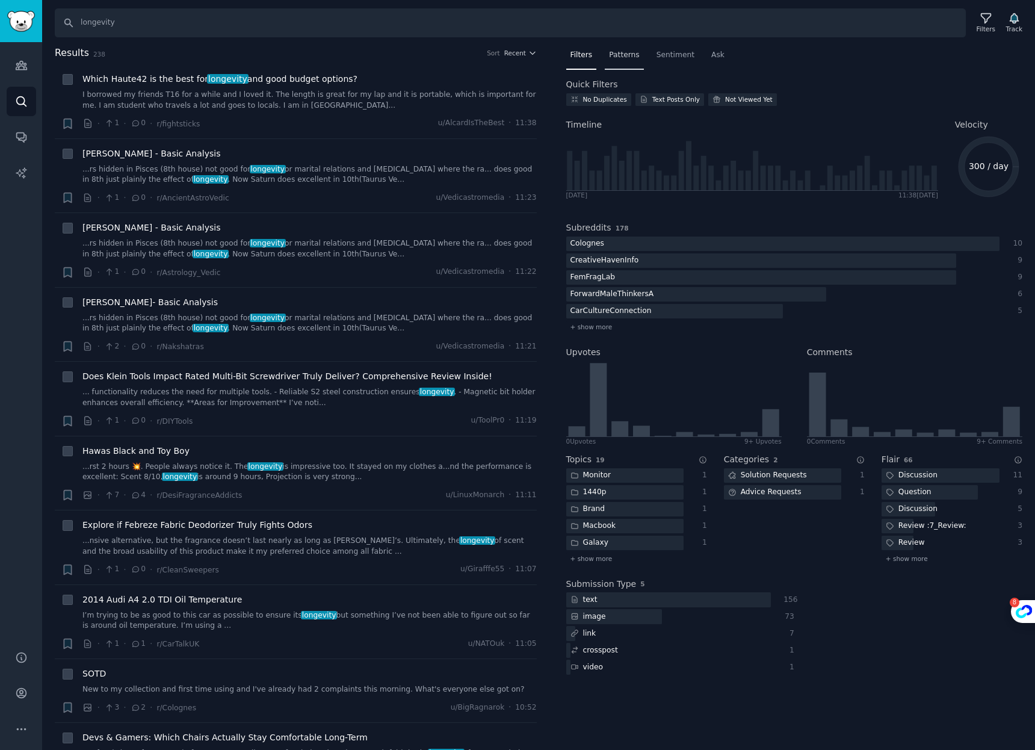
click at [617, 59] on span "Patterns" at bounding box center [624, 55] width 30 height 11
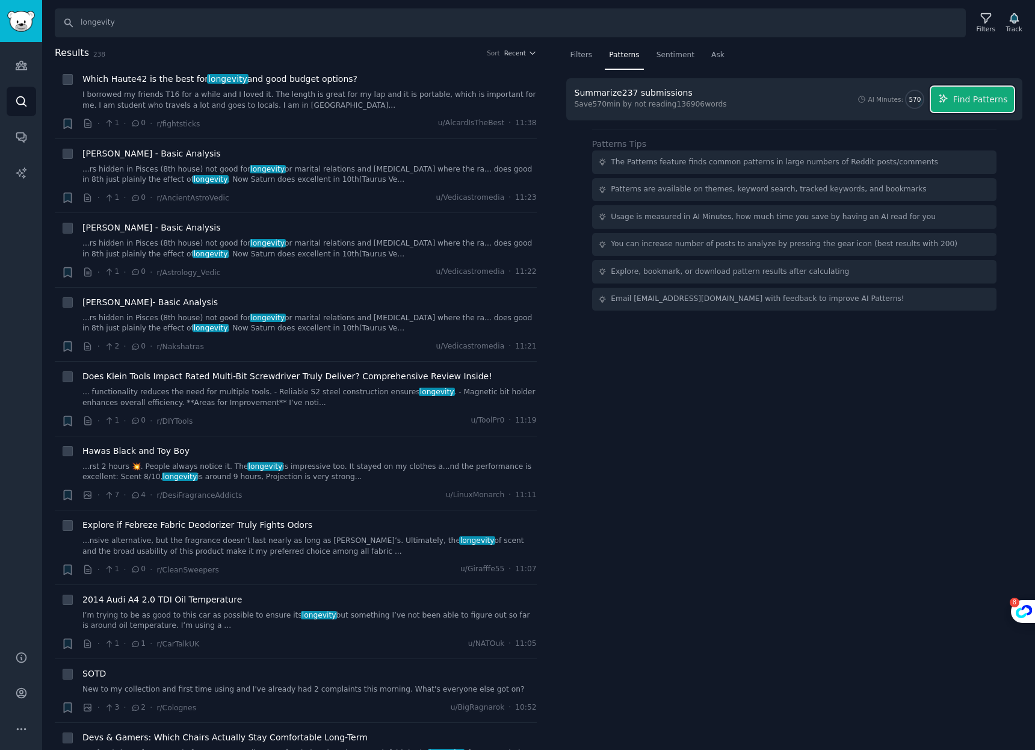
click at [957, 101] on span "Find Patterns" at bounding box center [980, 99] width 55 height 13
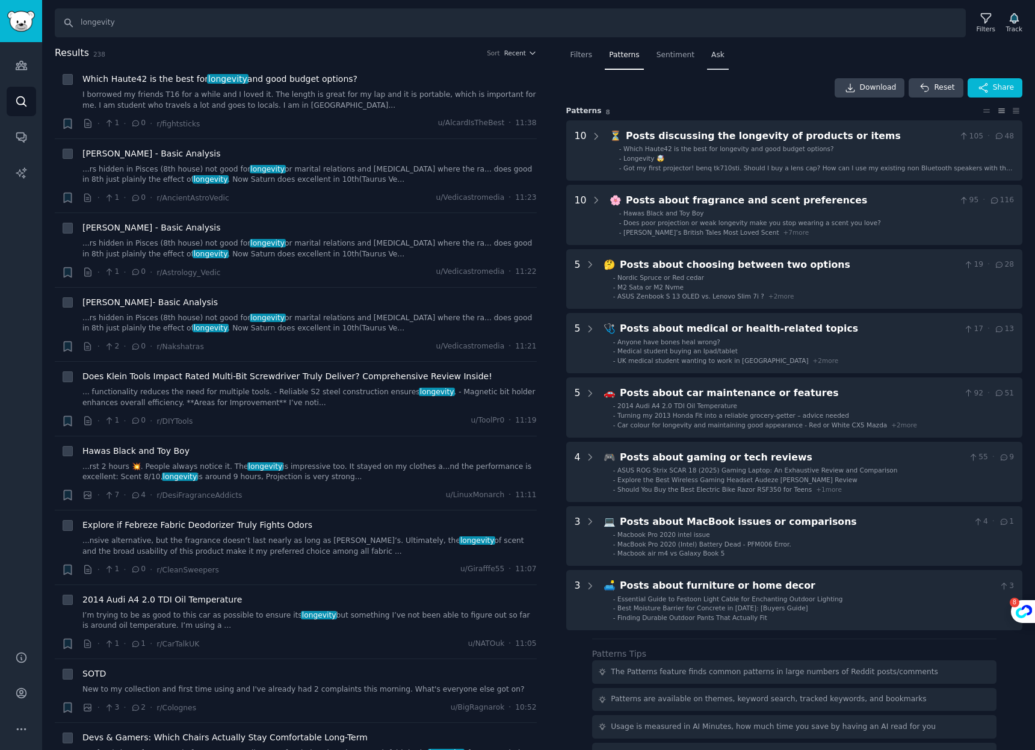
click at [714, 56] on span "Ask" at bounding box center [717, 55] width 13 height 11
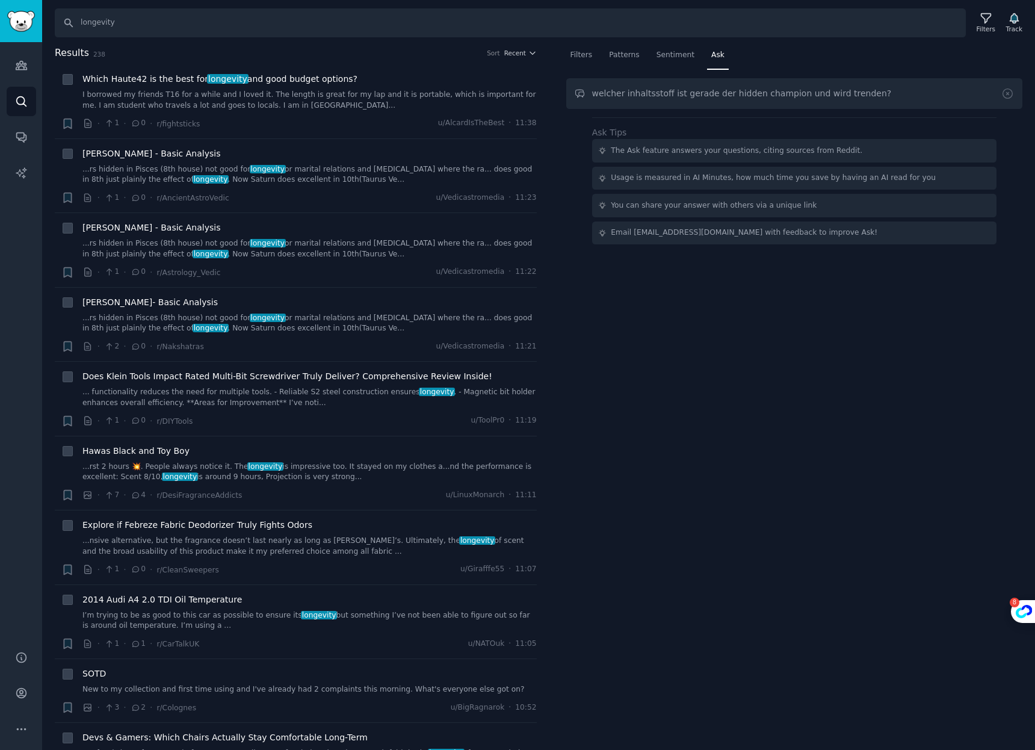
type input "welcher inhaltsstoff ist gerade der hidden champion und wird trenden?"
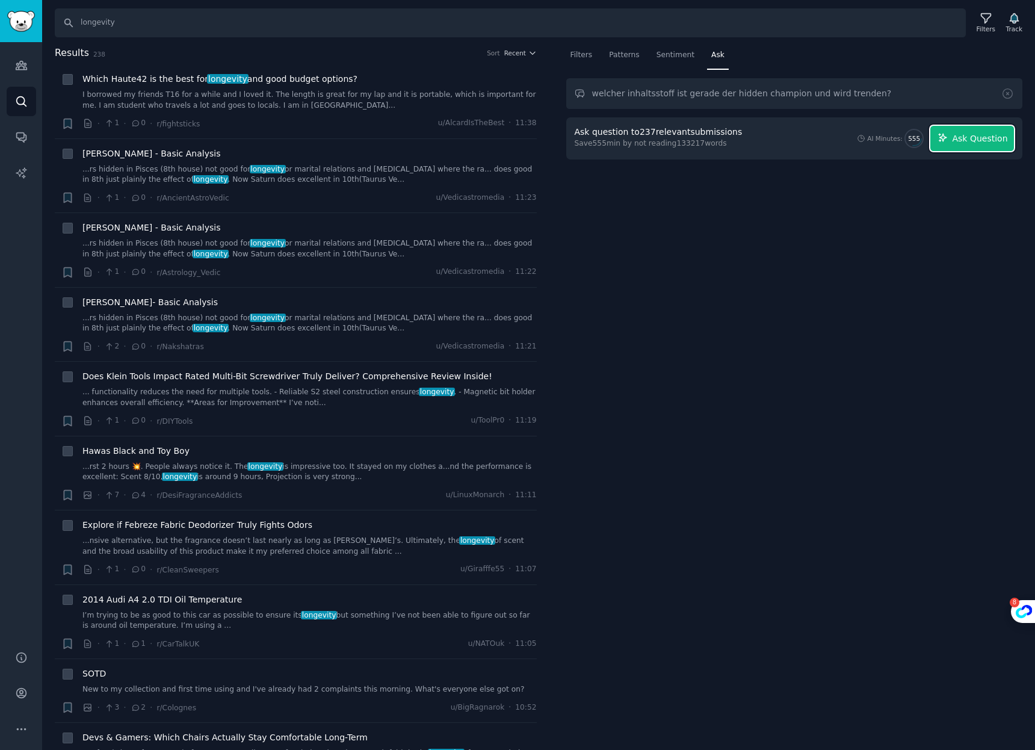
click at [954, 129] on button "Ask Question" at bounding box center [972, 138] width 84 height 25
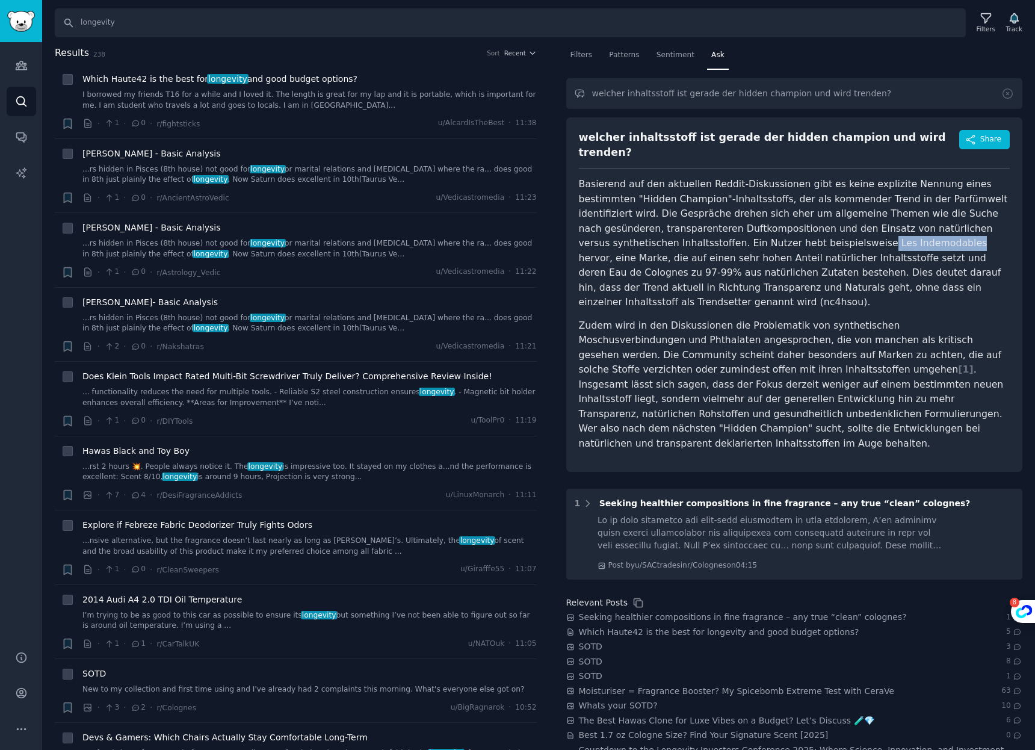
drag, startPoint x: 773, startPoint y: 235, endPoint x: 855, endPoint y: 230, distance: 81.9
click at [855, 230] on p "Basierend auf den aktuellen Reddit-Diskussionen gibt es keine explizite Nennung…" at bounding box center [794, 243] width 431 height 133
copy p "Les Indemodables"
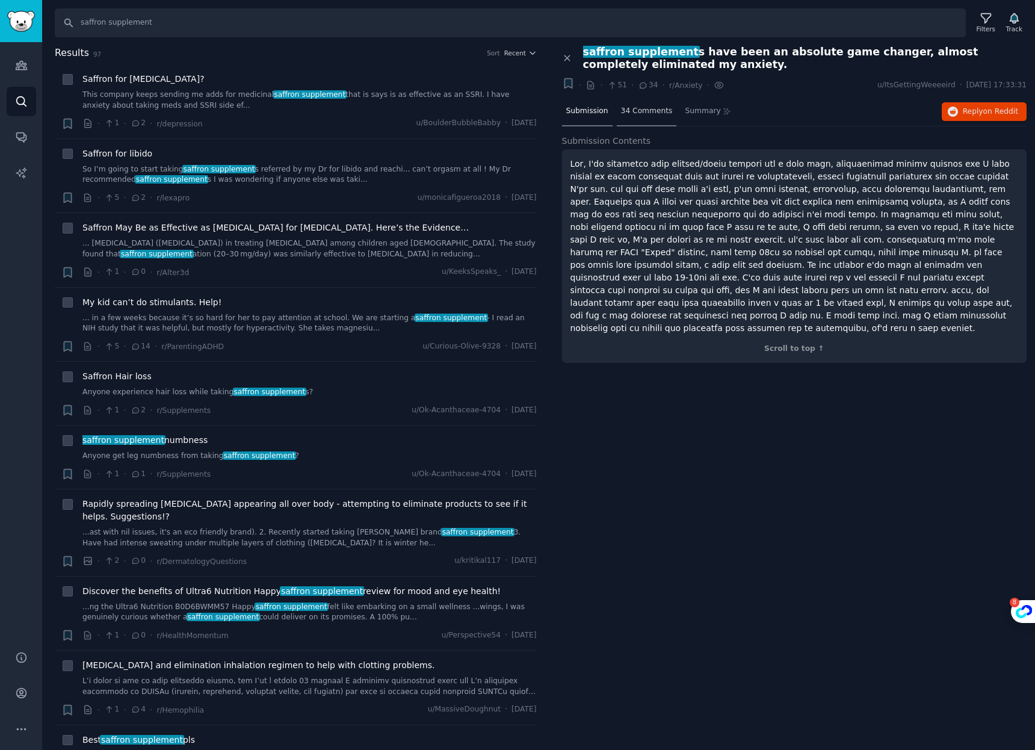
click at [655, 103] on div "34 Comments" at bounding box center [647, 111] width 60 height 29
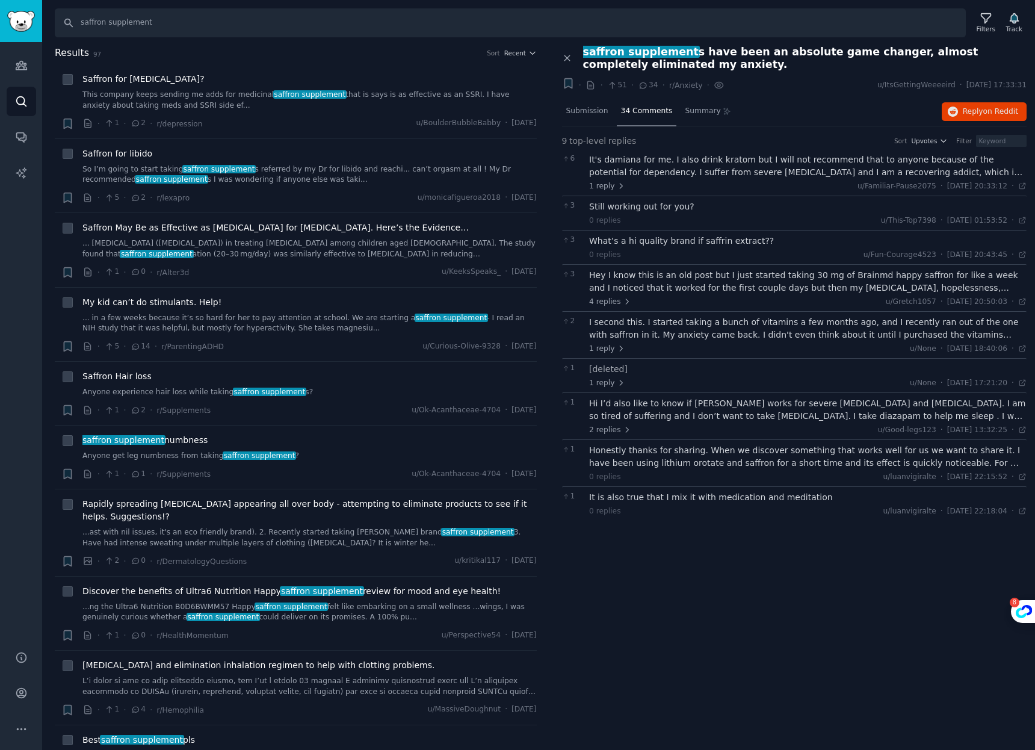
click at [682, 322] on div "I second this. I started taking a bunch of vitamins a few months ago, and I rec…" at bounding box center [807, 328] width 437 height 25
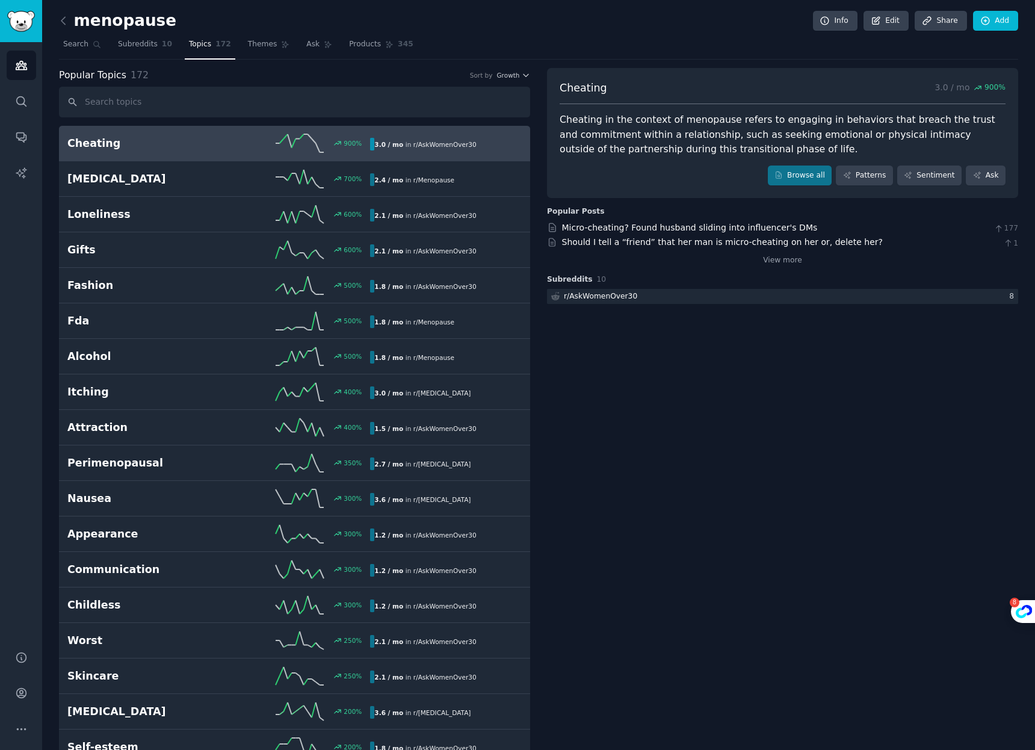
click at [415, 141] on span "r/ AskWomenOver30" at bounding box center [444, 144] width 63 height 7
click at [787, 173] on link "Browse all" at bounding box center [800, 175] width 64 height 20
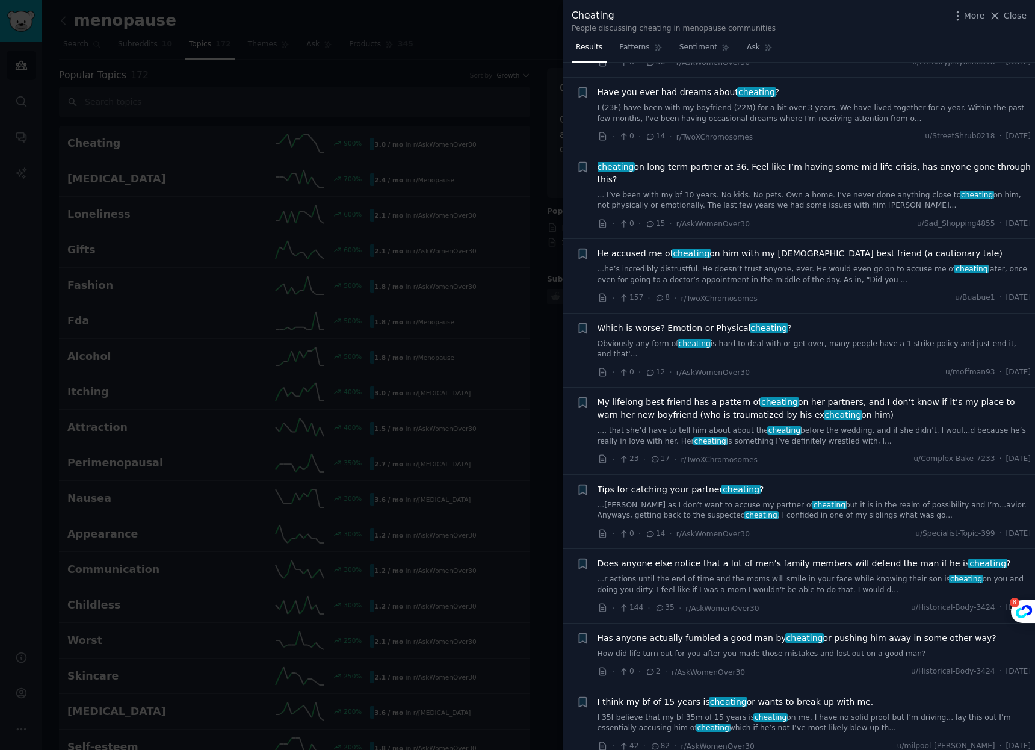
scroll to position [605, 0]
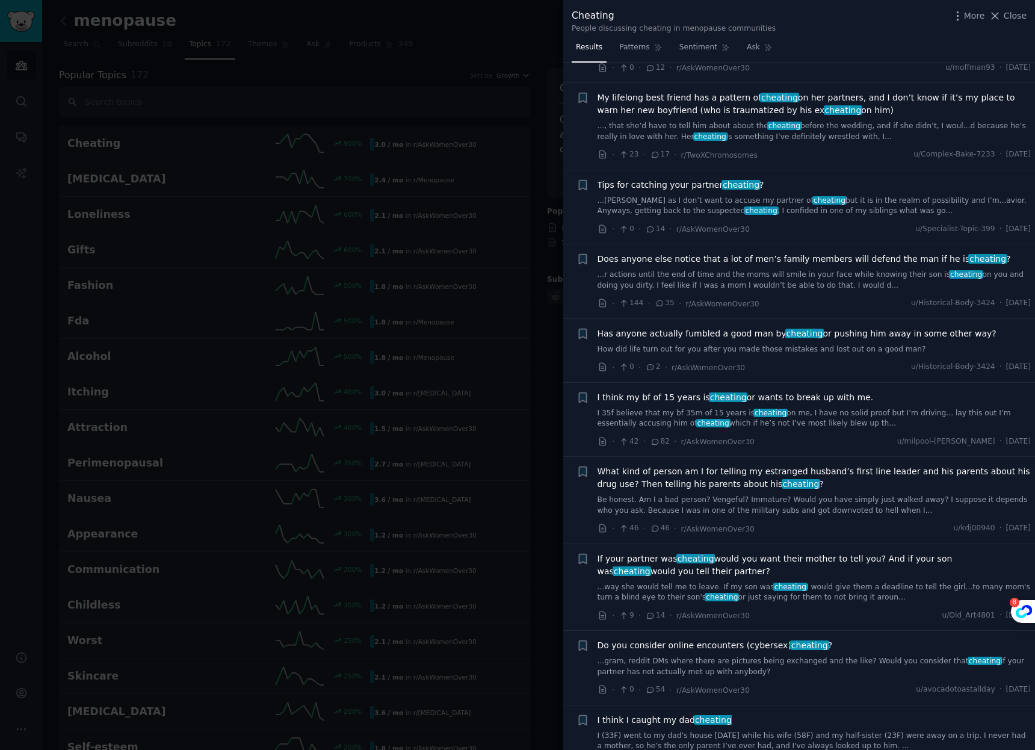
click at [573, 86] on li "+ My lifelong best friend has a pattern of cheating on her partners, and I don’…" at bounding box center [799, 126] width 472 height 87
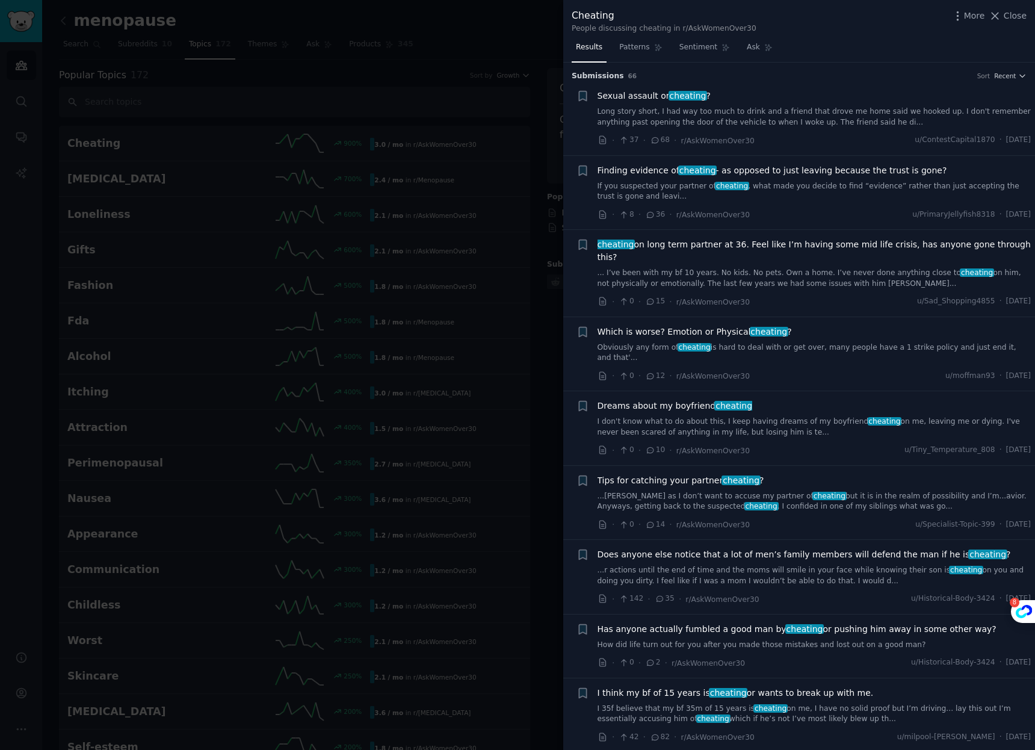
drag, startPoint x: 379, startPoint y: 69, endPoint x: 354, endPoint y: 16, distance: 57.9
click at [379, 68] on div at bounding box center [517, 375] width 1035 height 750
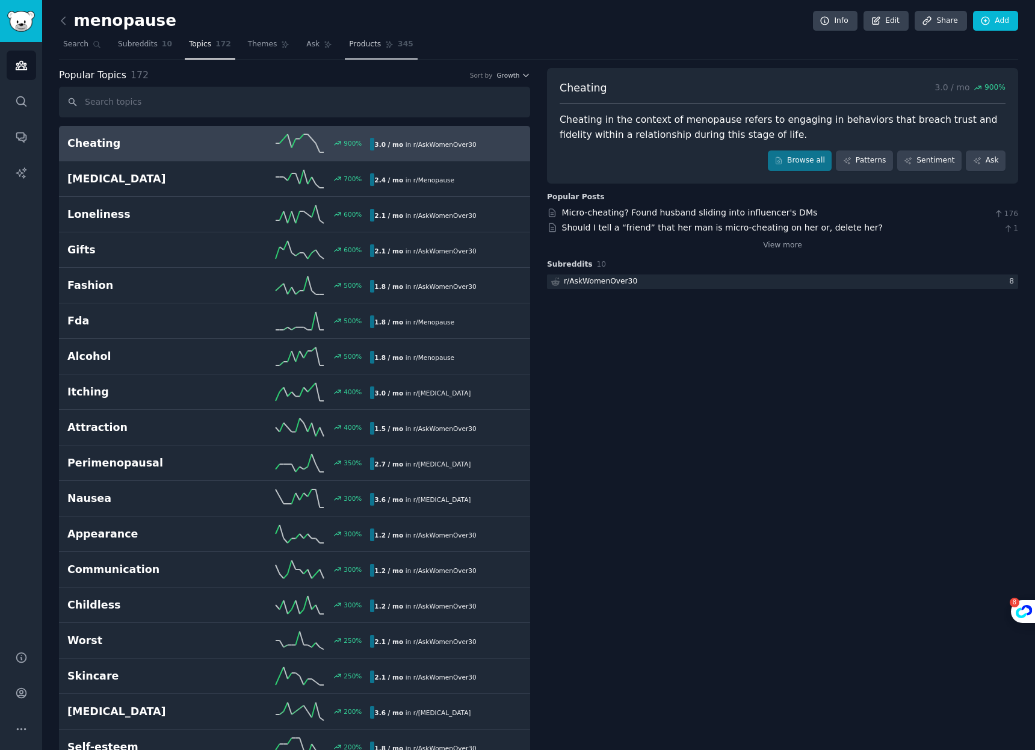
click at [362, 46] on span "Products" at bounding box center [365, 44] width 32 height 11
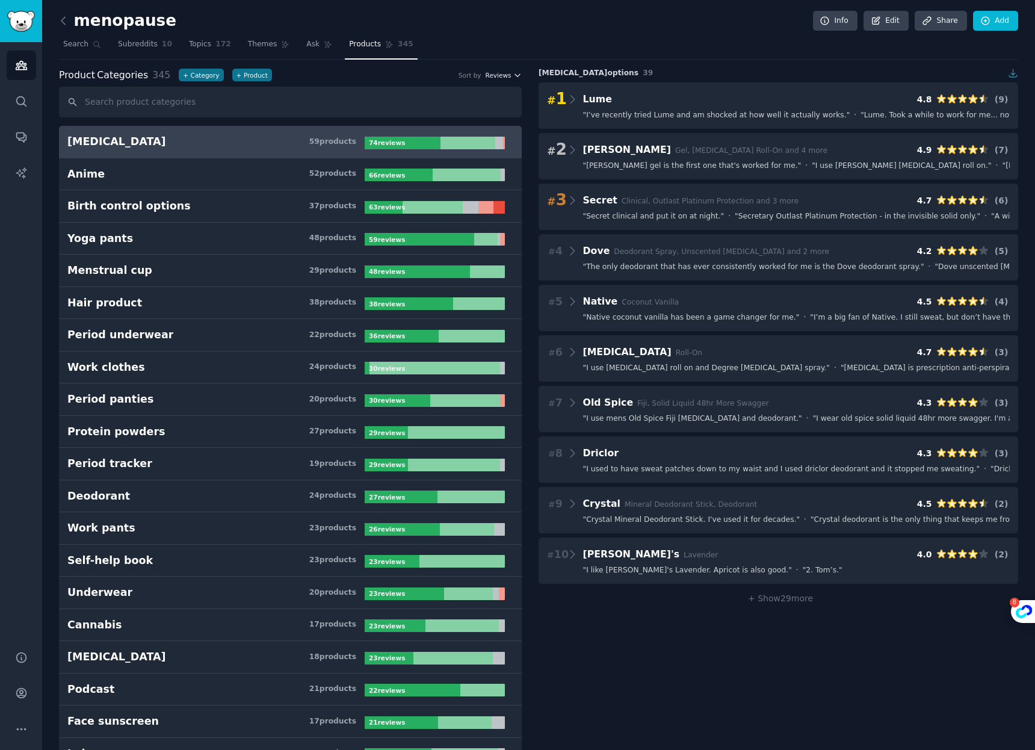
click at [506, 75] on span "Reviews" at bounding box center [499, 75] width 26 height 8
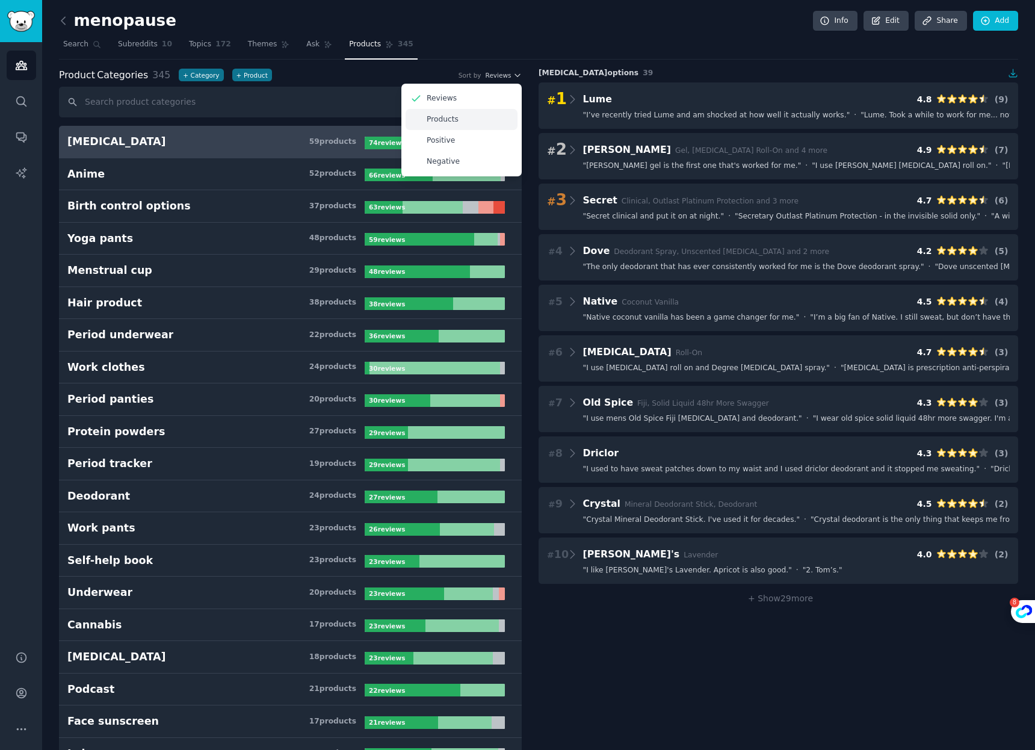
click at [458, 116] on div "Products" at bounding box center [462, 119] width 112 height 21
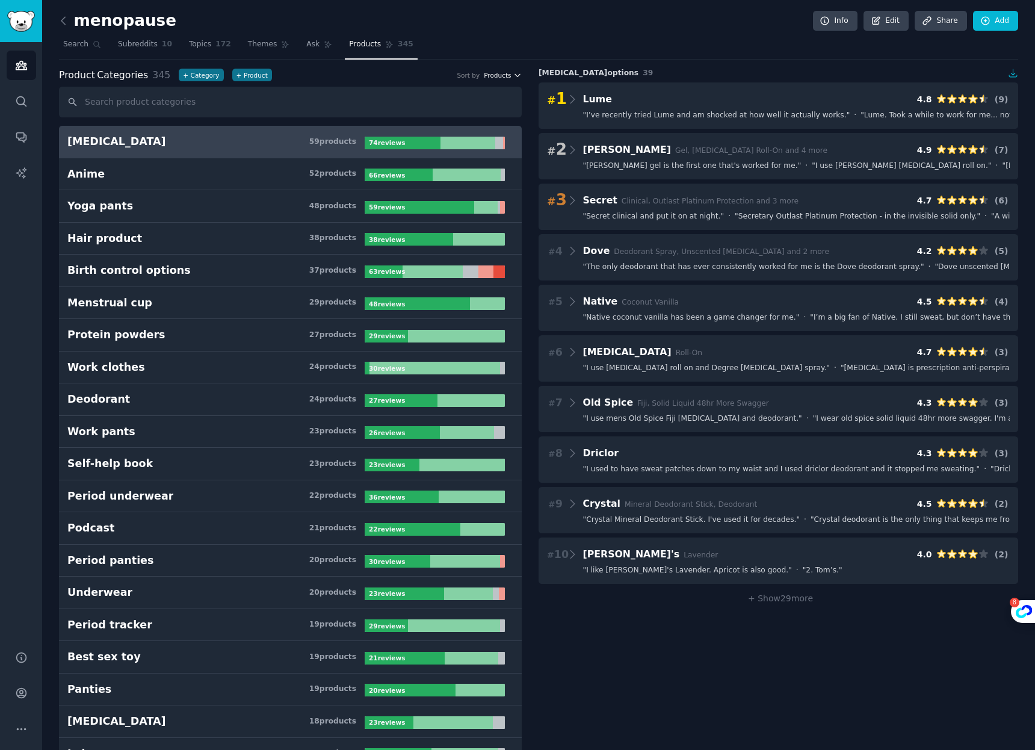
click at [502, 73] on span "Products" at bounding box center [497, 75] width 27 height 8
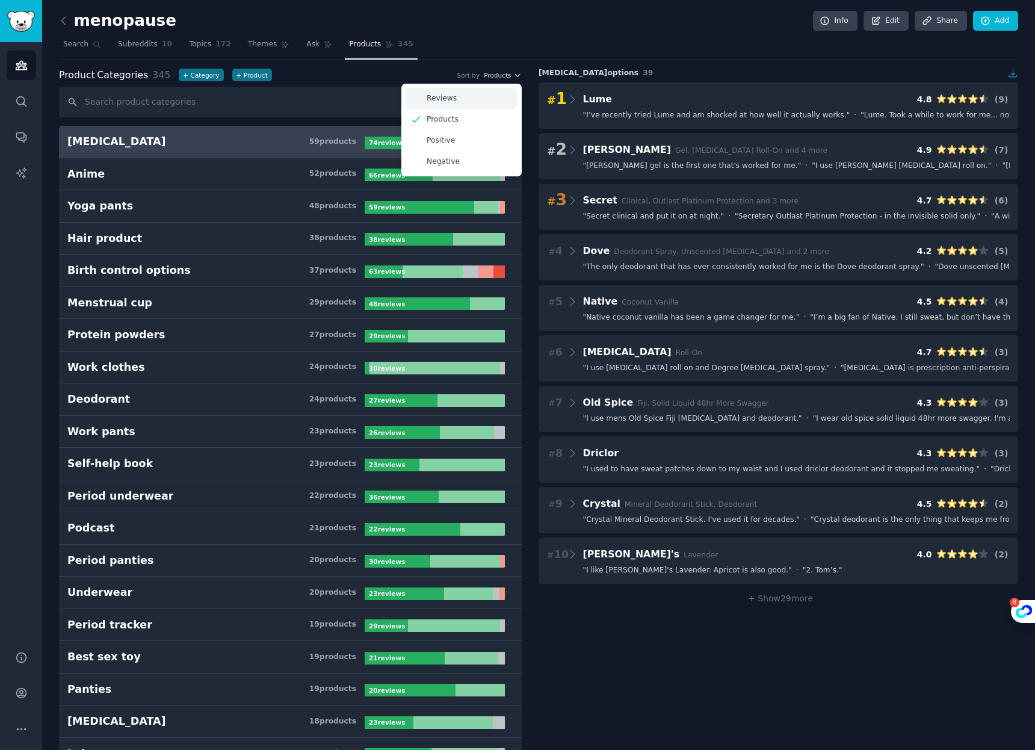
click at [478, 93] on div "Reviews" at bounding box center [462, 98] width 112 height 21
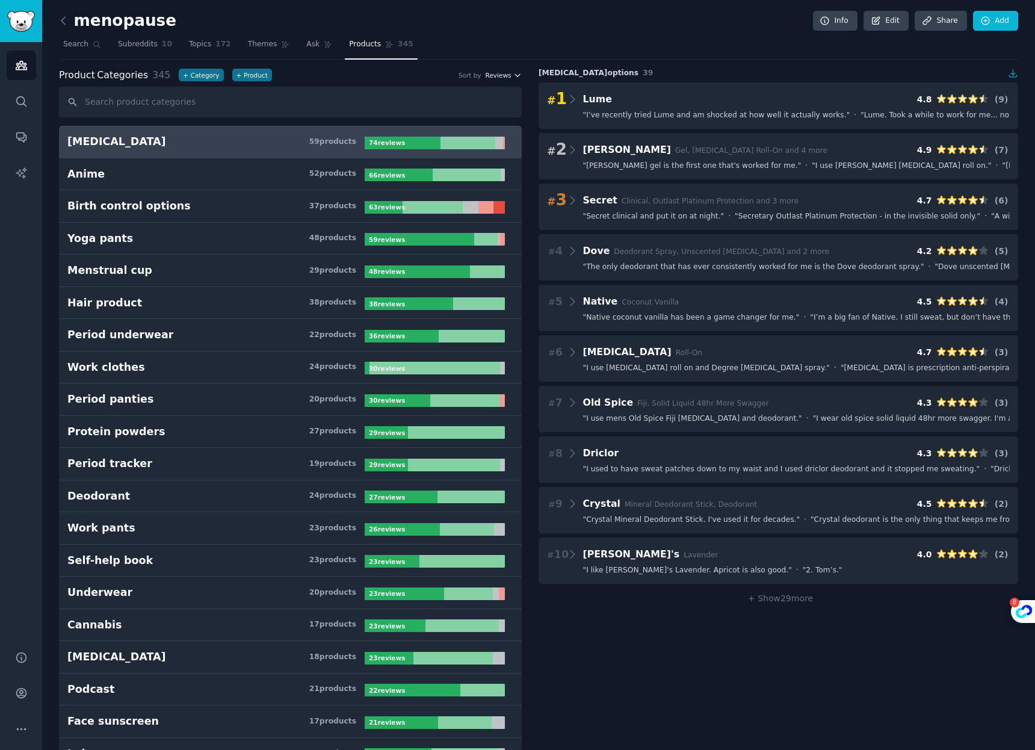
click at [494, 75] on span "Reviews" at bounding box center [499, 75] width 26 height 8
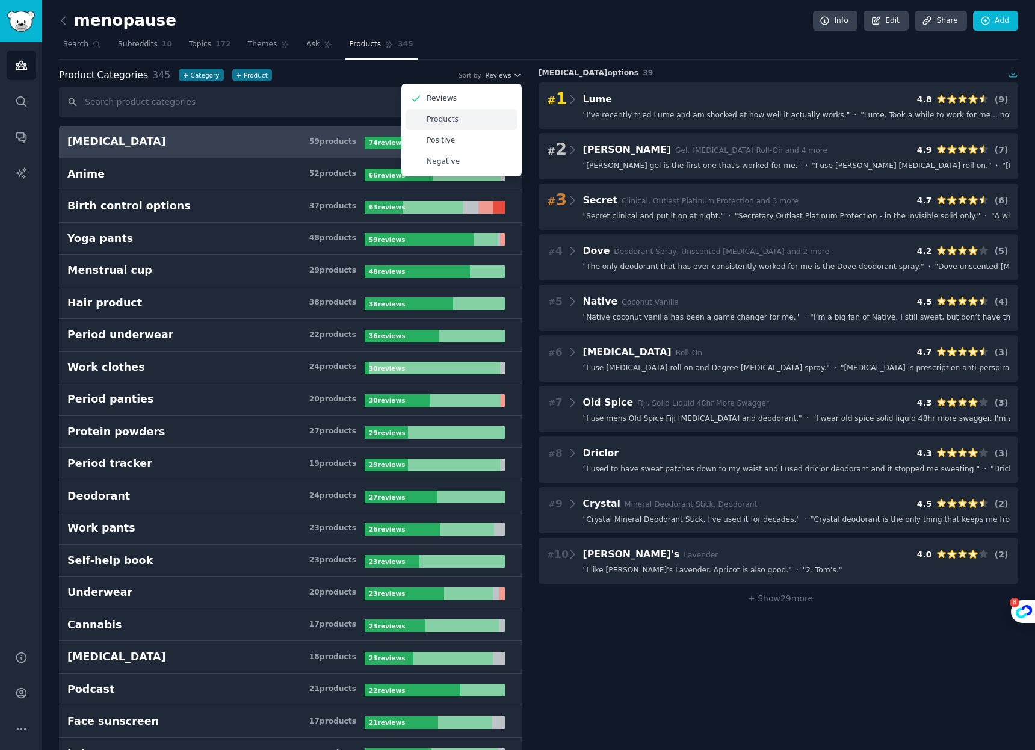
click at [460, 122] on div "Products" at bounding box center [462, 119] width 112 height 21
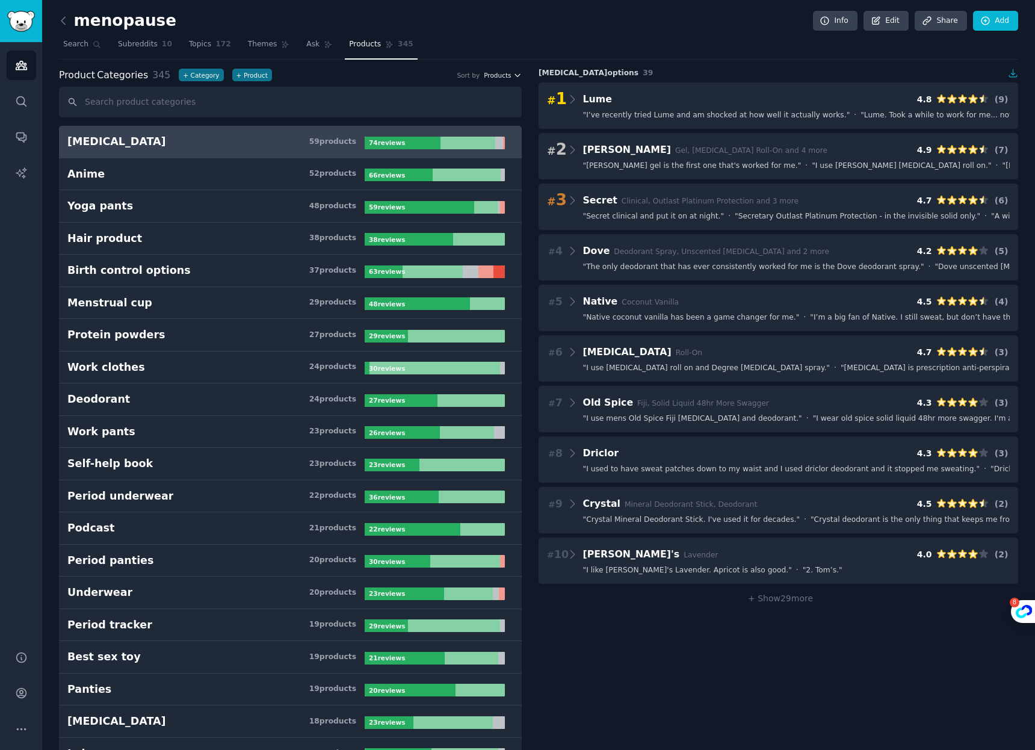
click at [518, 71] on icon "button" at bounding box center [517, 75] width 8 height 8
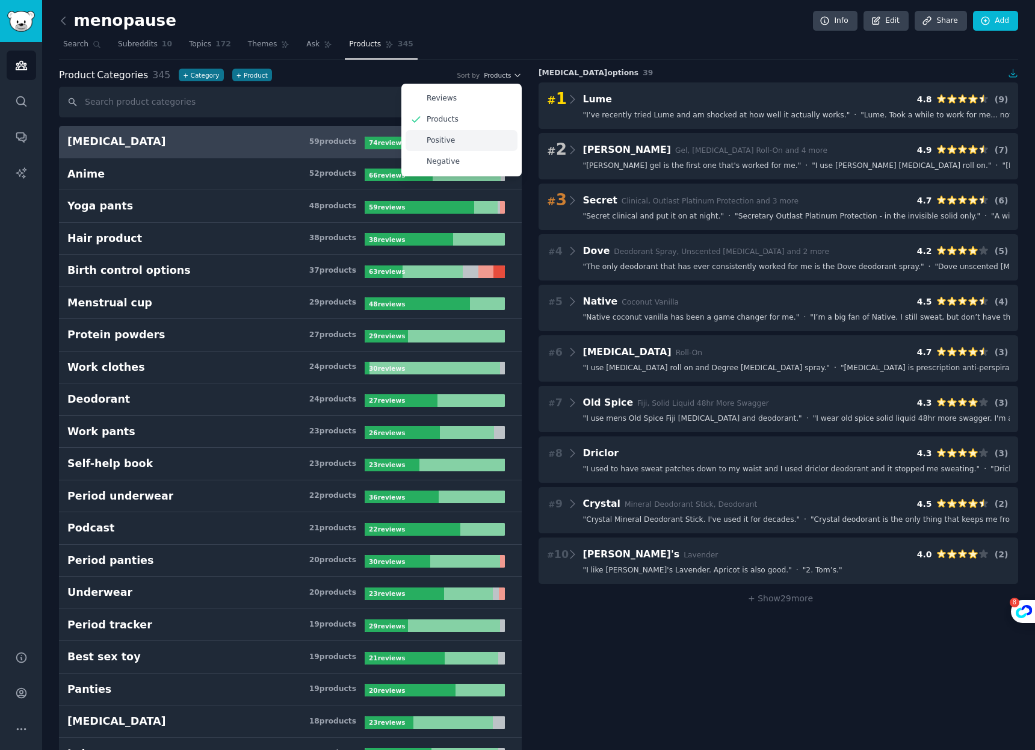
click at [462, 145] on div "Positive" at bounding box center [462, 140] width 112 height 21
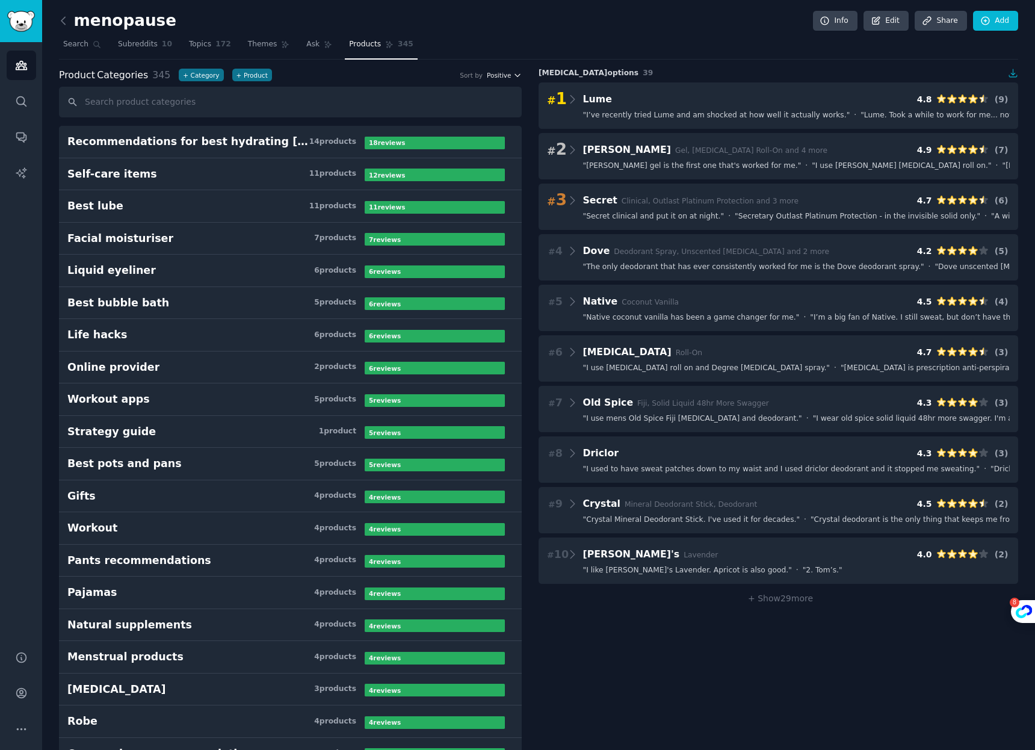
click at [499, 78] on span "Positive" at bounding box center [499, 75] width 24 height 8
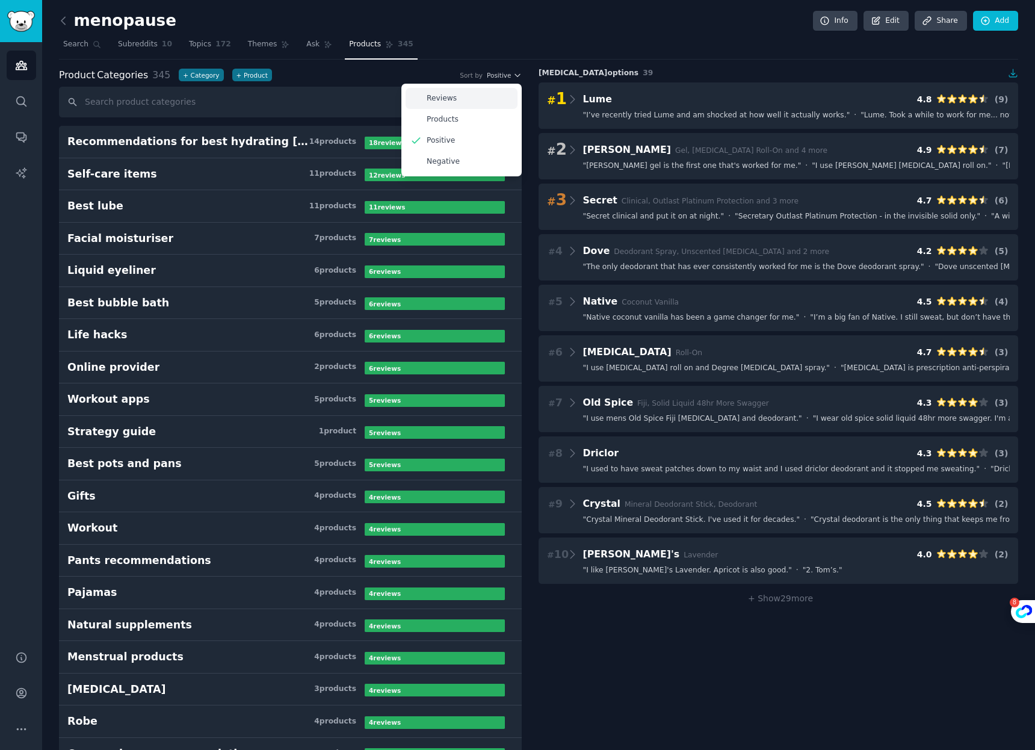
click at [472, 100] on div "Reviews" at bounding box center [462, 98] width 112 height 21
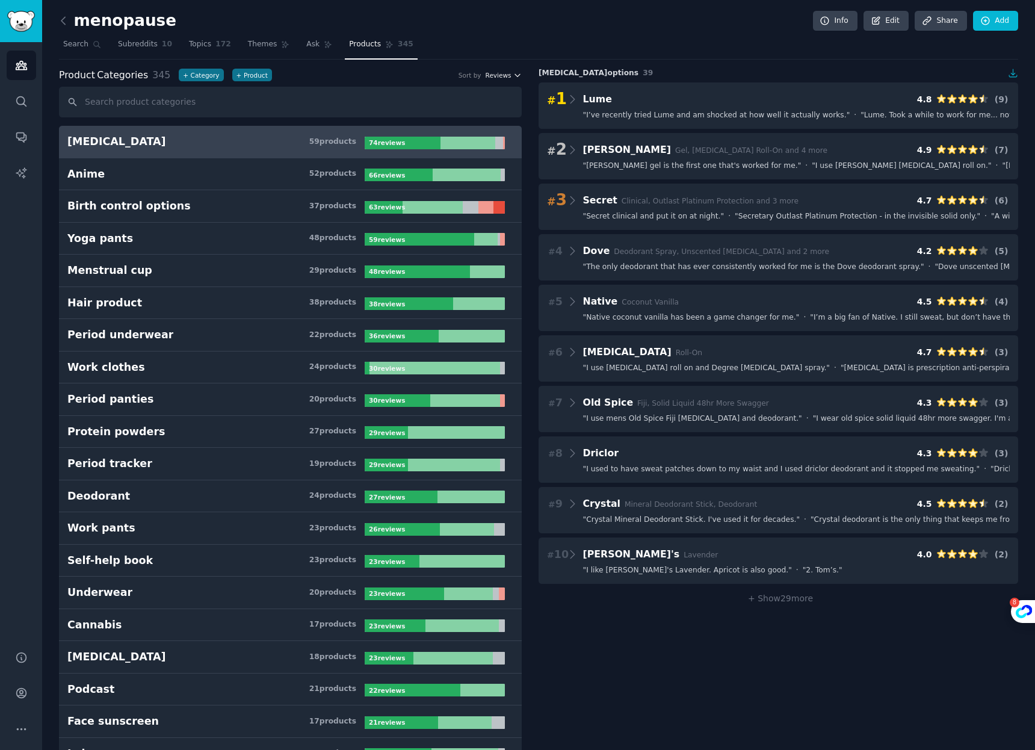
click at [502, 73] on span "Reviews" at bounding box center [499, 75] width 26 height 8
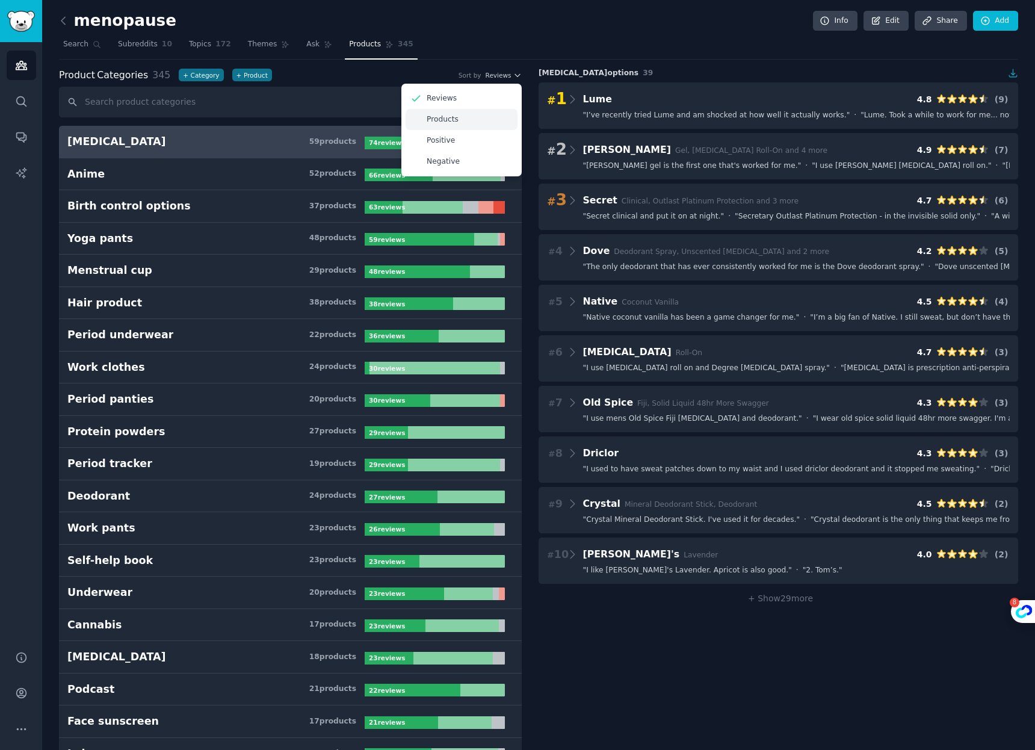
click at [457, 124] on p "Products" at bounding box center [443, 119] width 32 height 11
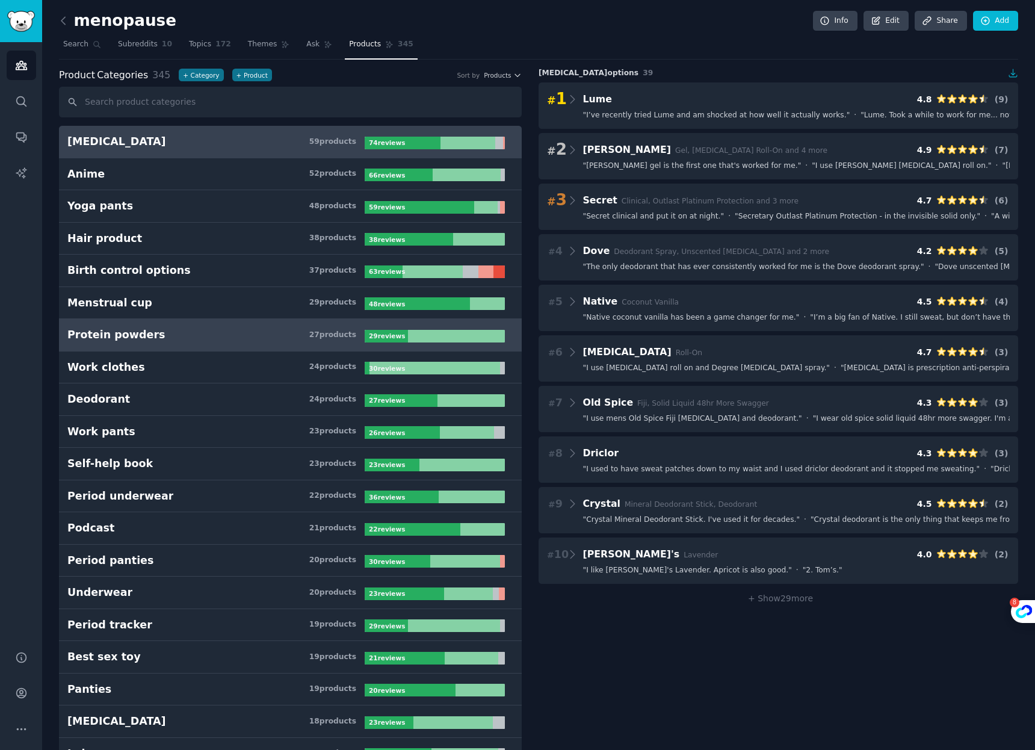
click at [240, 327] on h3 "Protein powders 27 product s" at bounding box center [215, 334] width 297 height 15
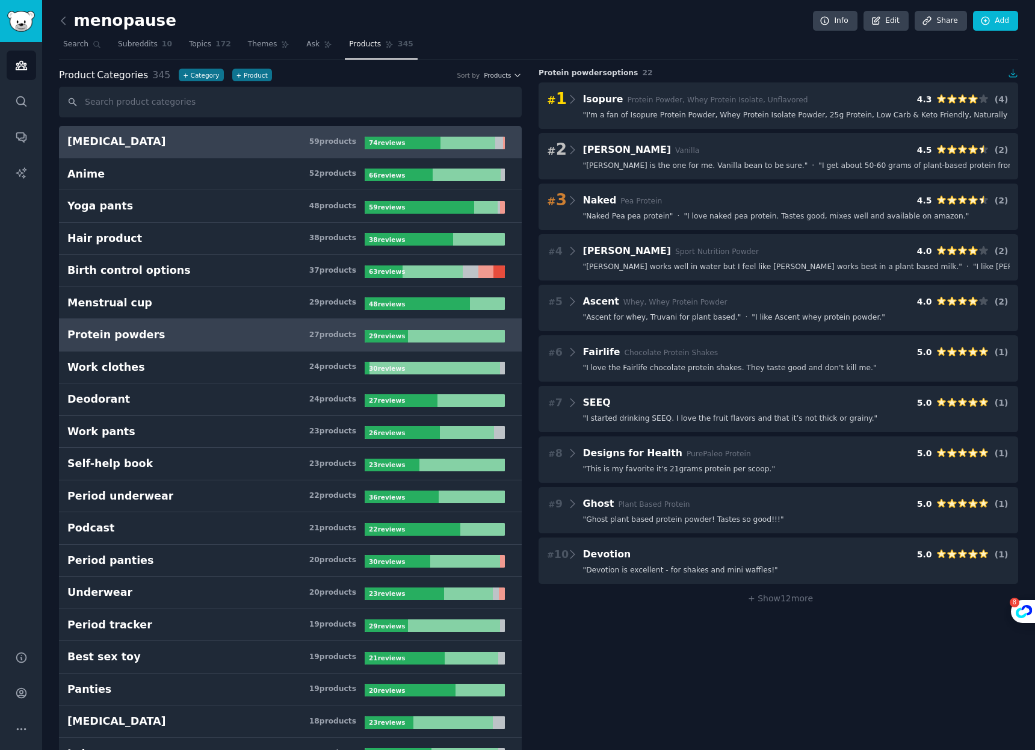
click at [268, 143] on h3 "Antiperspirant 59 product s" at bounding box center [215, 141] width 297 height 15
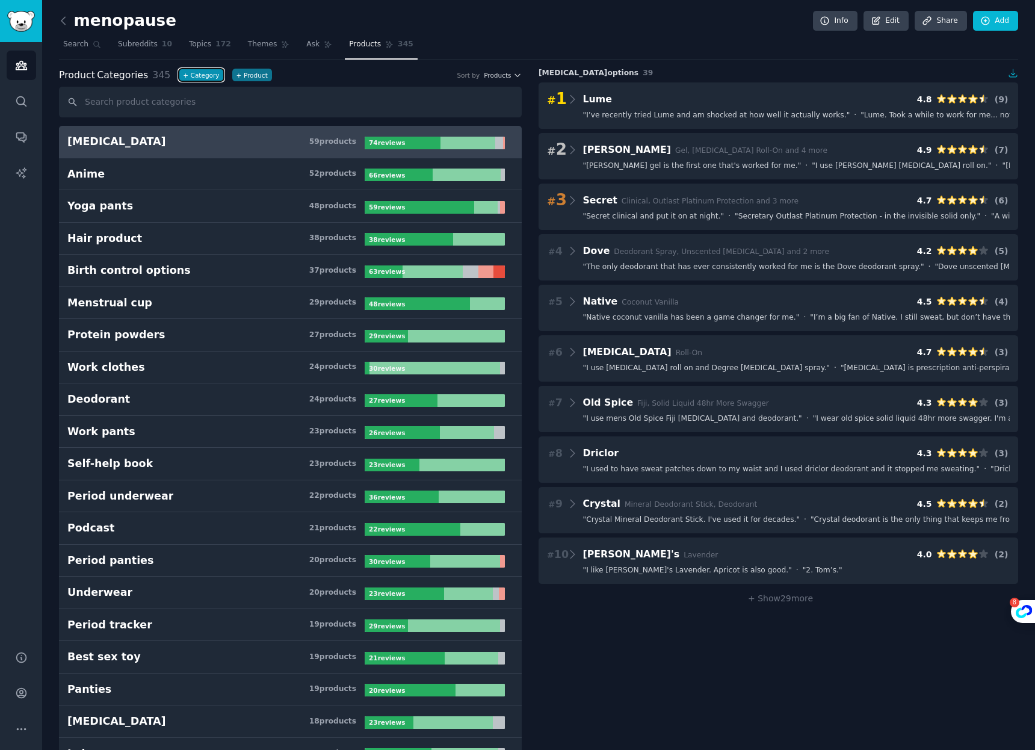
click at [203, 75] on button "+ Category" at bounding box center [201, 75] width 45 height 13
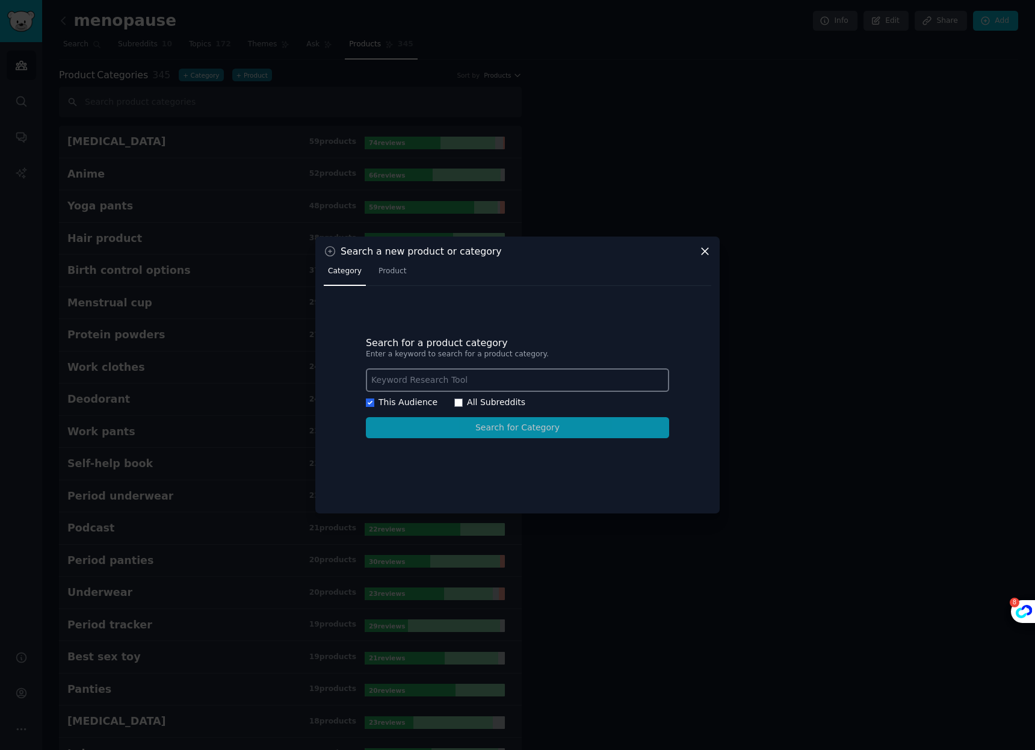
click at [704, 252] on icon at bounding box center [705, 251] width 13 height 13
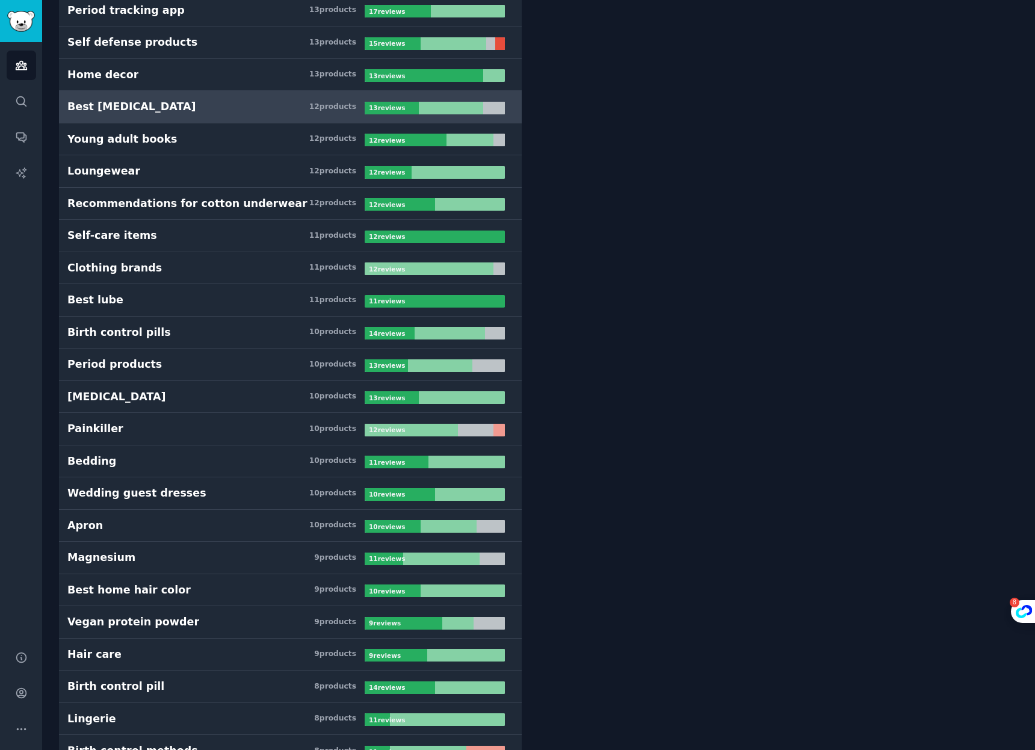
scroll to position [1093, 0]
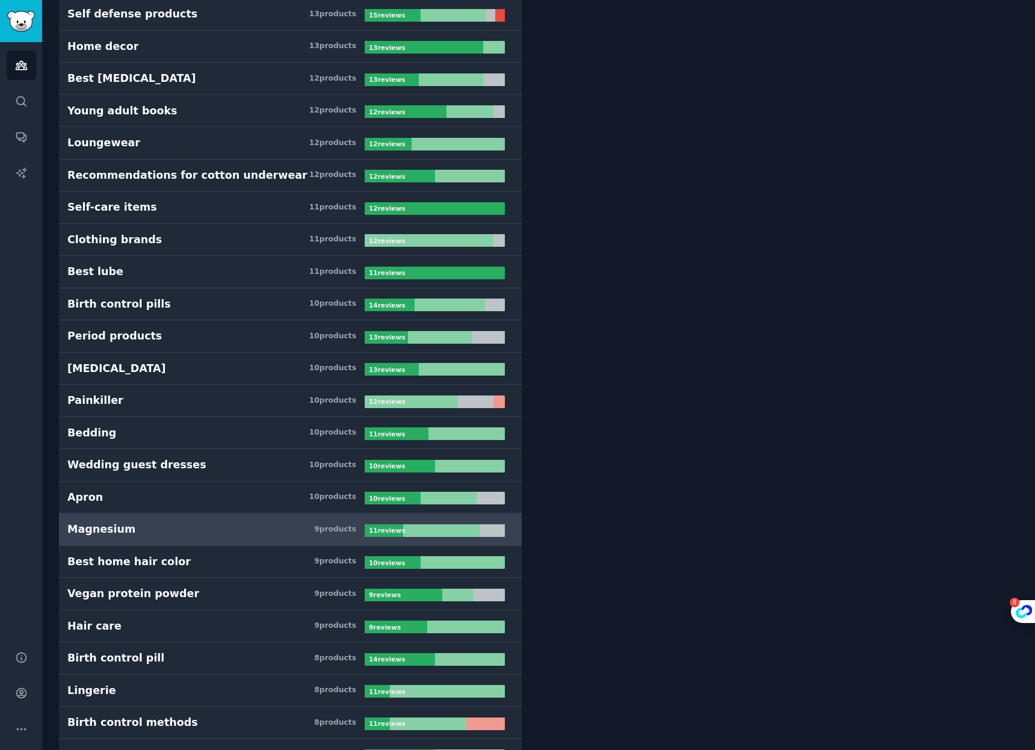
click at [256, 529] on h3 "Magnesium 9 product s" at bounding box center [215, 529] width 297 height 15
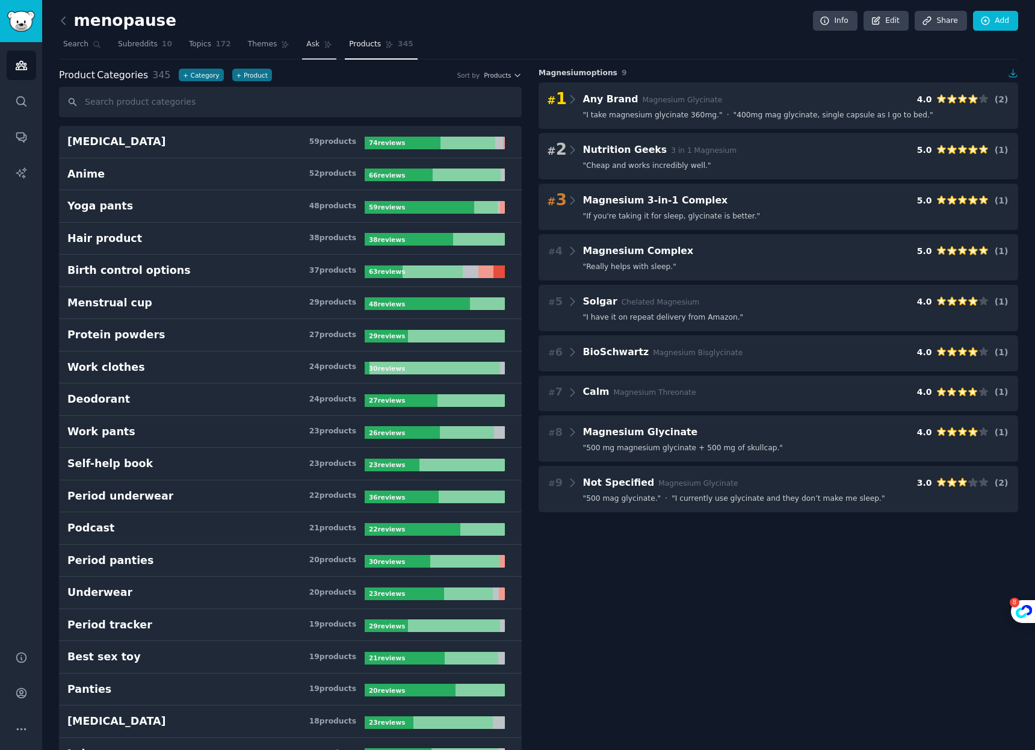
click at [306, 46] on span "Ask" at bounding box center [312, 44] width 13 height 11
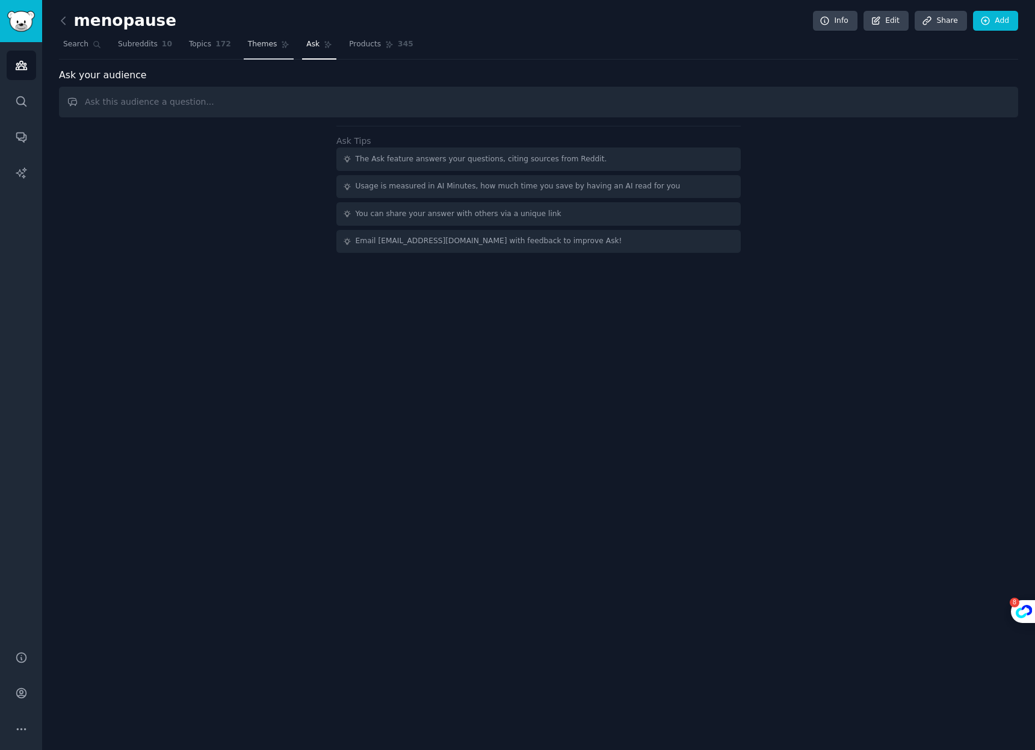
click at [250, 44] on span "Themes" at bounding box center [262, 44] width 29 height 11
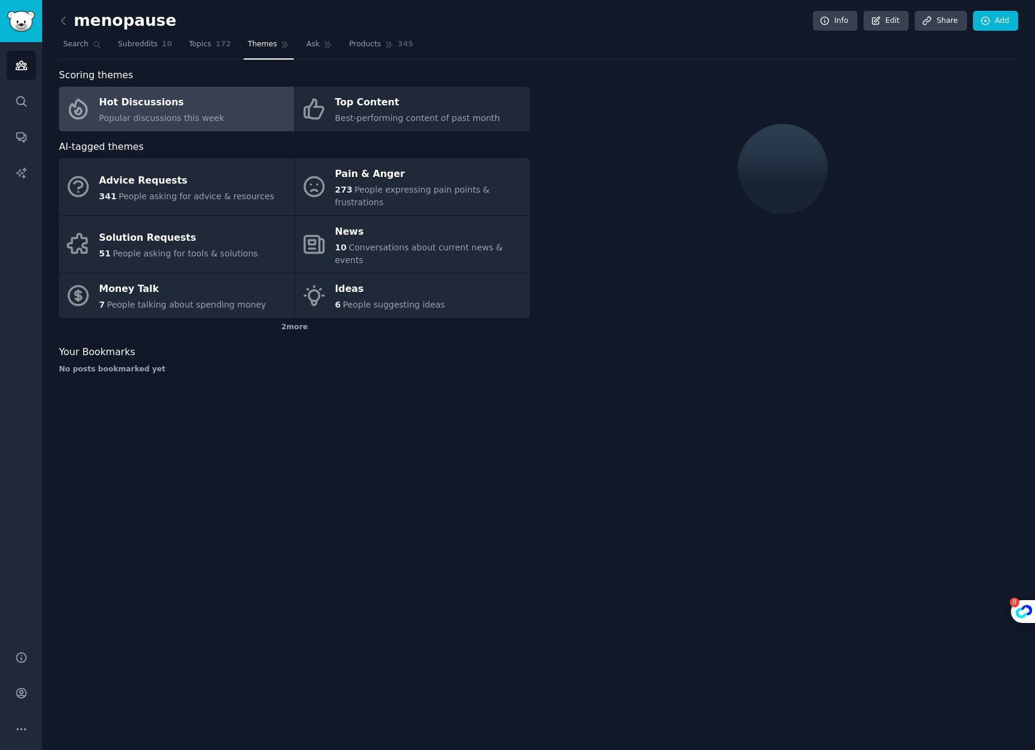
drag, startPoint x: 308, startPoint y: 42, endPoint x: 289, endPoint y: 58, distance: 24.3
click at [308, 42] on span "Ask" at bounding box center [312, 44] width 13 height 11
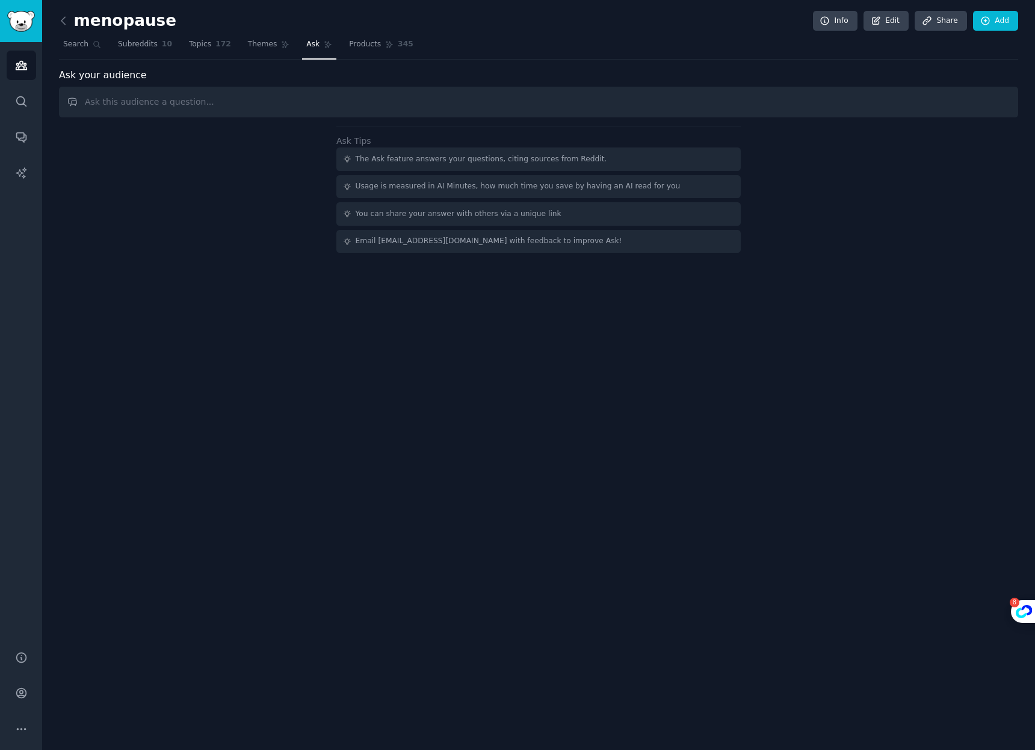
click at [184, 108] on input "text" at bounding box center [538, 102] width 959 height 31
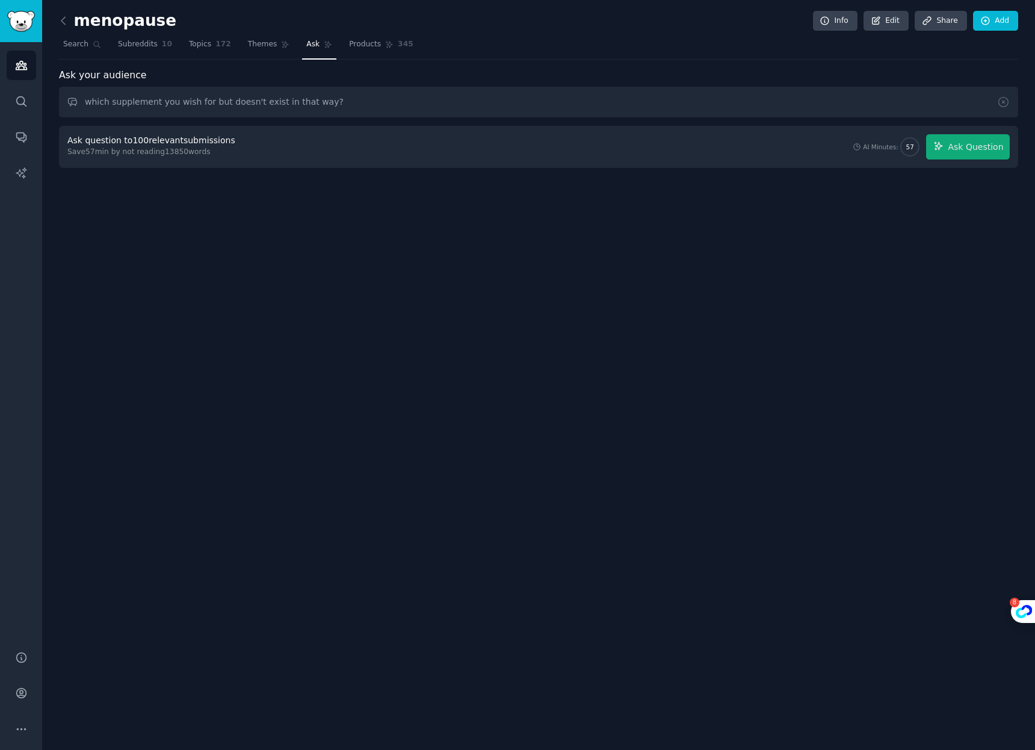
click at [227, 153] on div "Save 57 min by not reading 13850 words" at bounding box center [153, 152] width 172 height 11
click at [620, 149] on div "Ask question to 100 relevant submissions Save 57 min by not reading 13850 words…" at bounding box center [538, 146] width 942 height 25
click at [968, 146] on span "Ask Question" at bounding box center [975, 147] width 55 height 13
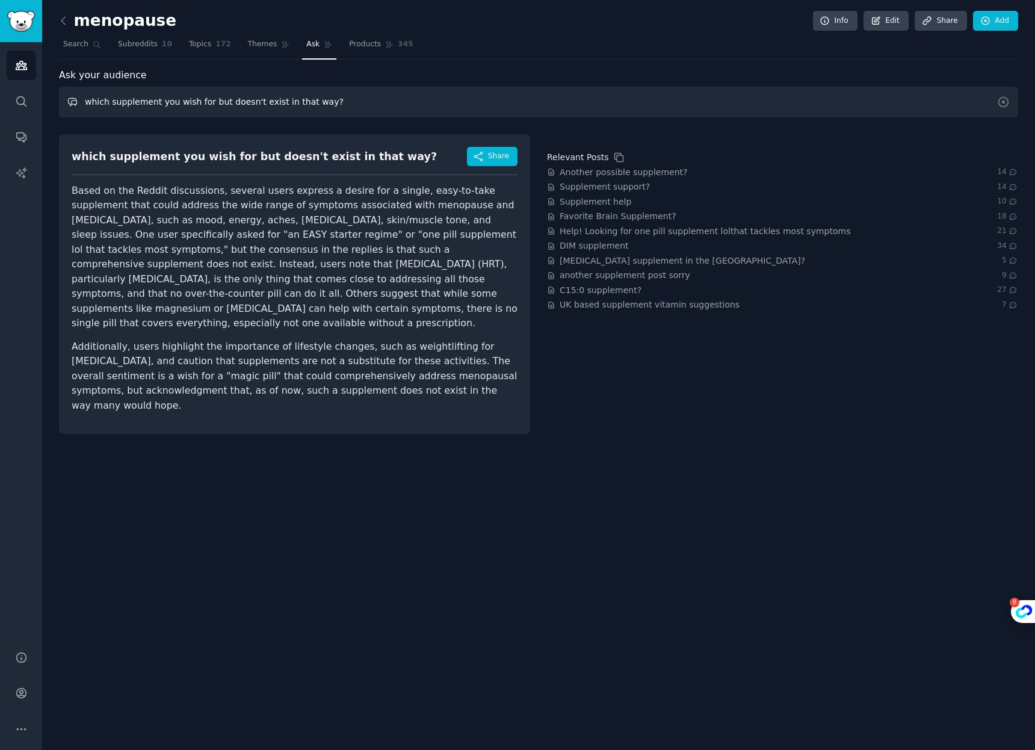
click at [239, 108] on input "which supplement you wish for but doesn't exist in that way?" at bounding box center [538, 102] width 959 height 31
type input "with what pain they feel left alone the most?"
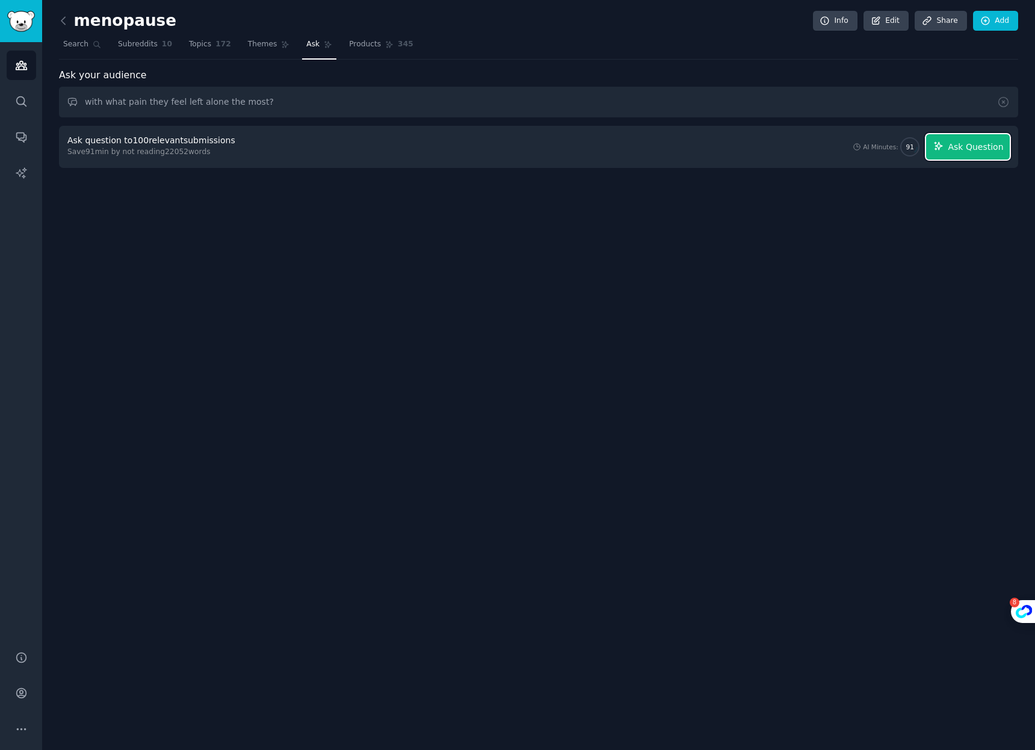
click at [997, 146] on span "Ask Question" at bounding box center [975, 147] width 55 height 13
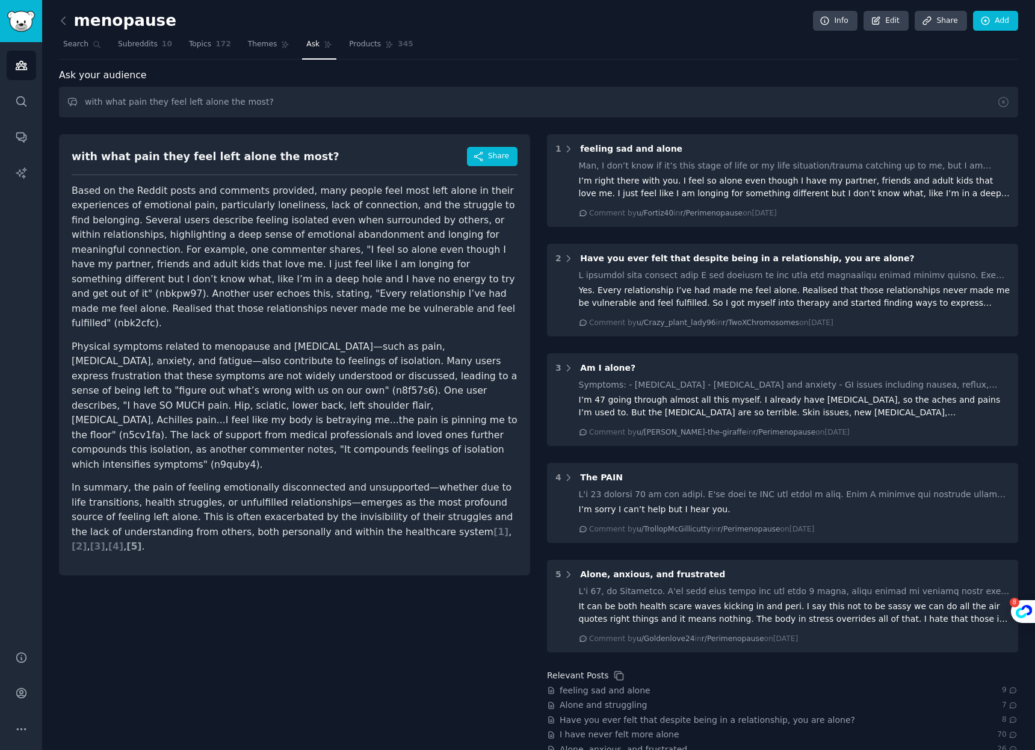
drag, startPoint x: 73, startPoint y: 188, endPoint x: 477, endPoint y: 501, distance: 510.8
click at [477, 501] on article "Based on the Reddit posts and comments provided, many people feel most left alo…" at bounding box center [295, 369] width 446 height 371
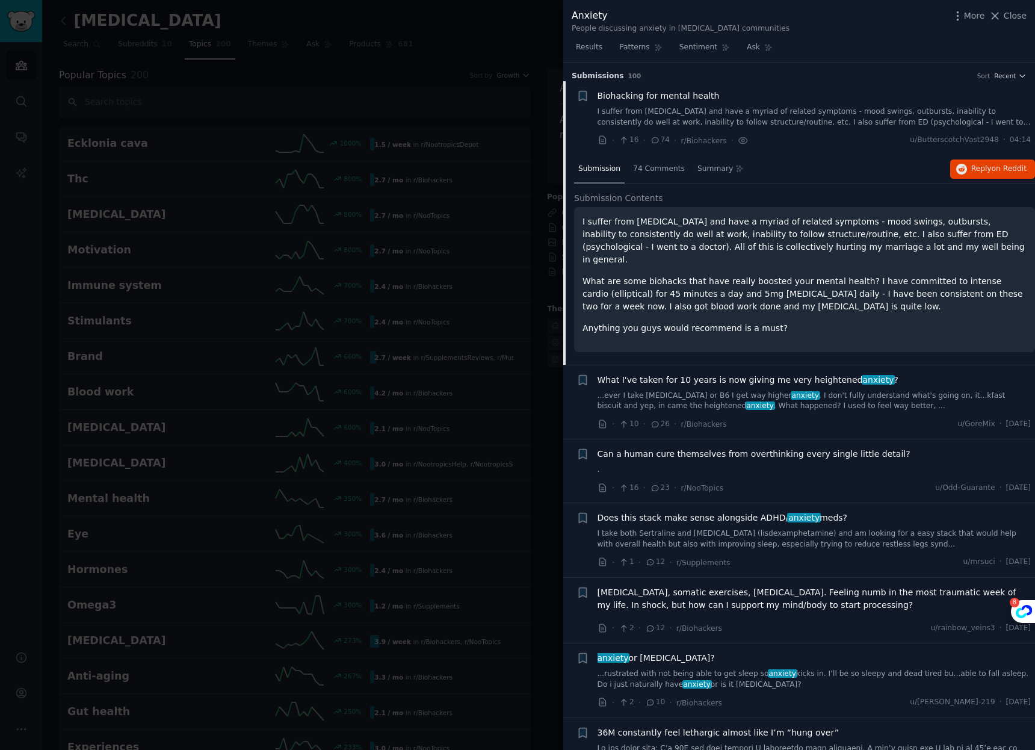
click at [872, 60] on div "Results Patterns Sentiment Ask" at bounding box center [799, 50] width 472 height 25
click at [634, 52] on span "Patterns" at bounding box center [634, 47] width 30 height 11
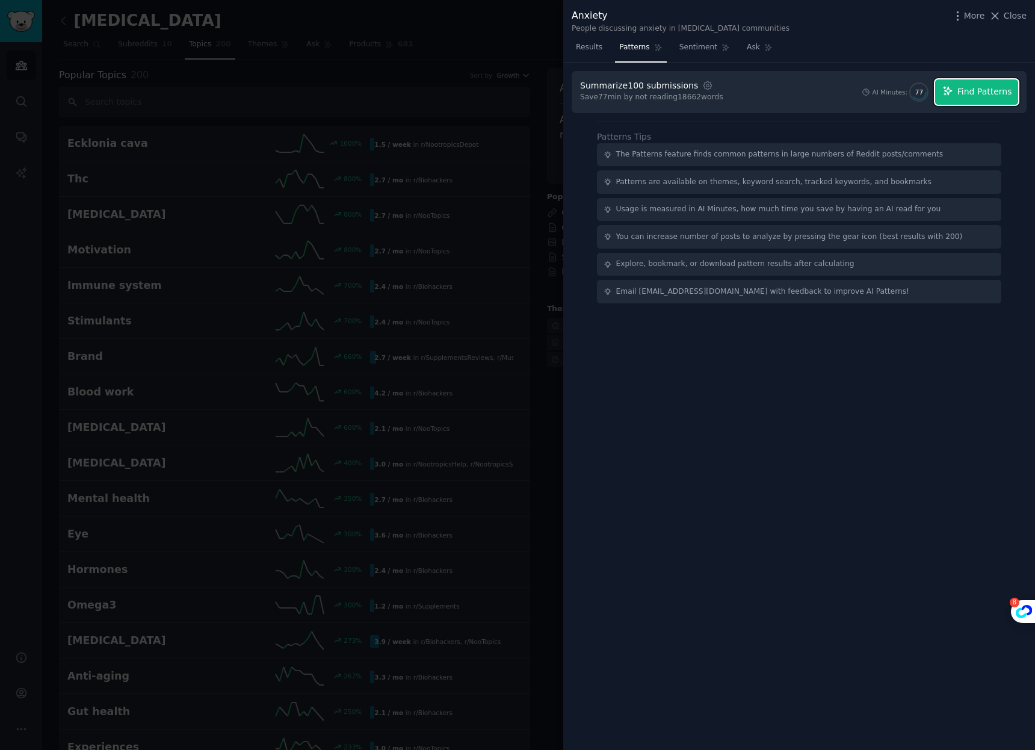
click at [964, 88] on span "Find Patterns" at bounding box center [984, 91] width 55 height 13
